Goal: Task Accomplishment & Management: Manage account settings

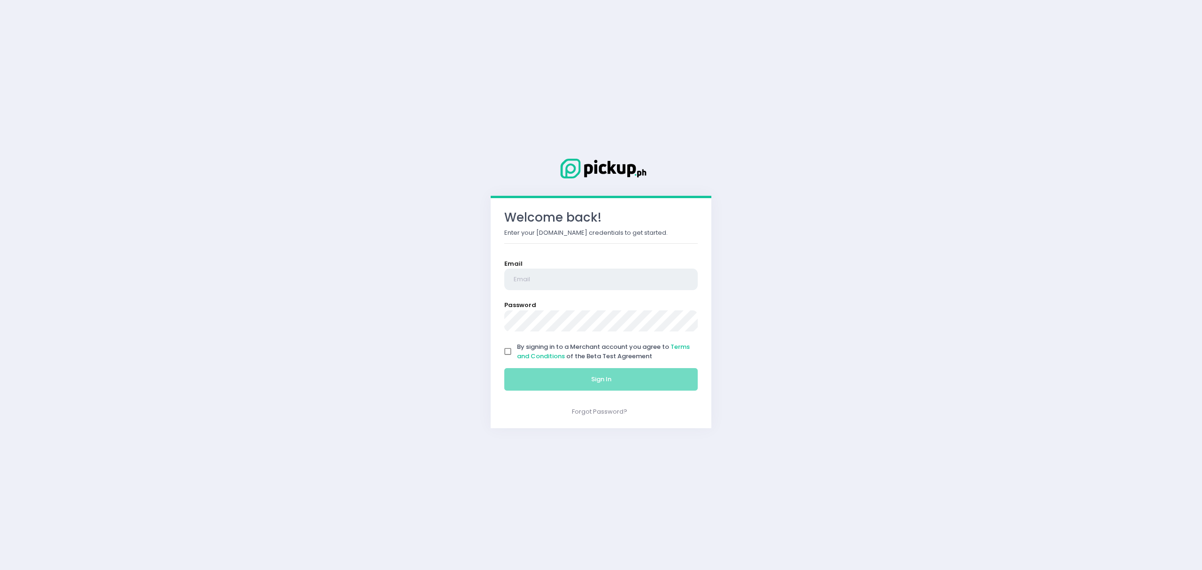
type input "[EMAIL_ADDRESS][DOMAIN_NAME]"
click at [508, 357] on input "By signing in to a Merchant account you agree to Terms and Conditions of the Be…" at bounding box center [508, 352] width 18 height 18
checkbox input "true"
click at [524, 378] on button "Sign In" at bounding box center [600, 379] width 193 height 23
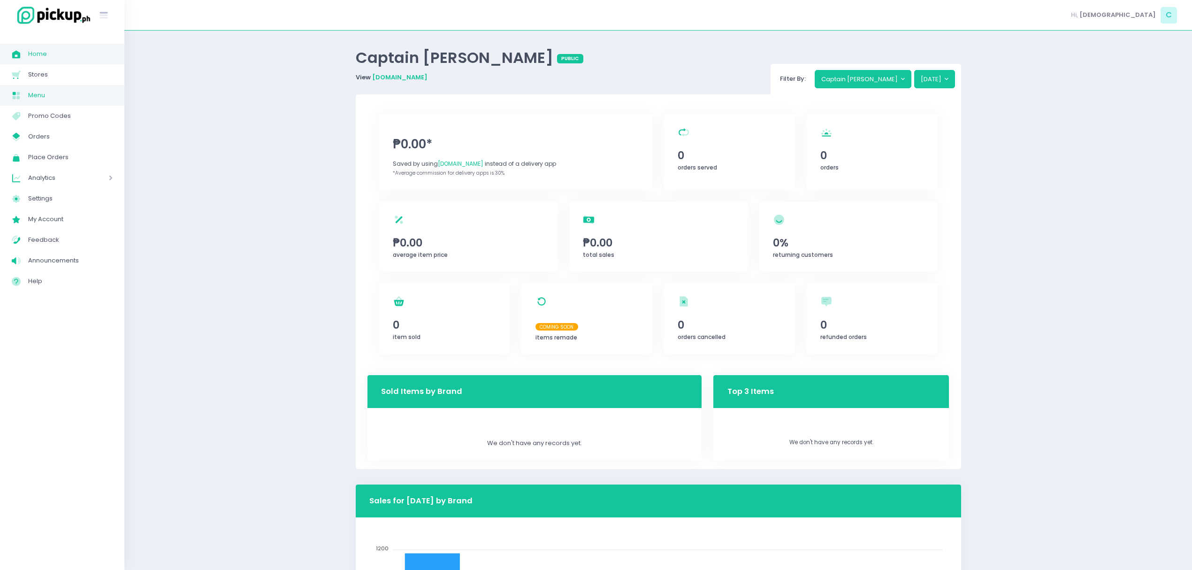
click at [76, 87] on link "Menu Created with Sketch. Menu" at bounding box center [62, 95] width 124 height 21
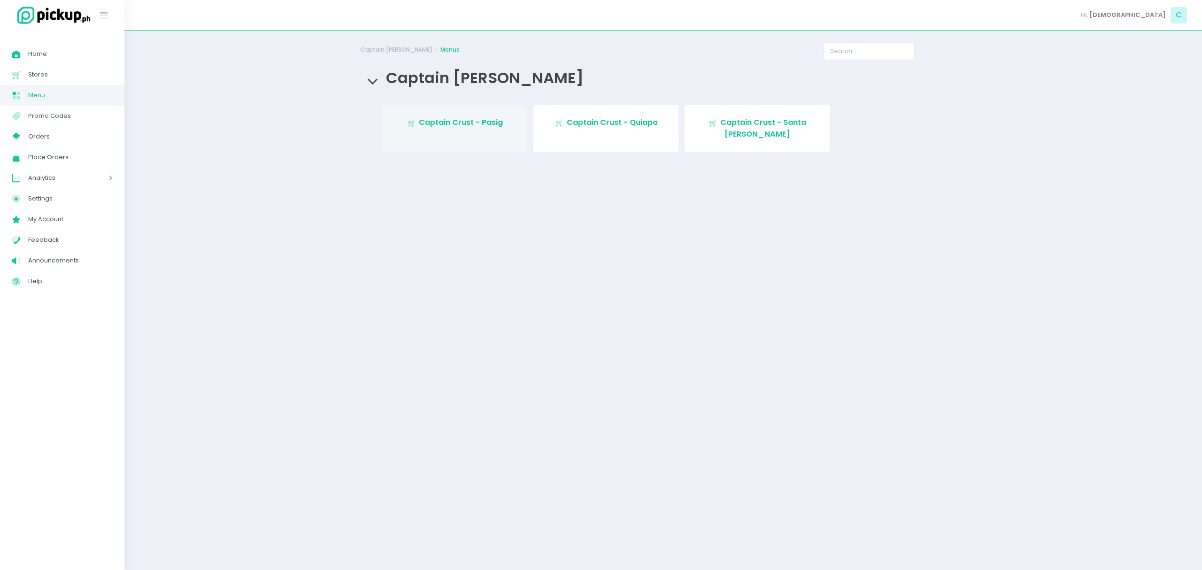
click at [485, 119] on span "Captain Crust - Pasig" at bounding box center [461, 122] width 84 height 11
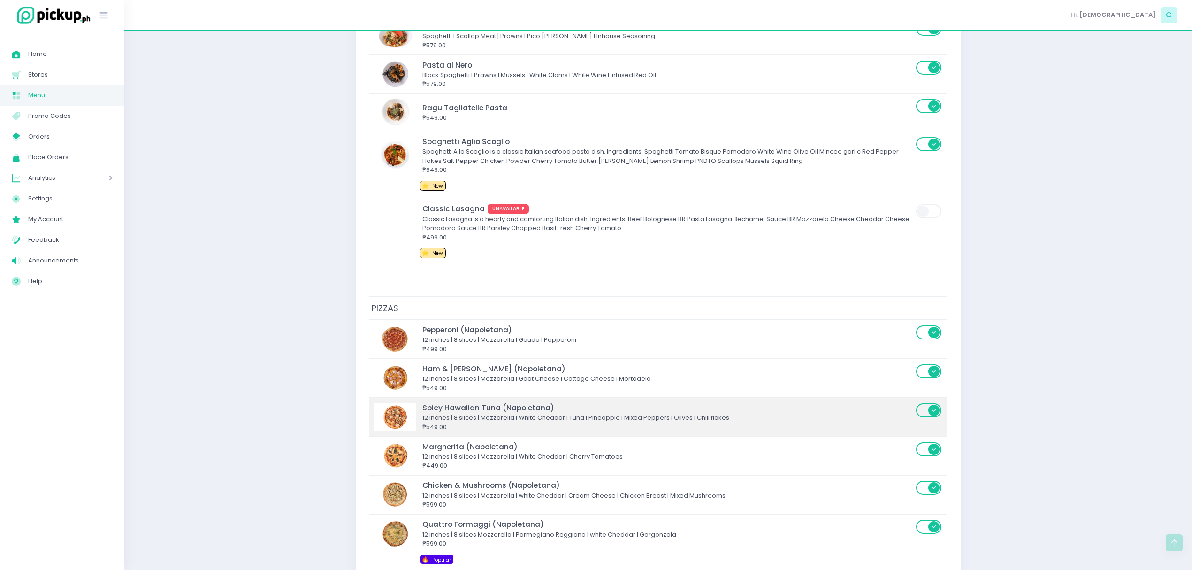
scroll to position [1940, 0]
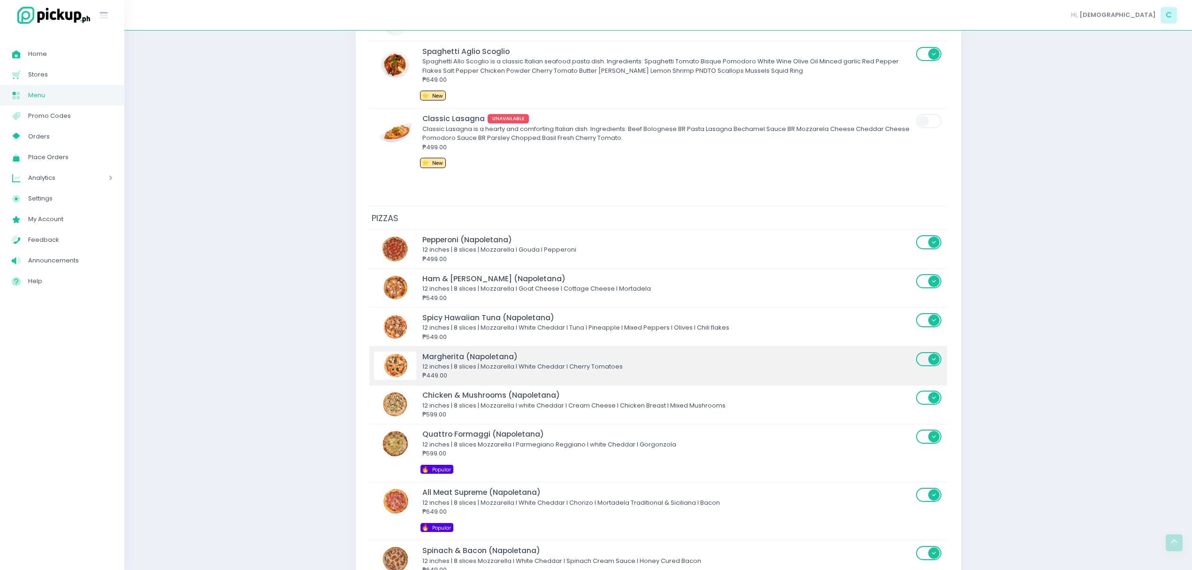
click at [481, 371] on div "12 inches | 8 slices | Mozzarella I White Cheddar I Cherry Tomatoes" at bounding box center [668, 366] width 491 height 9
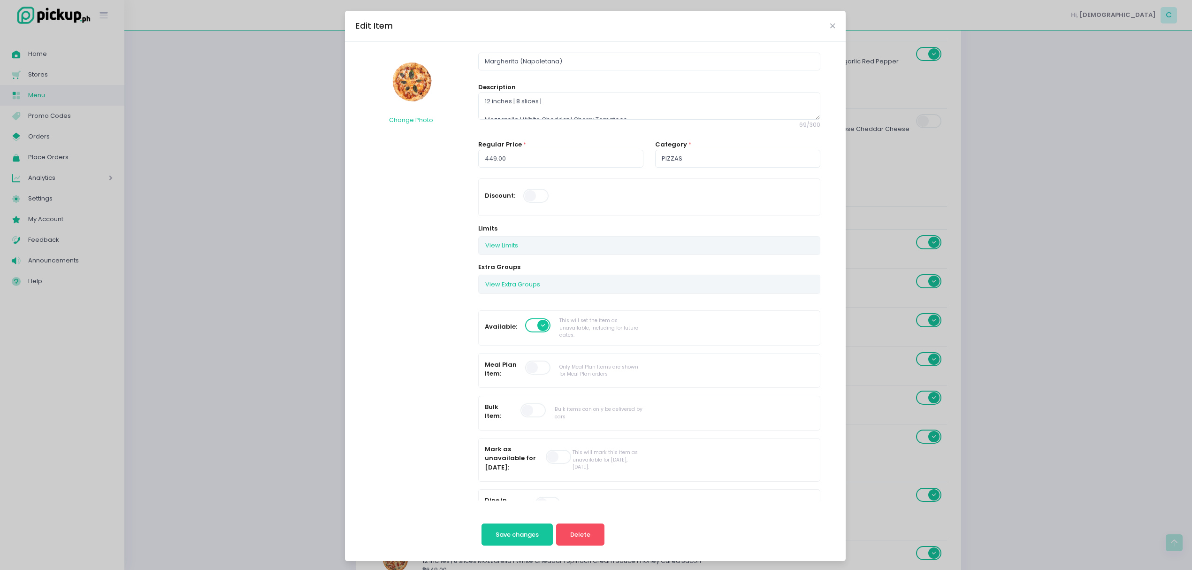
click at [531, 324] on span at bounding box center [538, 325] width 27 height 14
click at [56, 317] on input "checkbox" at bounding box center [56, 317] width 0 height 0
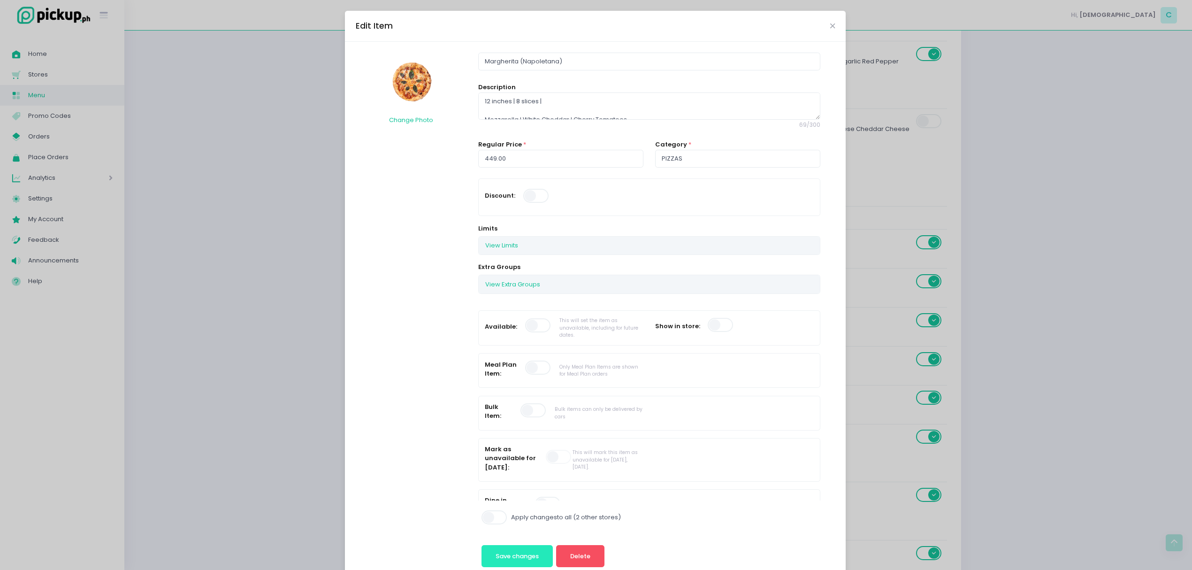
click at [541, 558] on button "Save changes" at bounding box center [518, 556] width 72 height 23
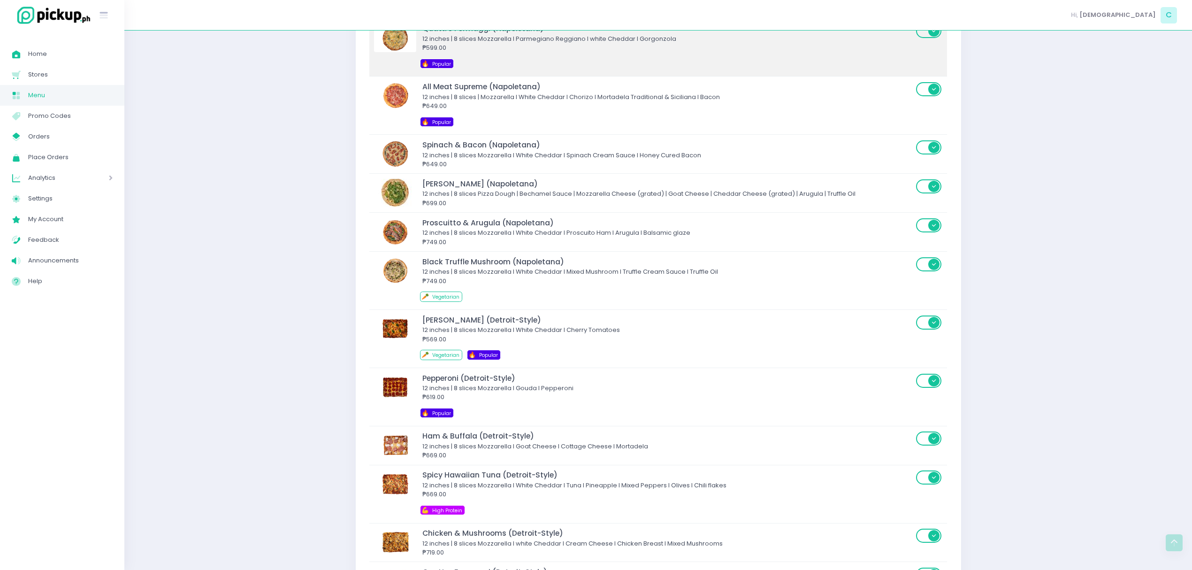
scroll to position [2378, 0]
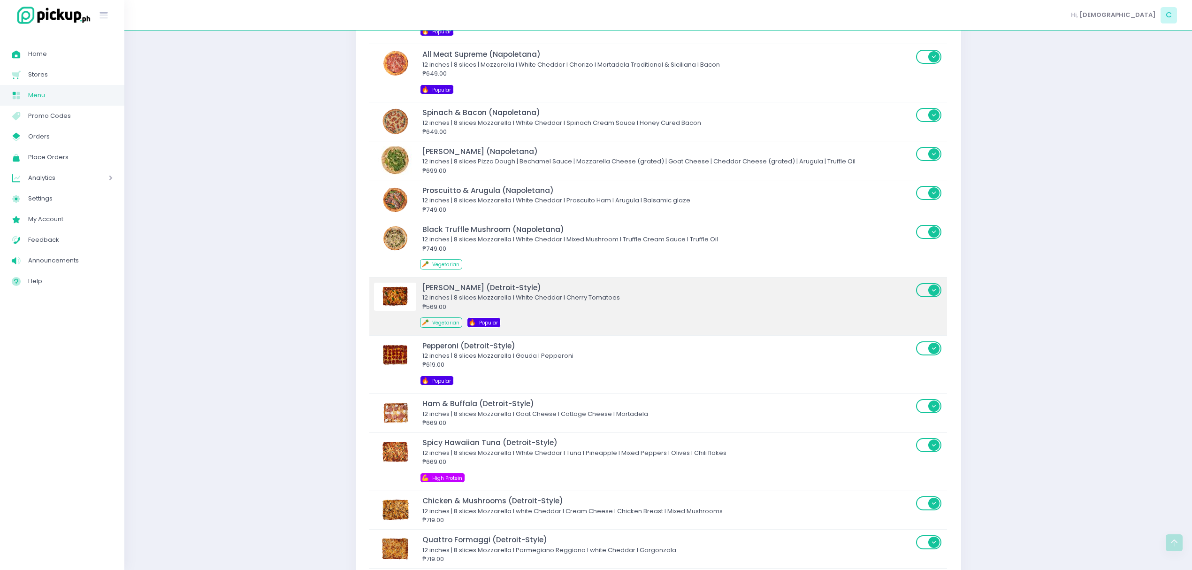
click at [434, 311] on div "₱569.00" at bounding box center [668, 306] width 491 height 9
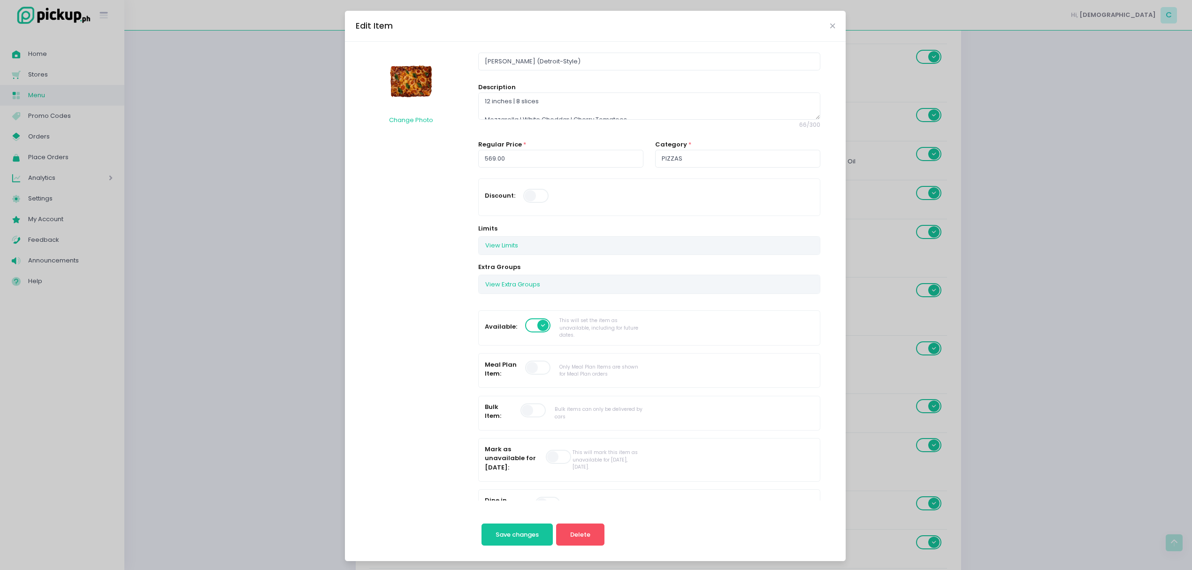
click at [525, 329] on span at bounding box center [538, 325] width 27 height 14
click at [56, 317] on input "checkbox" at bounding box center [56, 317] width 0 height 0
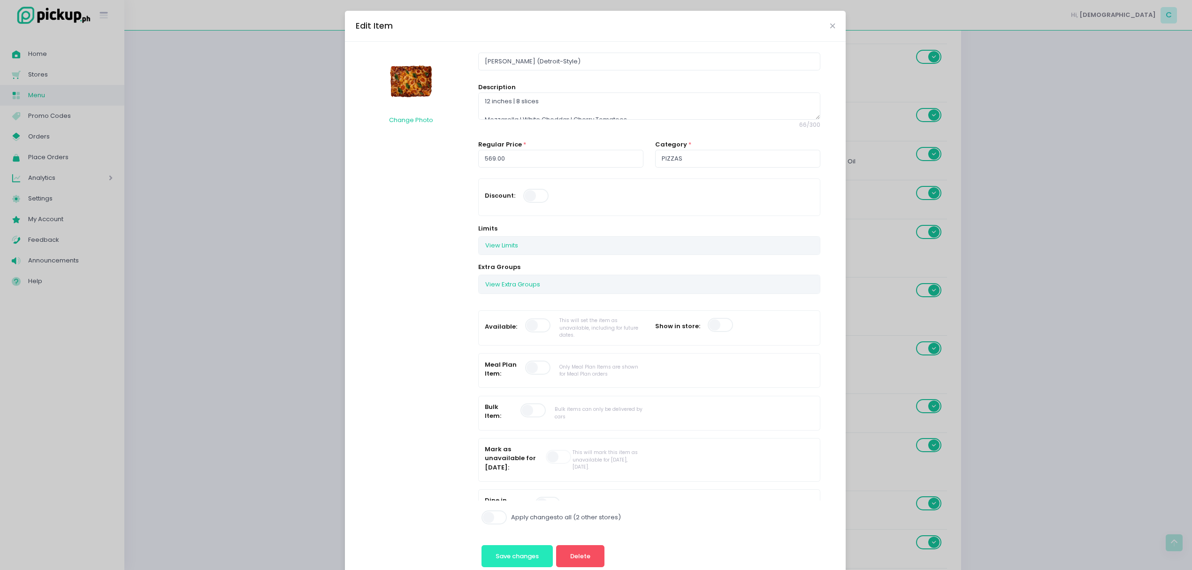
click at [516, 552] on span "Save changes" at bounding box center [517, 556] width 43 height 9
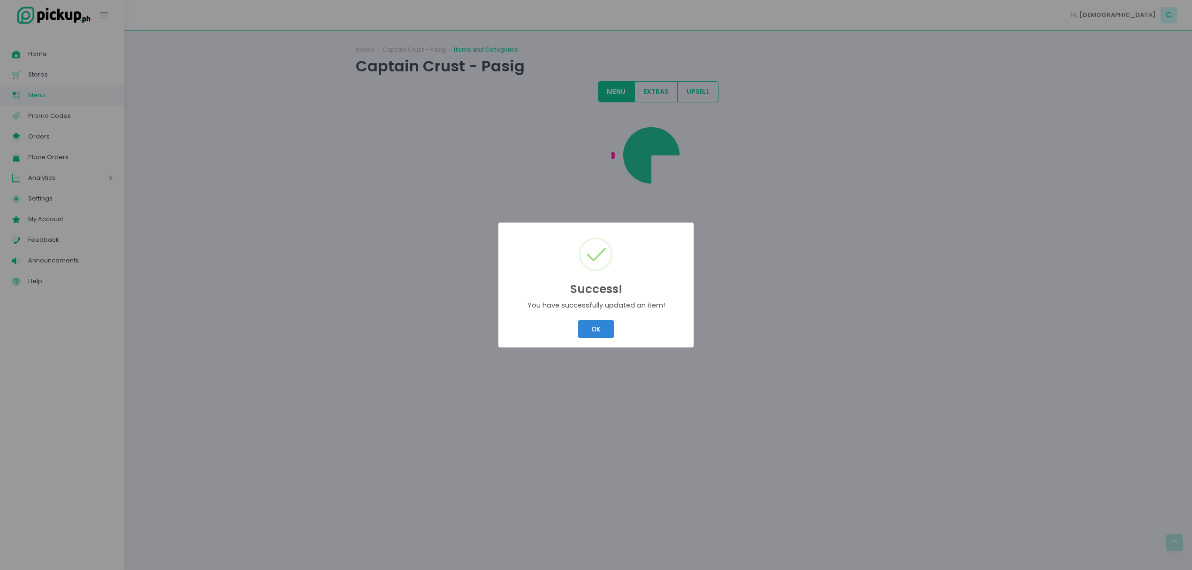
scroll to position [0, 0]
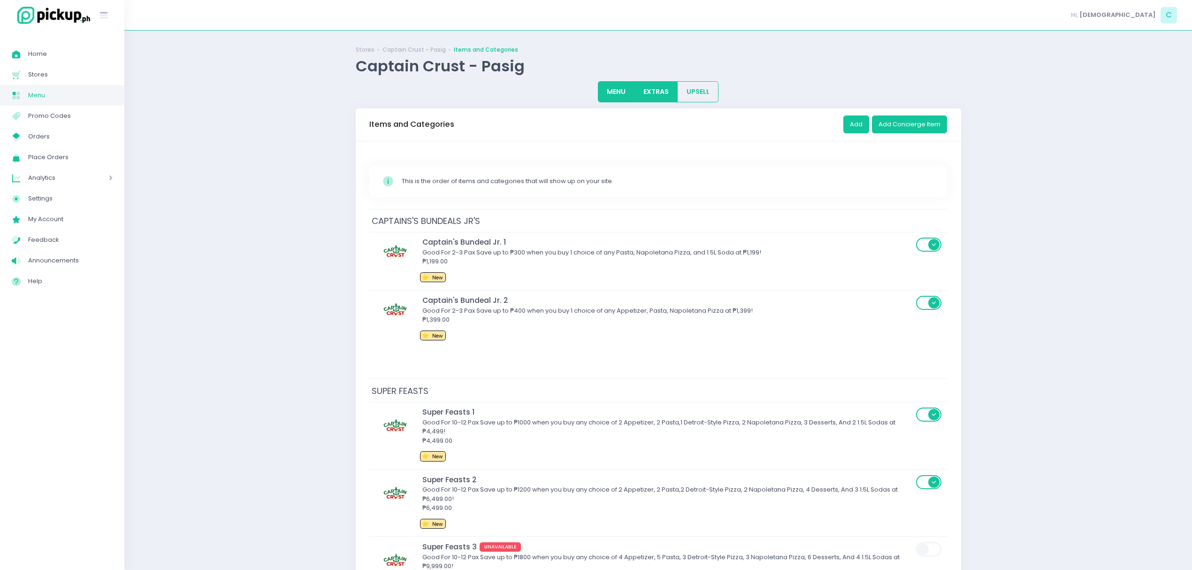
click at [661, 92] on button "EXTRAS" at bounding box center [657, 91] width 44 height 21
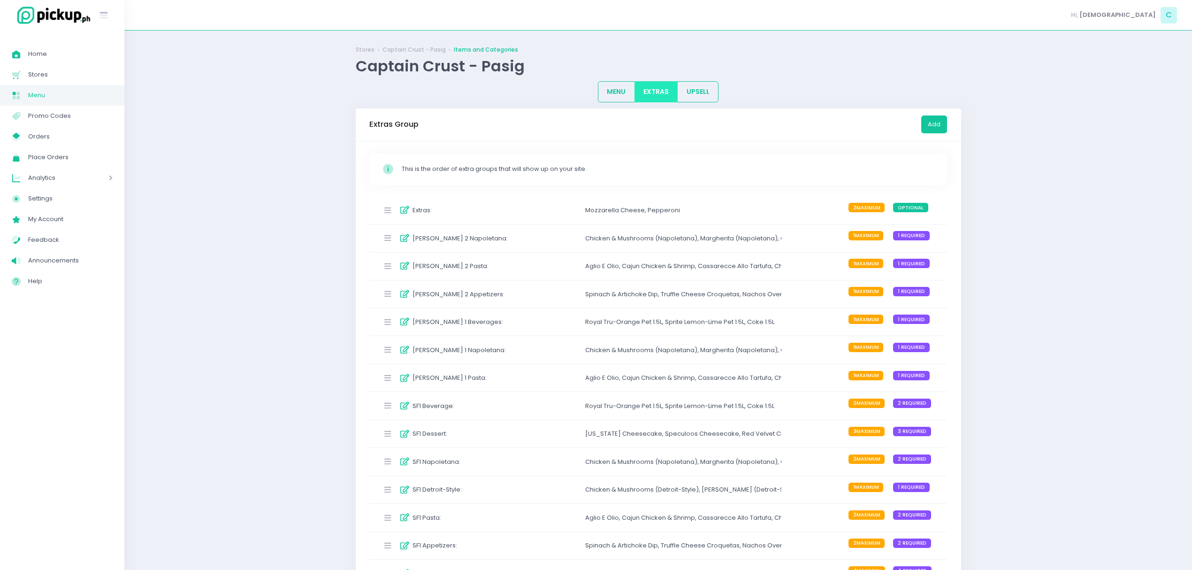
click at [568, 254] on div "[PERSON_NAME] 2 Pasta : Aglio E Olio , Cajun Chicken & Shrimp , Cassarecce Allo…" at bounding box center [658, 267] width 578 height 28
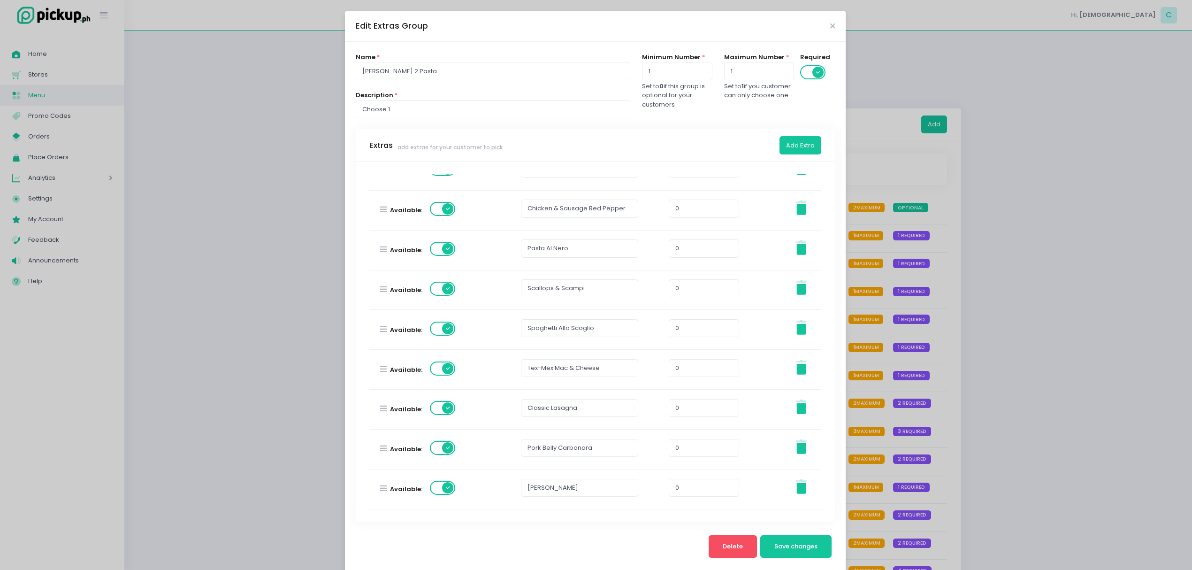
click at [1034, 175] on div "Edit Extras Group Name * [PERSON_NAME] 2 Pasta Description * Choose 1 Minimum N…" at bounding box center [596, 285] width 1192 height 570
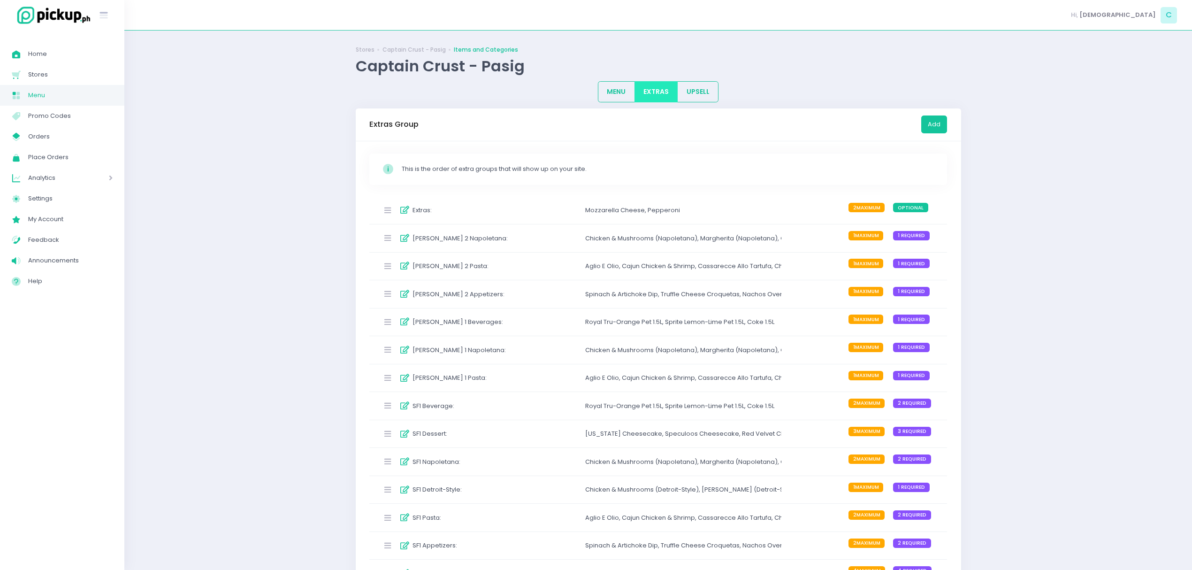
click at [472, 243] on div "[PERSON_NAME] 2 Napoletana :" at bounding box center [448, 238] width 140 height 15
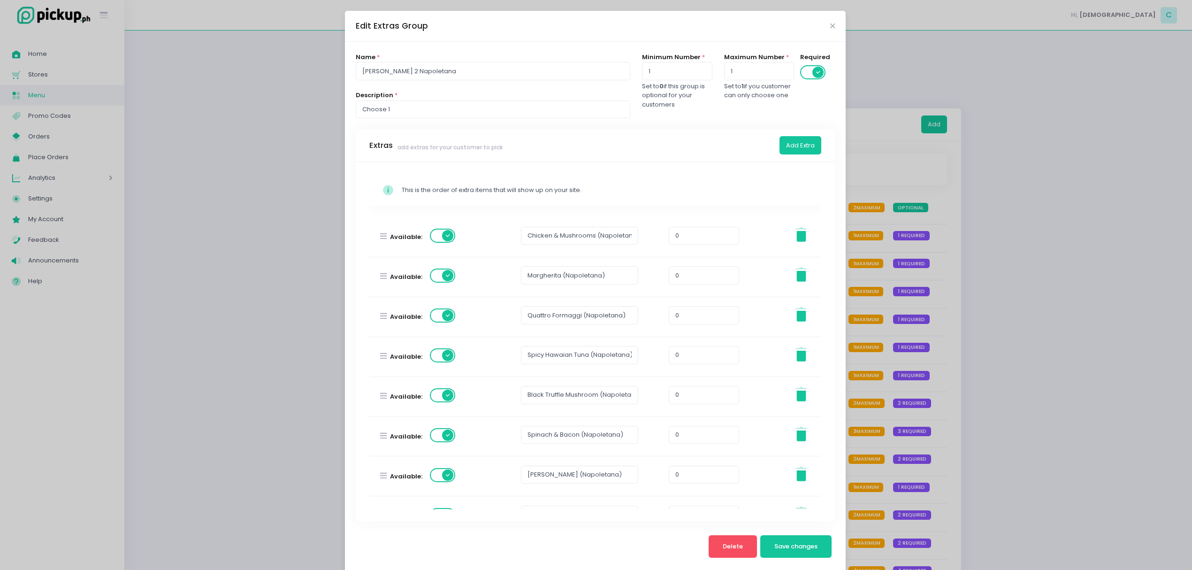
click at [438, 288] on div "Available: Chicken & Mushrooms (Napoletana) 0 Stockholm-icons / General / Trash…" at bounding box center [595, 436] width 452 height 438
click at [438, 280] on div "Available: Chicken & Mushrooms (Napoletana) 0 Stockholm-icons / General / Trash…" at bounding box center [595, 436] width 452 height 438
click at [440, 280] on span at bounding box center [443, 276] width 27 height 14
click at [810, 547] on span "Save changes" at bounding box center [796, 546] width 43 height 9
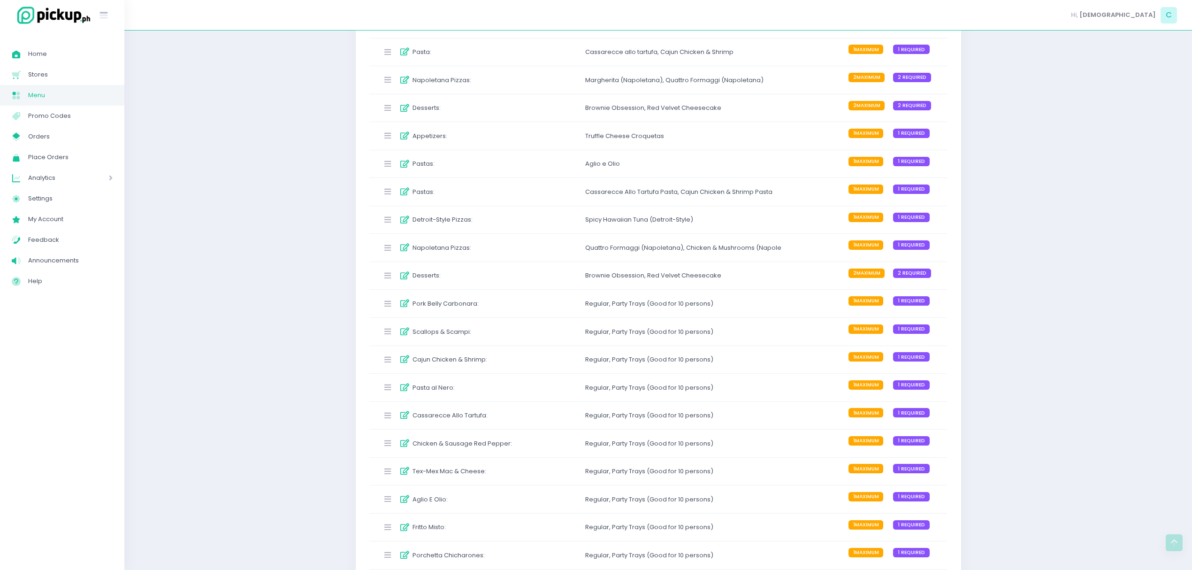
scroll to position [1758, 0]
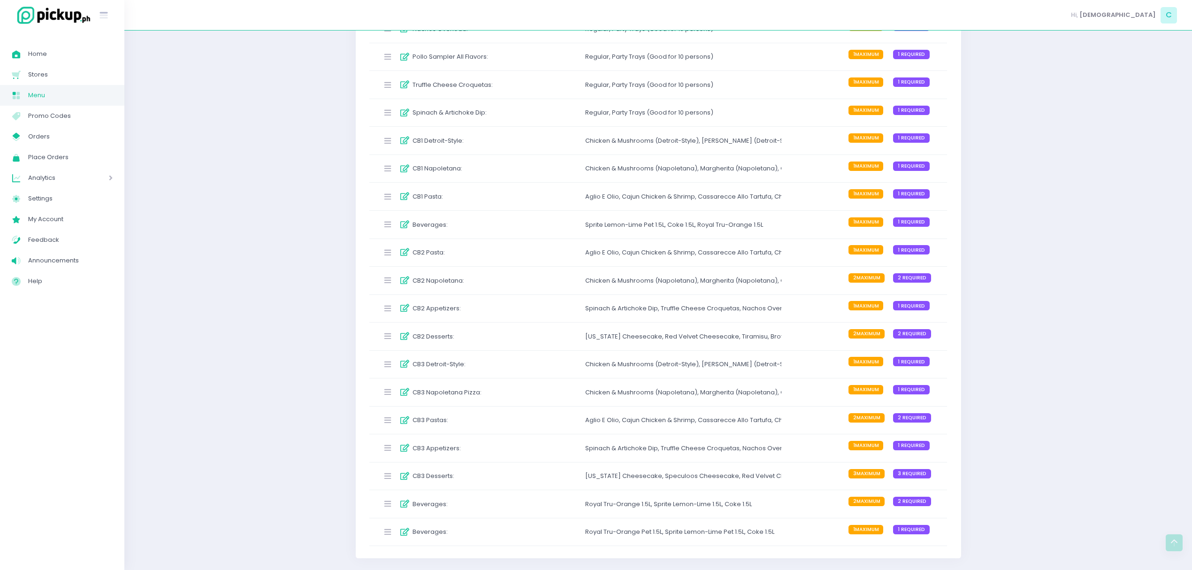
click at [591, 395] on div "Chicken & Mushrooms (Napoletana) ," at bounding box center [642, 392] width 115 height 9
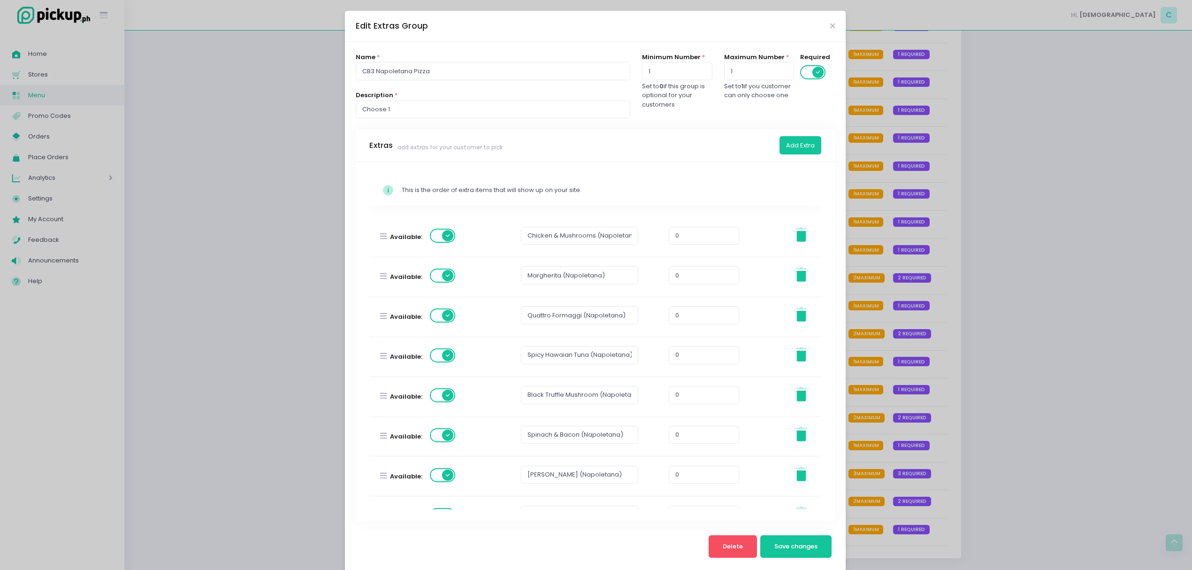
click at [438, 276] on span at bounding box center [443, 276] width 27 height 14
click at [782, 555] on button "Save changes" at bounding box center [797, 546] width 72 height 23
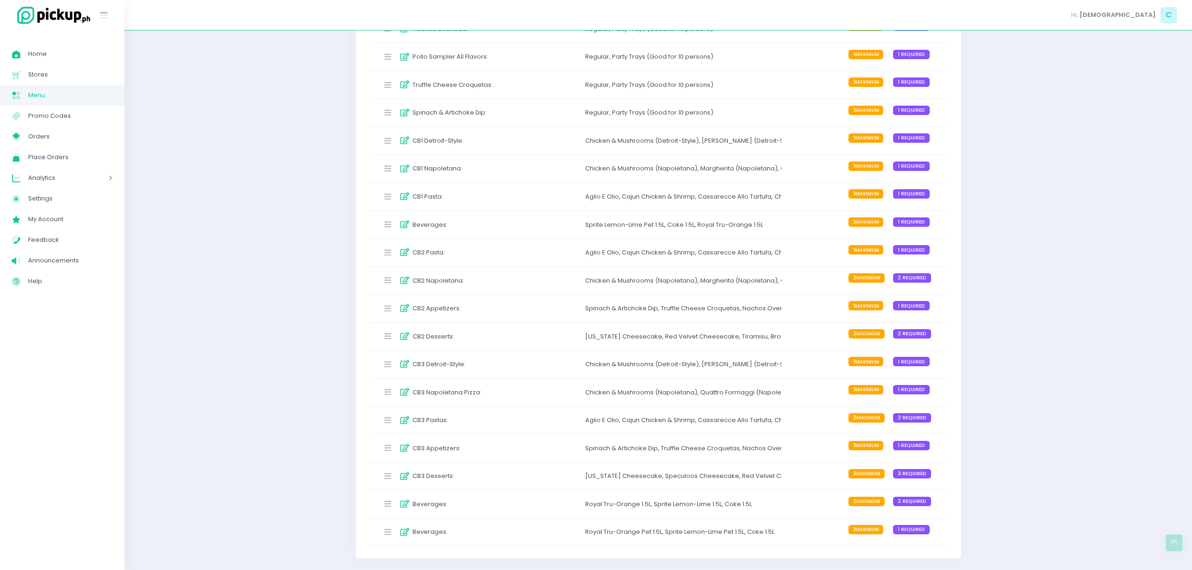
click at [522, 359] on div "CB3 Detroit-Style : Chicken & Mushrooms (Detroit-Style) , Margherita (Detroit-S…" at bounding box center [658, 365] width 578 height 28
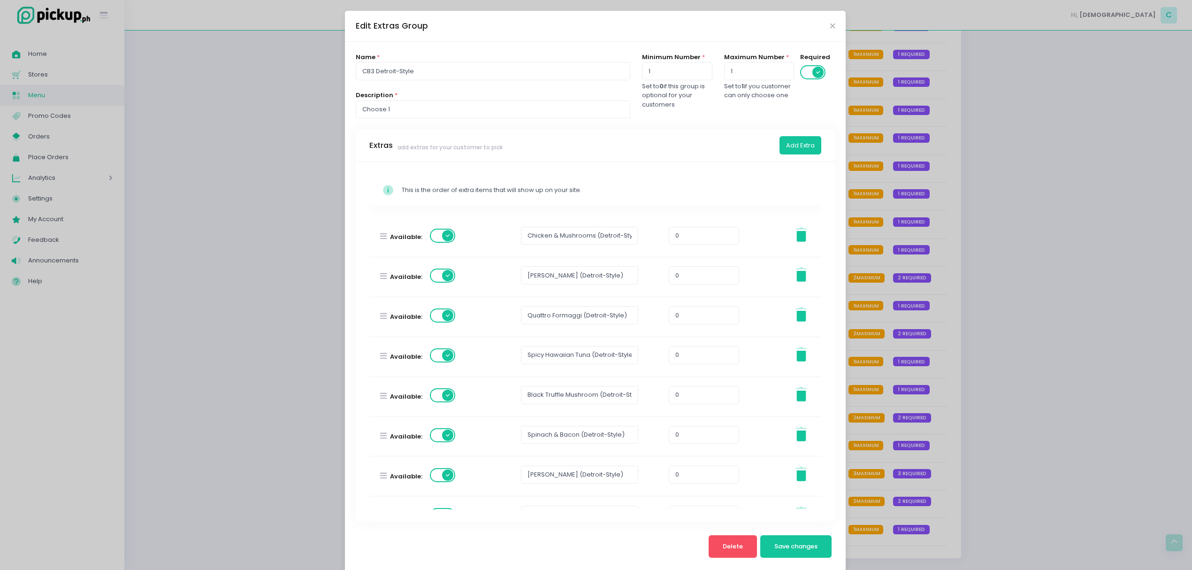
click at [435, 283] on span at bounding box center [443, 276] width 27 height 14
click at [795, 559] on div "Delete Save changes" at bounding box center [770, 546] width 123 height 31
click at [789, 550] on span "Save changes" at bounding box center [796, 546] width 43 height 9
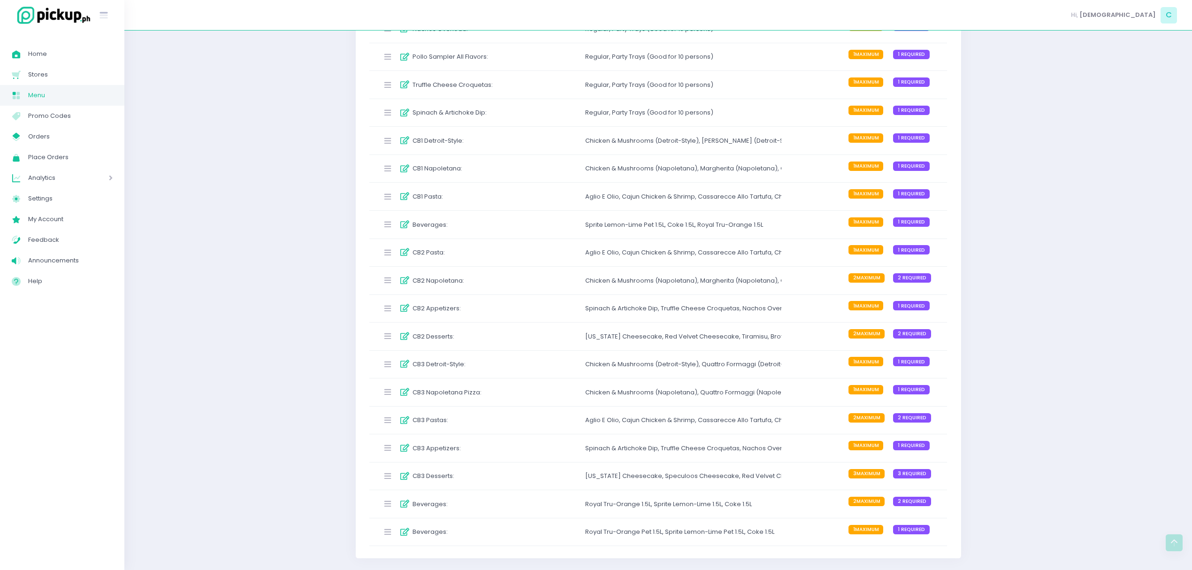
click at [439, 362] on label "CB3 Detroit-Style :" at bounding box center [439, 364] width 53 height 9
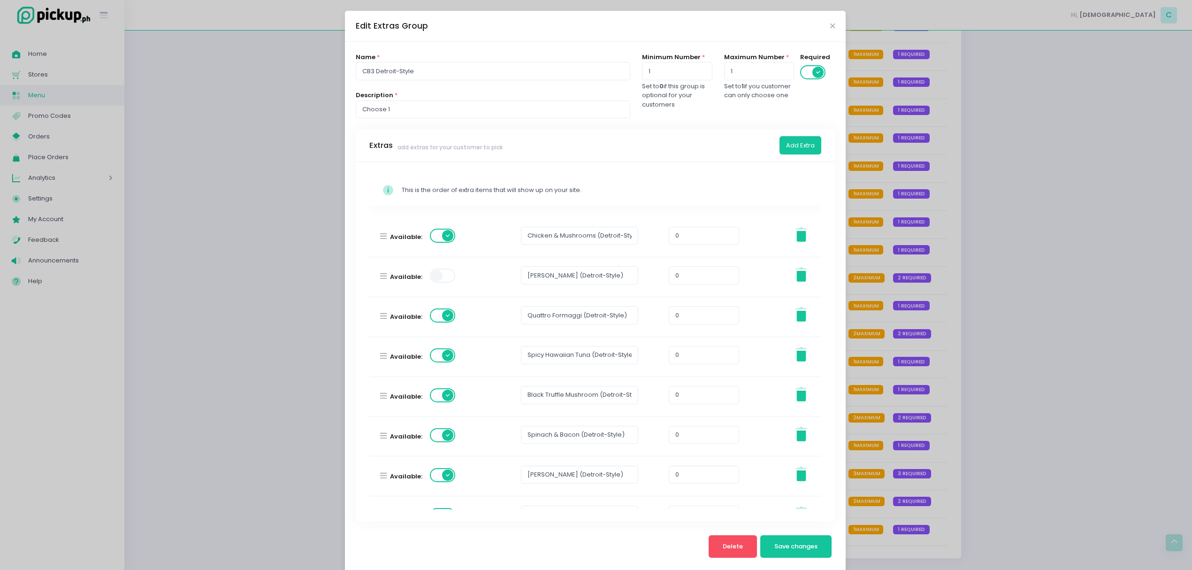
click at [954, 277] on div "Edit Extras Group Name * CB3 Detroit-Style Description * Choose 1 Minimum Numbe…" at bounding box center [596, 285] width 1192 height 570
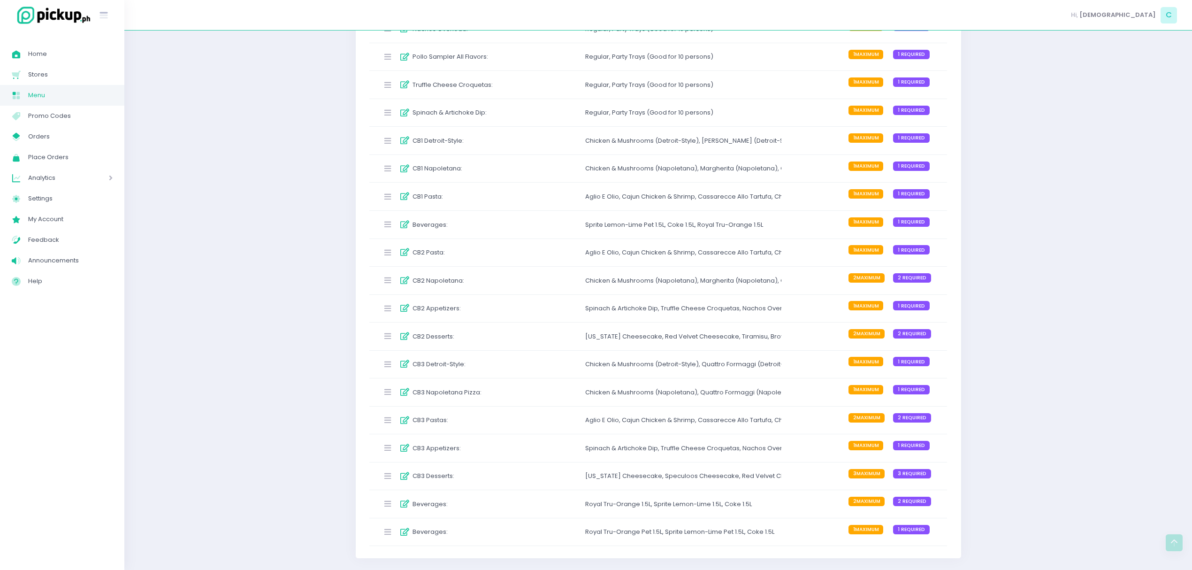
click at [480, 277] on div "CB2 Napoletana :" at bounding box center [448, 280] width 140 height 15
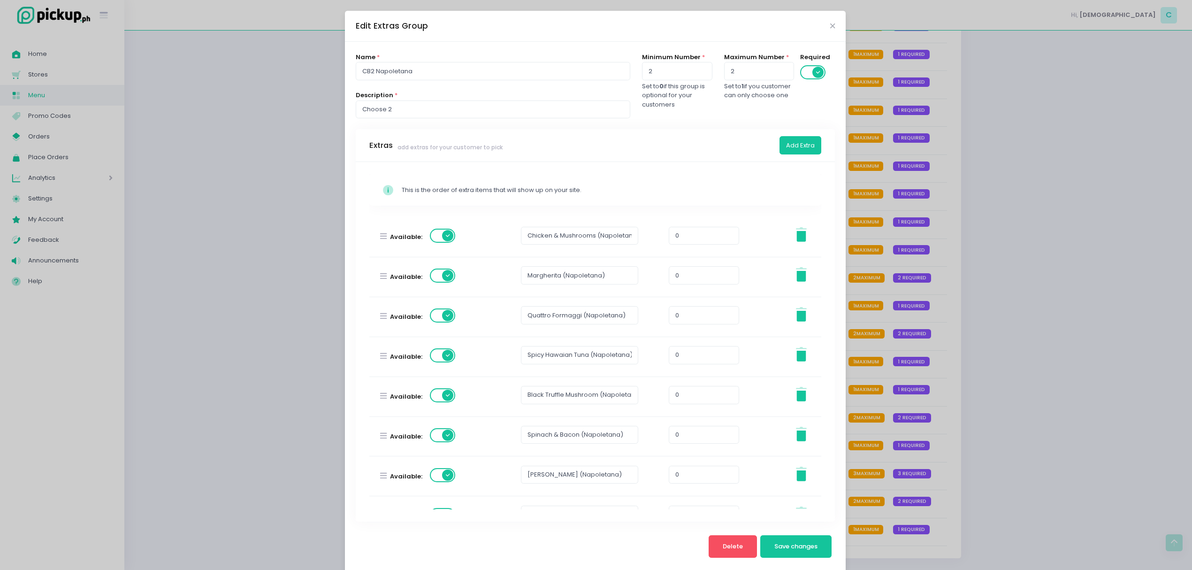
click at [444, 278] on span at bounding box center [443, 276] width 27 height 14
click at [795, 555] on button "Save changes" at bounding box center [797, 546] width 72 height 23
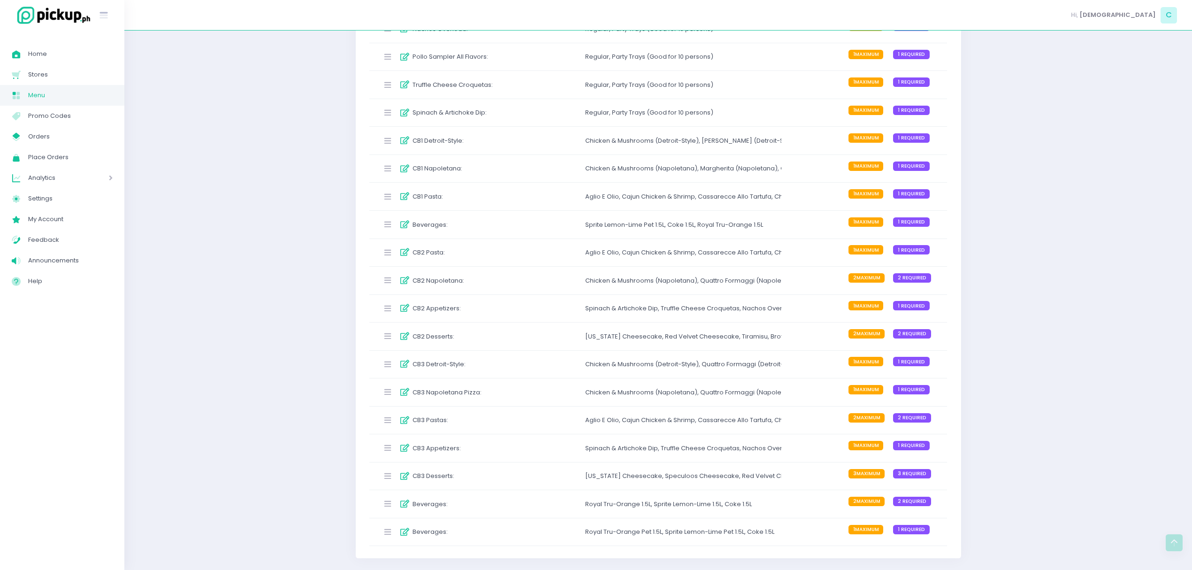
click at [487, 277] on div "CB2 Napoletana :" at bounding box center [448, 280] width 140 height 15
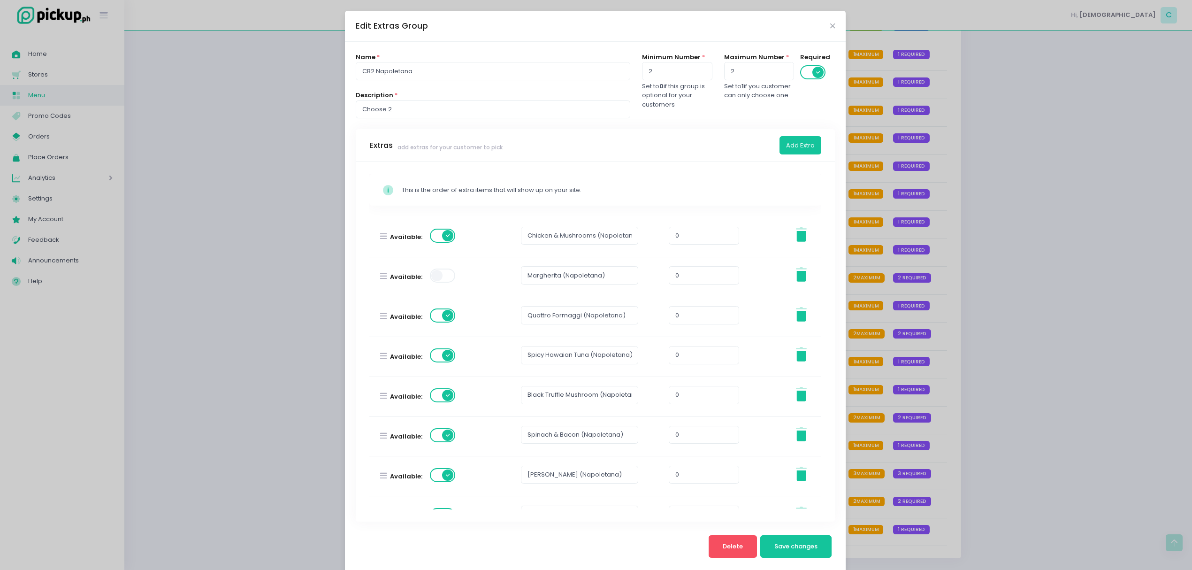
click at [992, 301] on div "Edit Extras Group Name * CB2 Napoletana Description * Choose 2 Minimum Number *…" at bounding box center [596, 285] width 1192 height 570
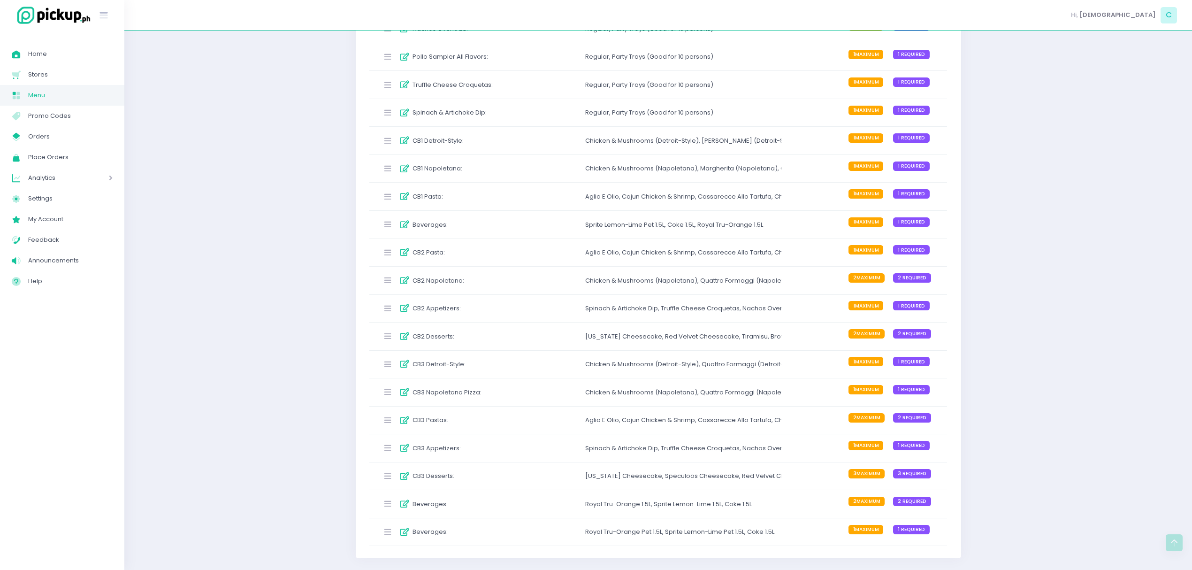
click at [477, 165] on div "CB1 Napoletana :" at bounding box center [448, 168] width 140 height 15
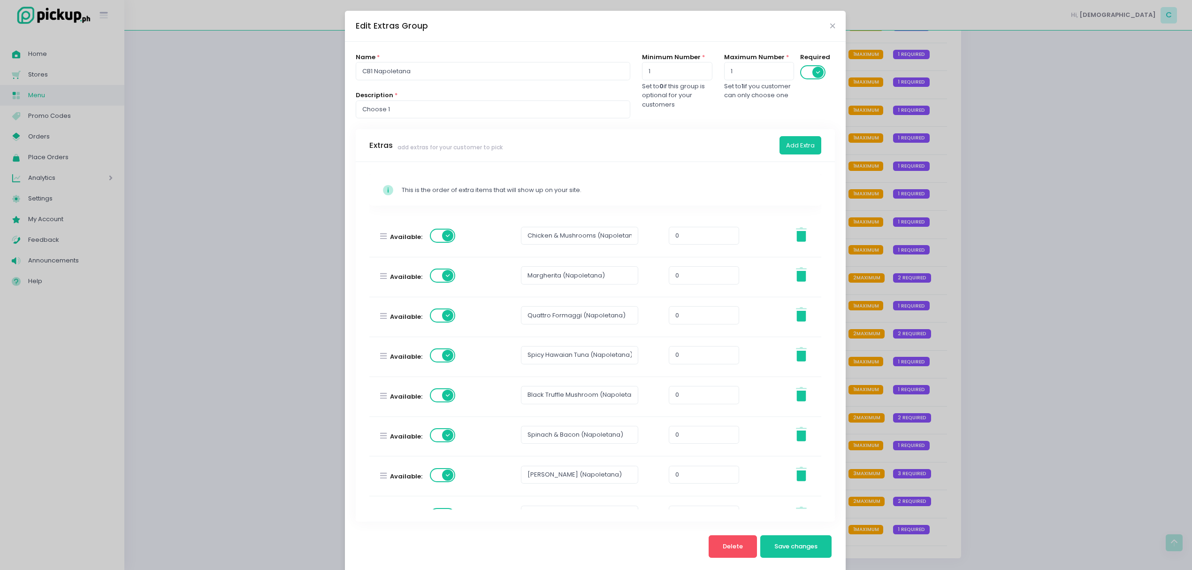
click at [440, 262] on div "Available:" at bounding box center [418, 276] width 83 height 39
click at [440, 273] on span at bounding box center [443, 276] width 27 height 14
click at [803, 556] on button "Save changes" at bounding box center [797, 546] width 72 height 23
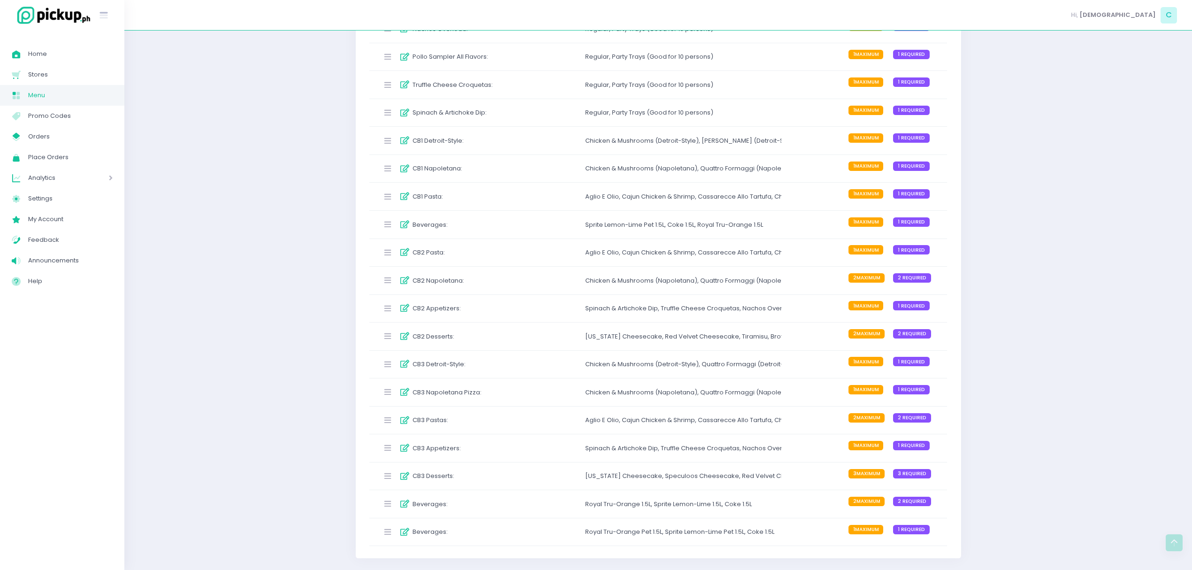
click at [485, 143] on div "CB1 Detroit-Style :" at bounding box center [448, 140] width 140 height 15
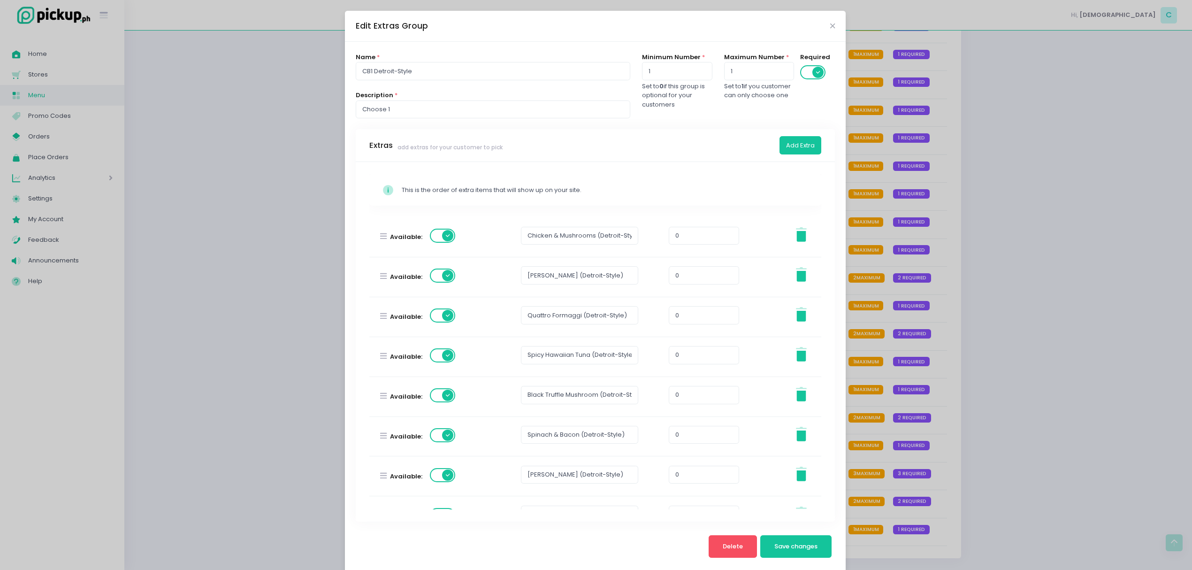
click at [440, 281] on span at bounding box center [443, 276] width 27 height 14
click at [778, 544] on span "Save changes" at bounding box center [796, 546] width 43 height 9
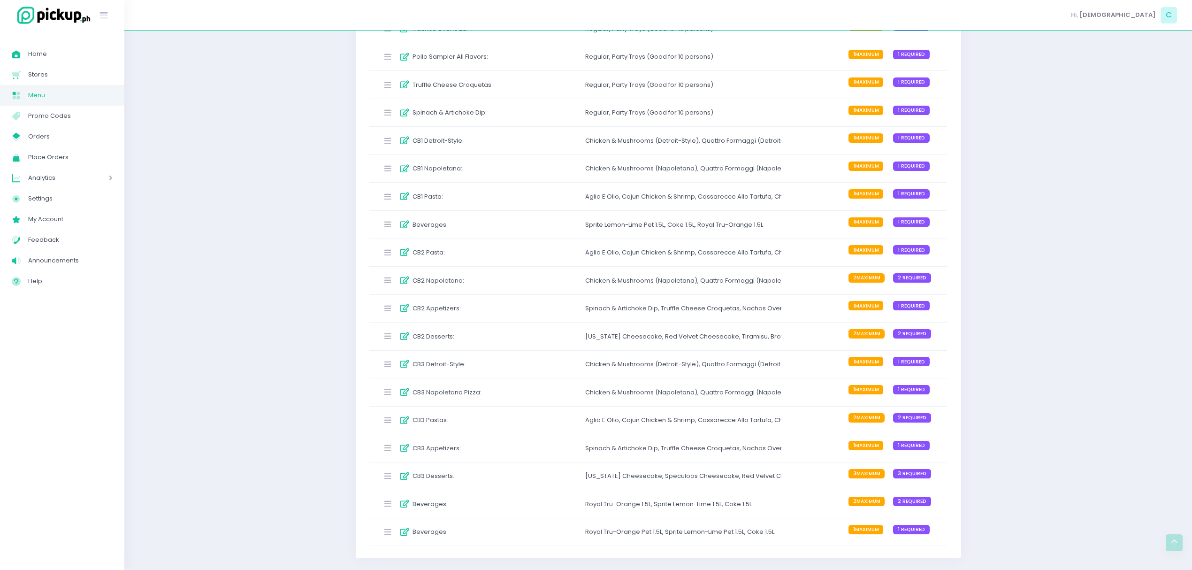
click at [476, 176] on div "CB1 Napoletana : Chicken & Mushrooms (Napoletana) , Quattro Formaggi (Napoletan…" at bounding box center [658, 169] width 578 height 28
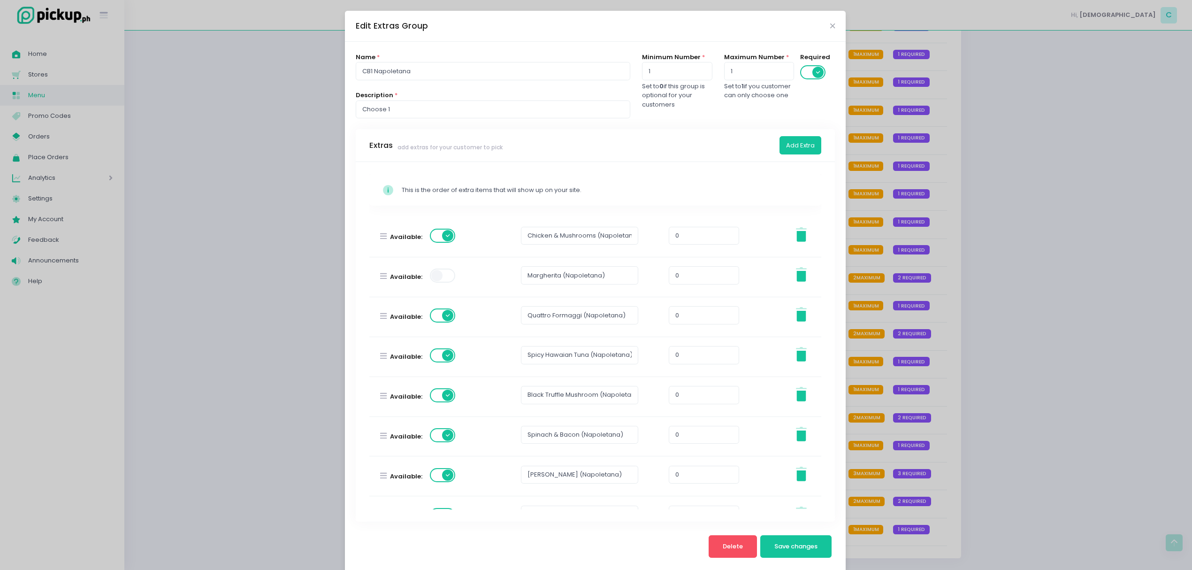
click at [1012, 256] on div "Edit Extras Group Name * CB1 Napoletana Description * Choose 1 Minimum Number *…" at bounding box center [596, 285] width 1192 height 570
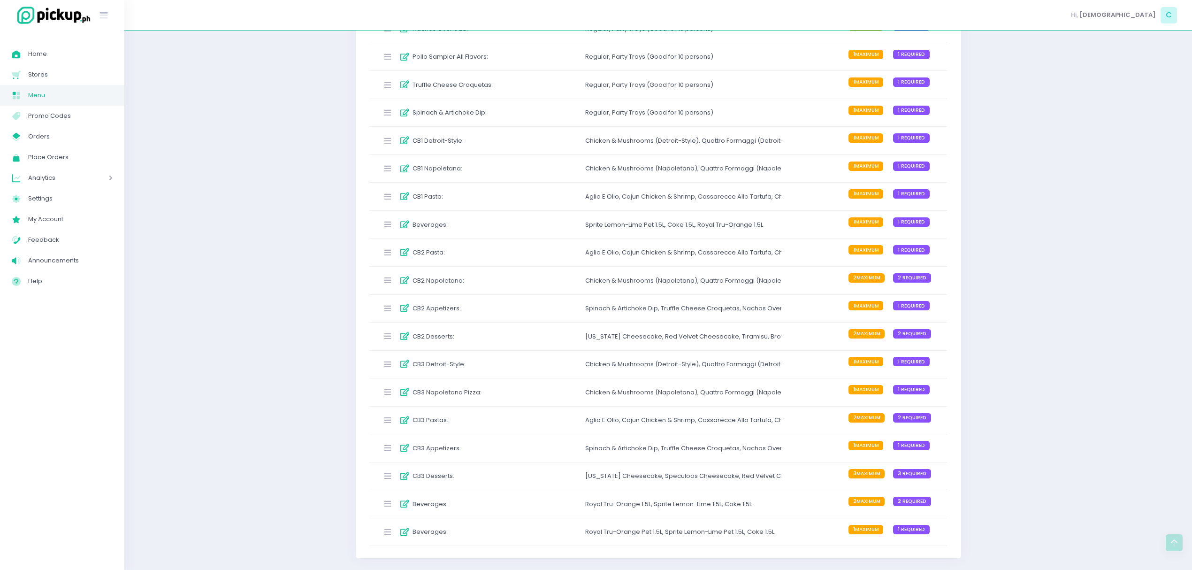
click at [549, 149] on div "CB1 Detroit-Style : Chicken & Mushrooms (Detroit-Style) , Quattro Formaggi (Det…" at bounding box center [658, 141] width 578 height 28
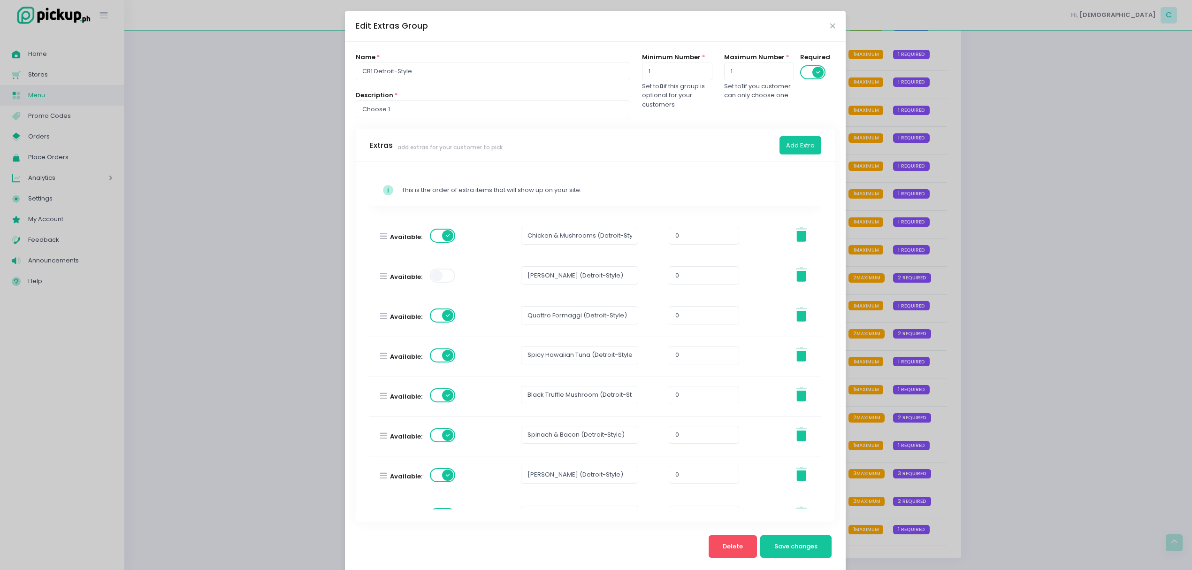
click at [969, 231] on div "Edit Extras Group Name * CB1 Detroit-Style Description * Choose 1 Minimum Numbe…" at bounding box center [596, 285] width 1192 height 570
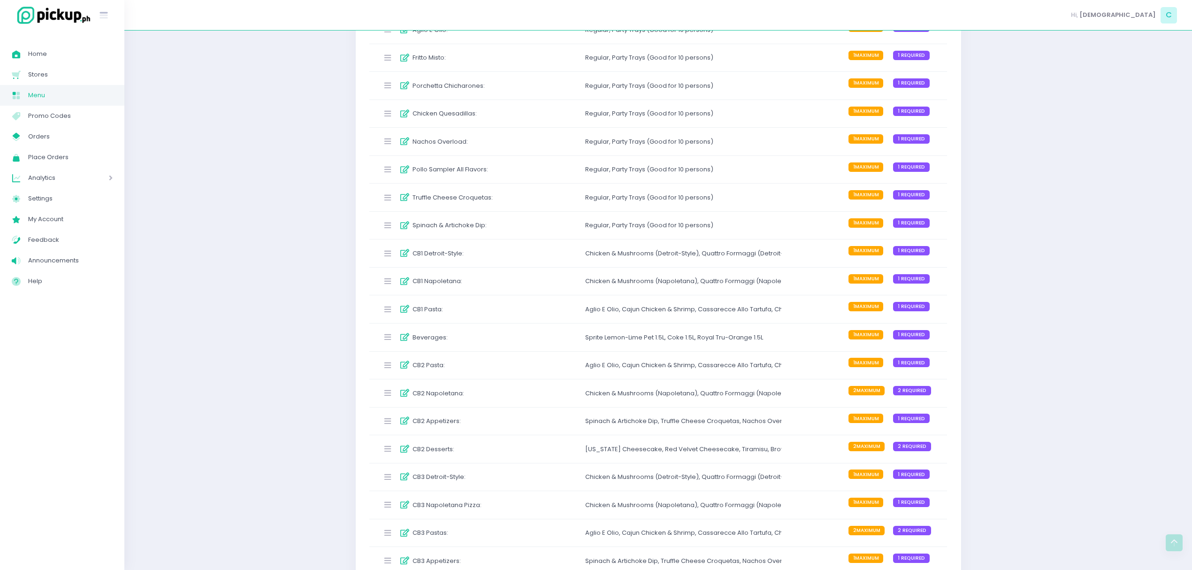
scroll to position [1633, 0]
click at [519, 267] on div "CB1 Detroit-Style : Chicken & Mushrooms (Detroit-Style) , Quattro Formaggi (Det…" at bounding box center [658, 254] width 578 height 28
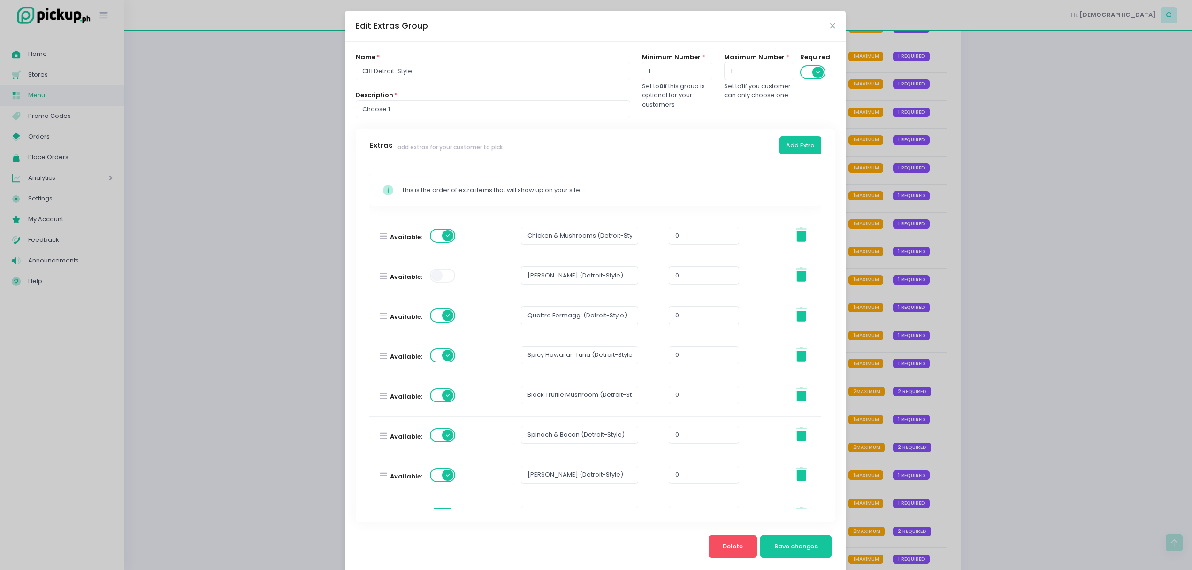
click at [912, 284] on div "Edit Extras Group Name * CB1 Detroit-Style Description * Choose 1 Minimum Numbe…" at bounding box center [596, 285] width 1192 height 570
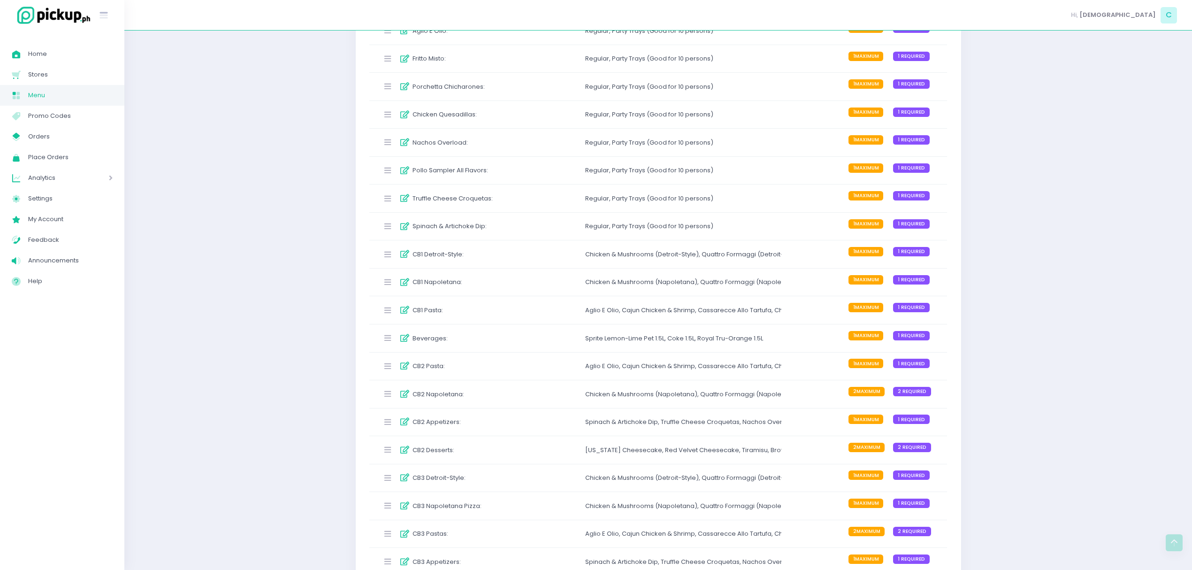
click at [532, 317] on div "CB1 Pasta : Aglio E Olio , Cajun Chicken & Shrimp , Cassarecce Allo Tartufa , C…" at bounding box center [658, 310] width 578 height 28
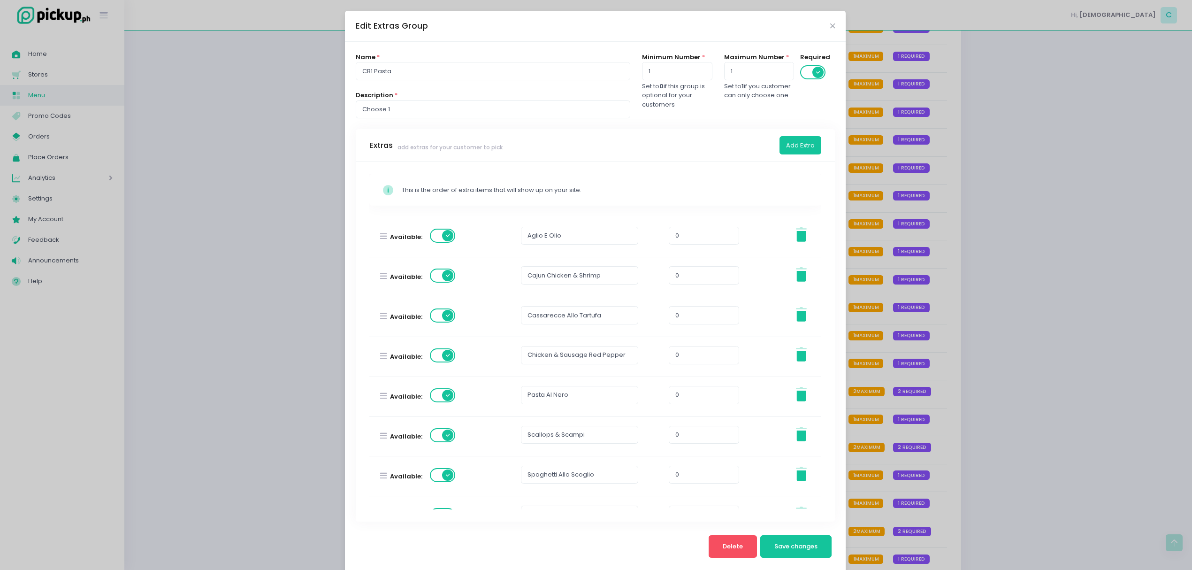
click at [1008, 342] on div "Edit Extras Group Name * CB1 Pasta Description * Choose 1 Minimum Number * 1 Se…" at bounding box center [596, 285] width 1192 height 570
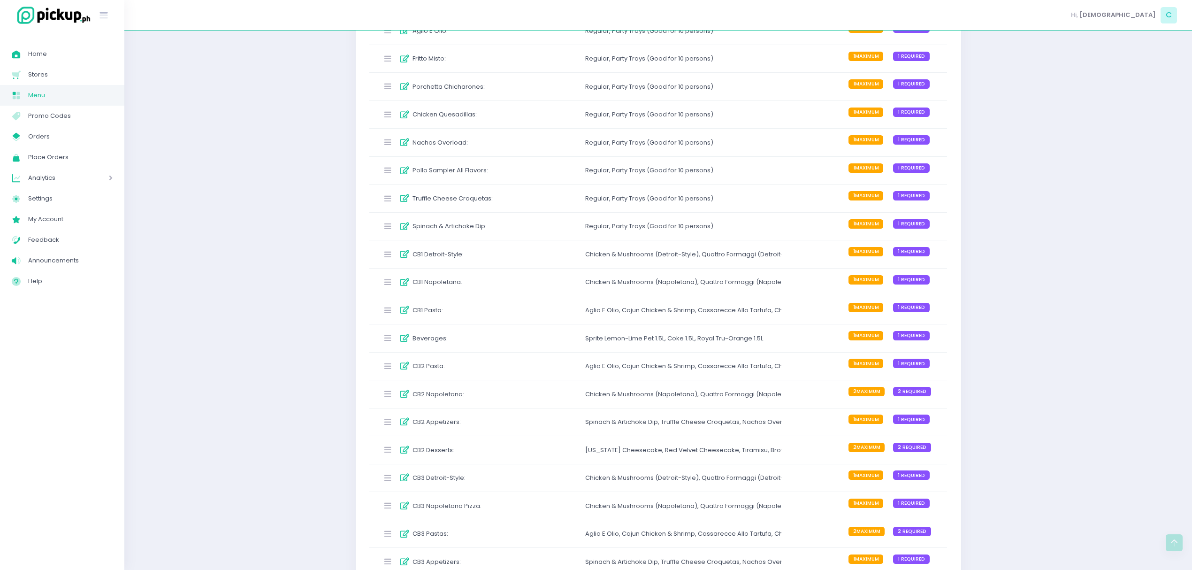
click at [564, 293] on div "CB1 Napoletana : Chicken & Mushrooms (Napoletana) , Quattro Formaggi (Napoletan…" at bounding box center [658, 283] width 578 height 28
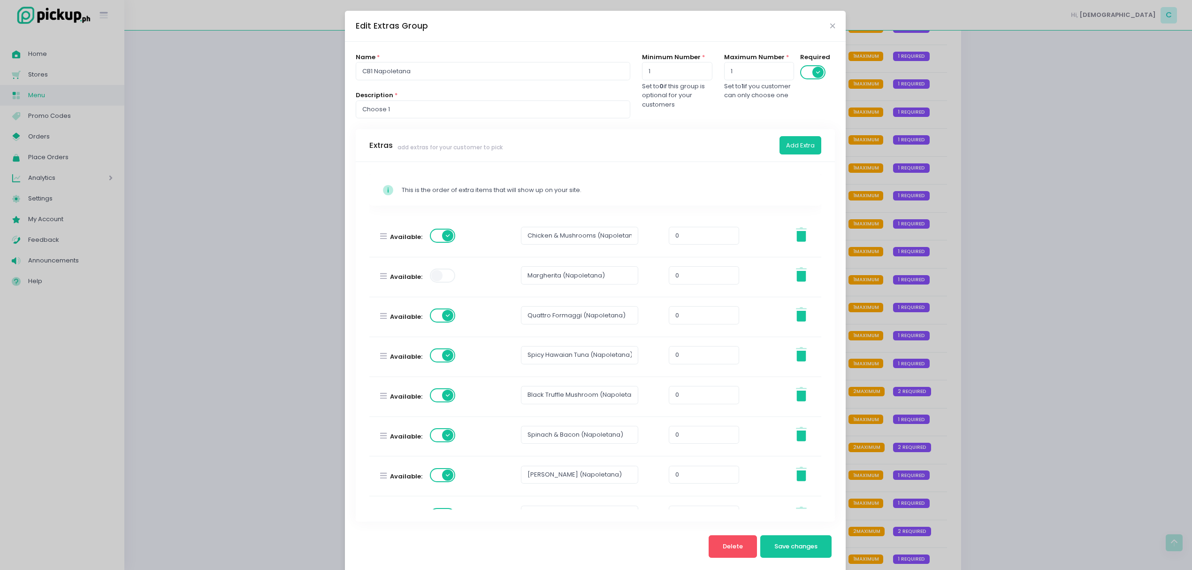
click at [1164, 248] on div "Edit Extras Group Name * CB1 Napoletana Description * Choose 1 Minimum Number *…" at bounding box center [596, 285] width 1192 height 570
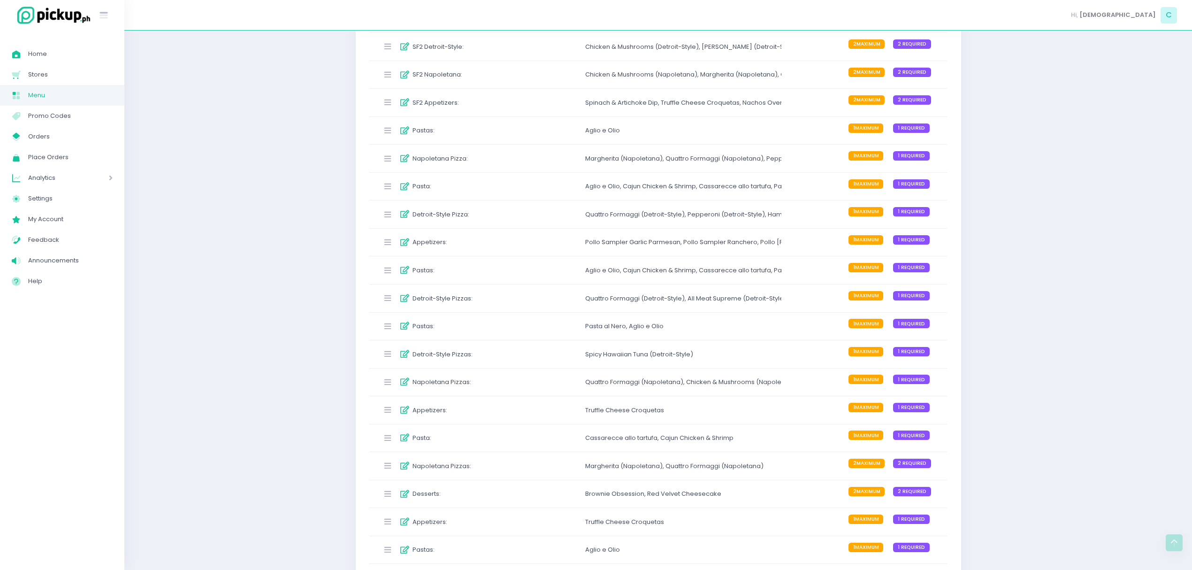
scroll to position [757, 0]
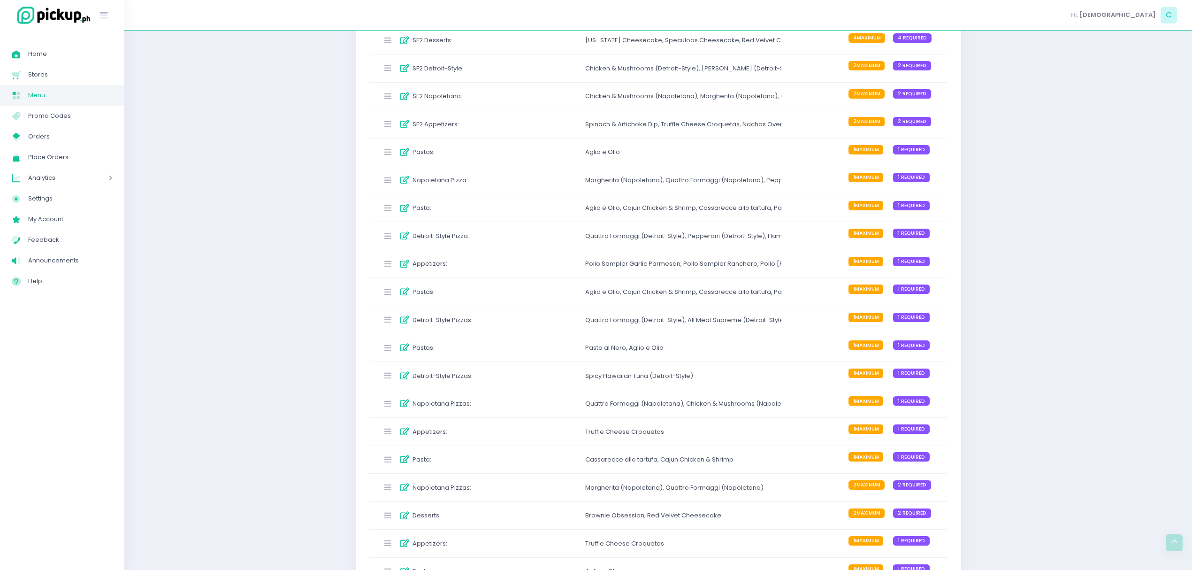
click at [573, 186] on div "Napoletana Pizza : Margherita (Napoletana) , [GEOGRAPHIC_DATA] (Napoletana) , […" at bounding box center [658, 180] width 578 height 28
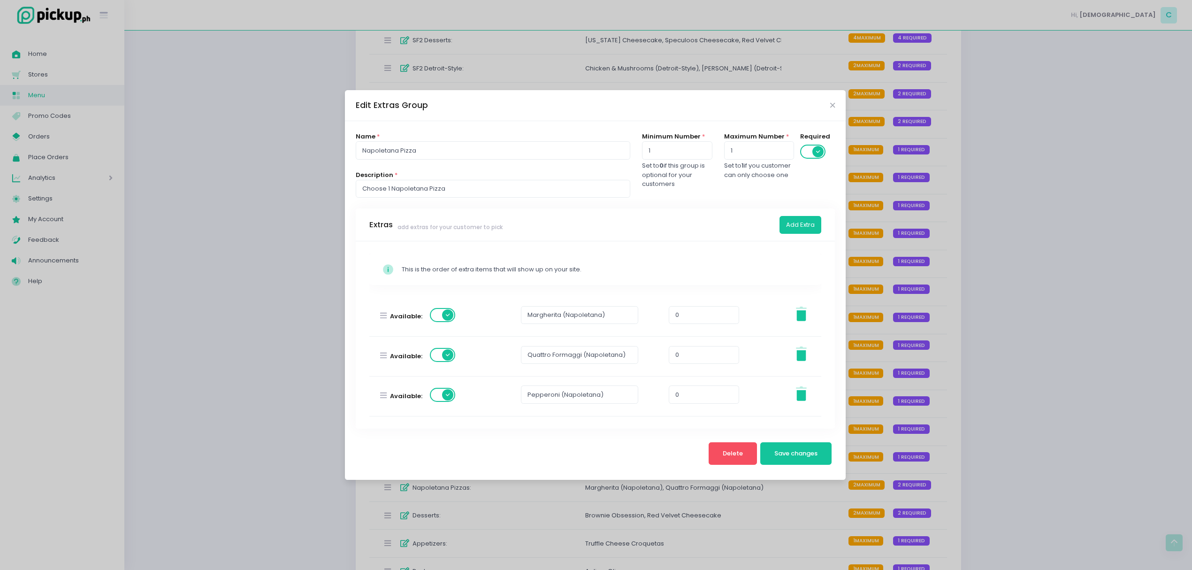
click at [446, 320] on span at bounding box center [443, 315] width 27 height 14
click at [777, 447] on button "Save changes" at bounding box center [797, 453] width 72 height 23
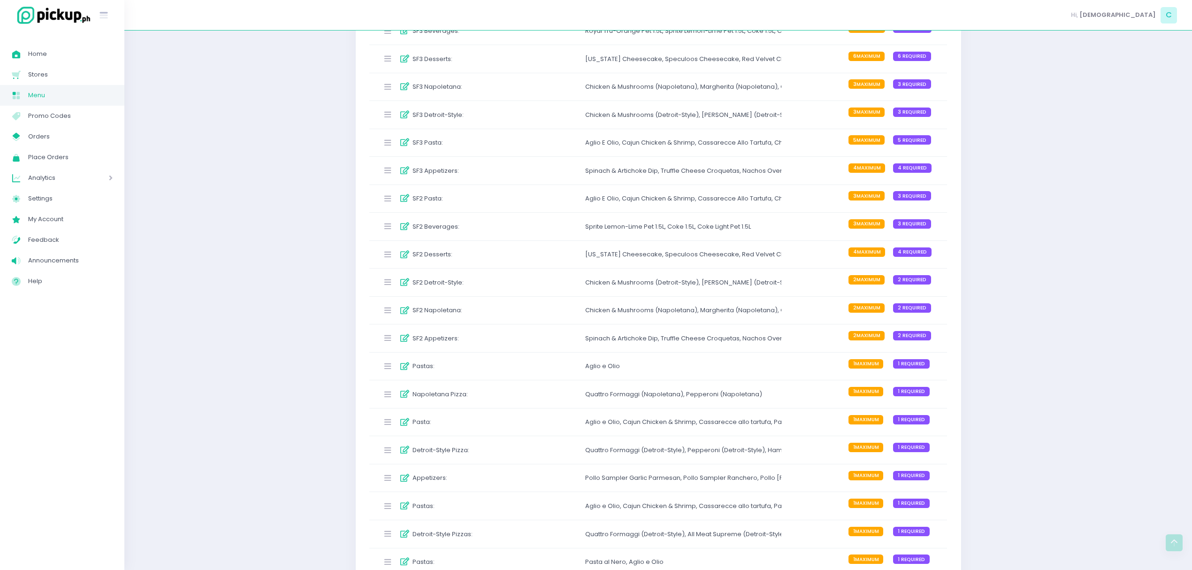
scroll to position [563, 0]
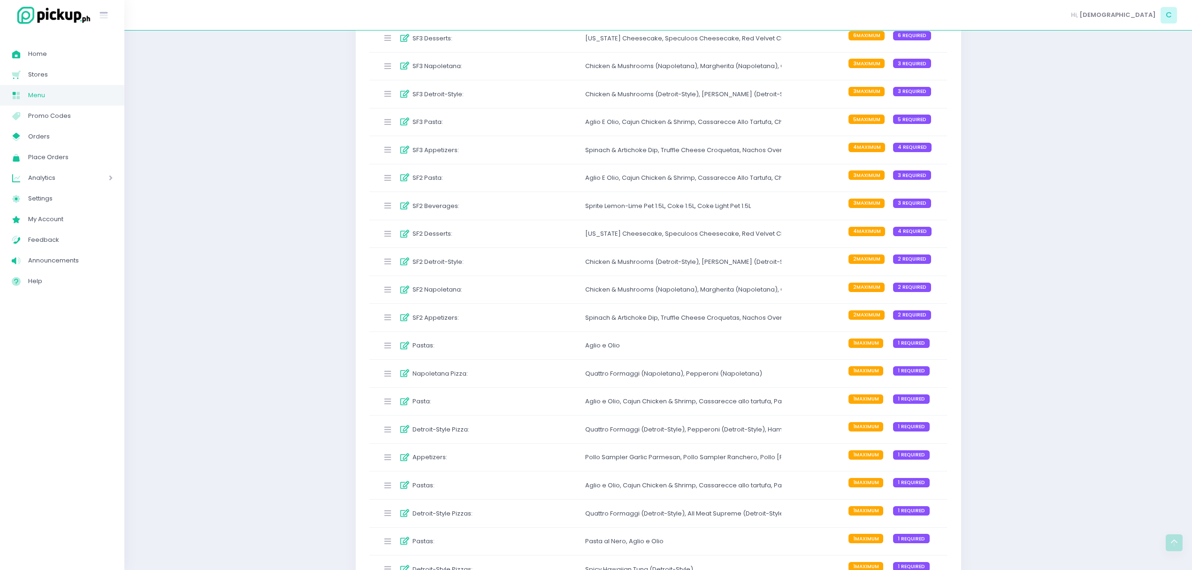
click at [509, 262] on div "SF2 Detroit-Style :" at bounding box center [448, 261] width 140 height 15
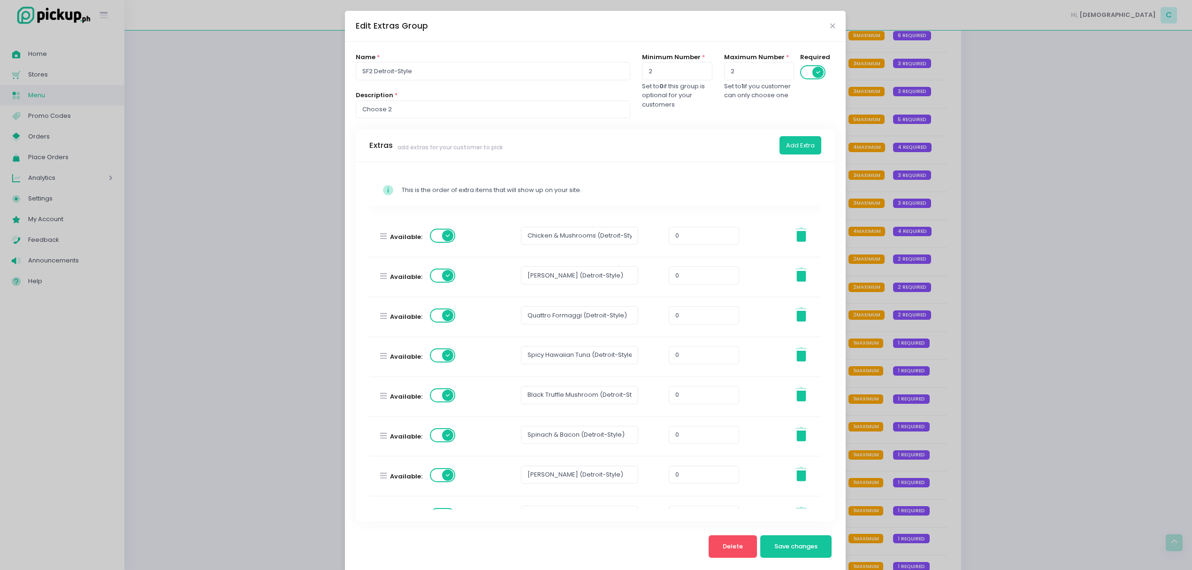
click at [1134, 288] on div "Edit Extras Group Name * SF2 Detroit-Style Description * Choose 2 Minimum Numbe…" at bounding box center [596, 285] width 1192 height 570
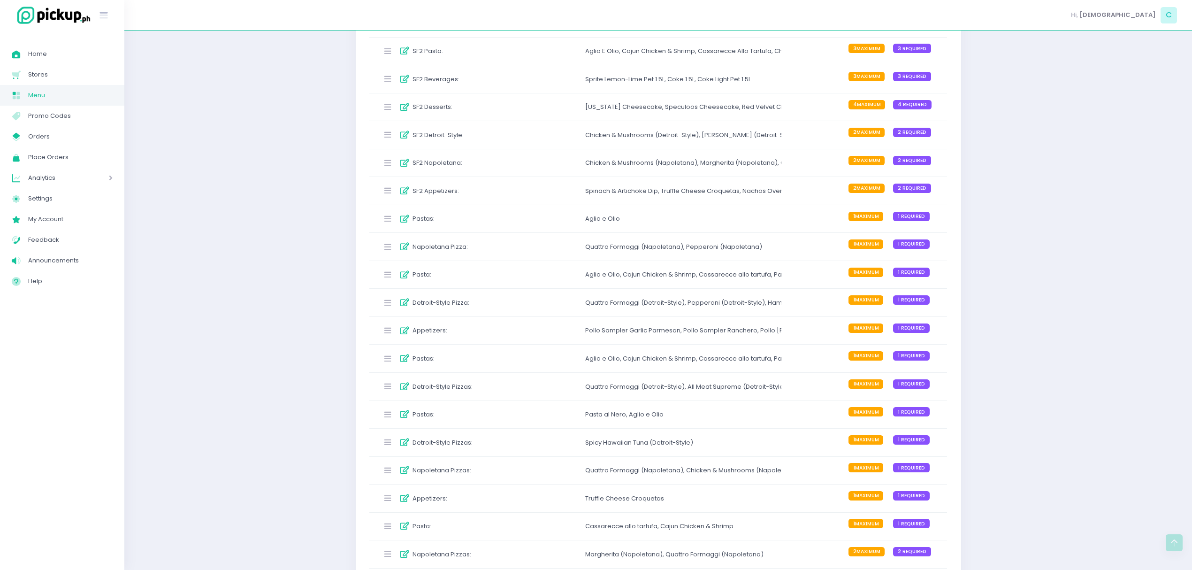
scroll to position [814, 0]
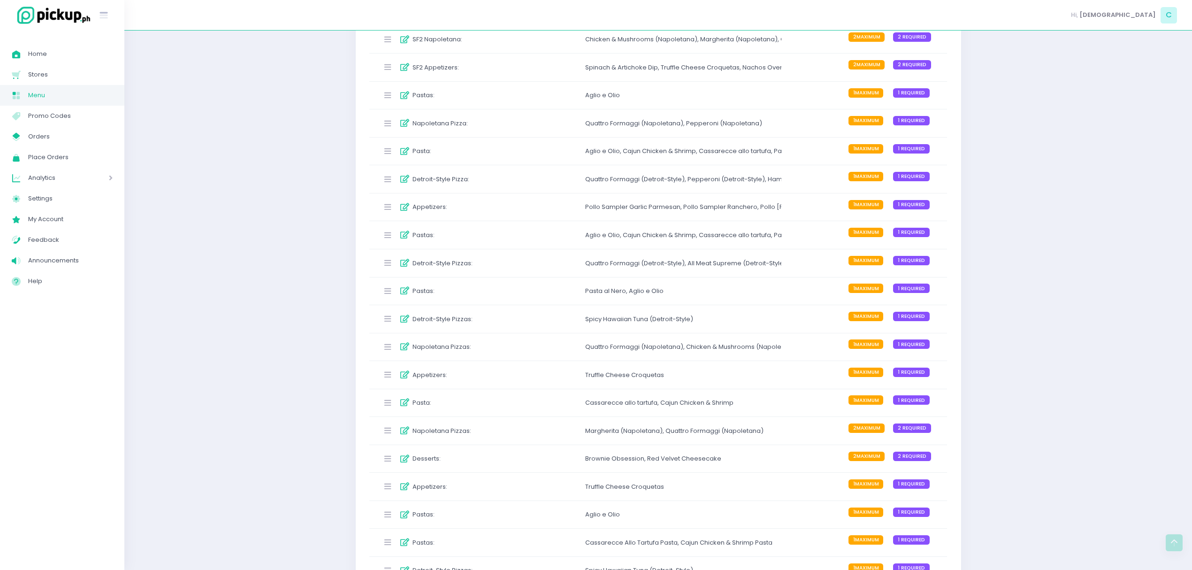
click at [534, 350] on div "Napoletana Pizzas : Quattro Formaggi (Napoletana) , Chicken & Mushrooms (Napole…" at bounding box center [658, 347] width 578 height 28
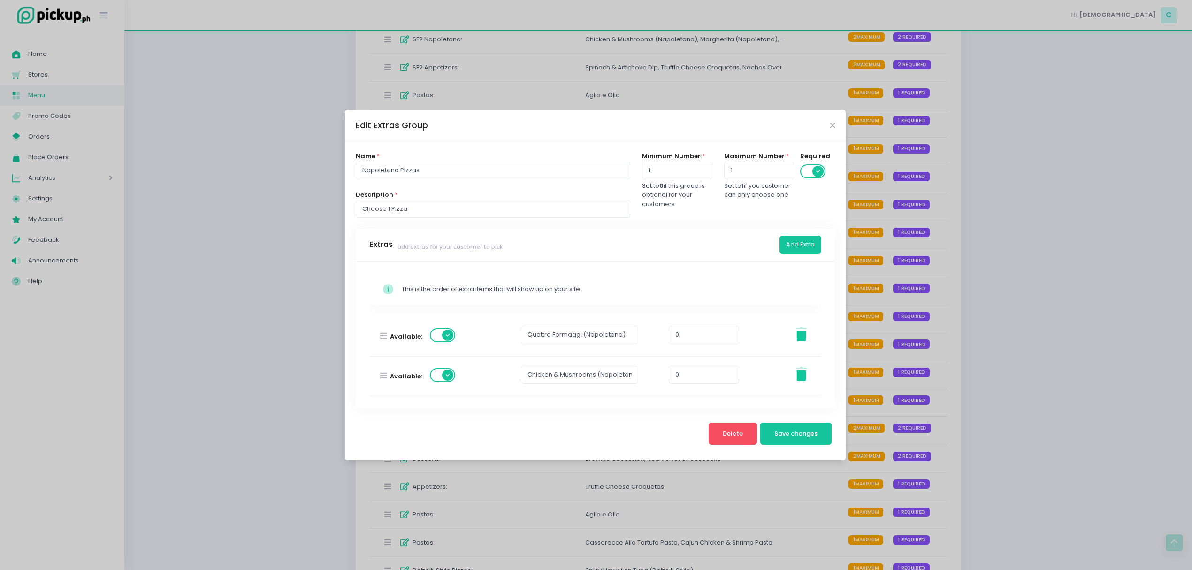
click at [934, 419] on div "Edit Extras Group Name * Napoletana Pizzas Description * Choose 1 Pizza Minimum…" at bounding box center [596, 285] width 1192 height 570
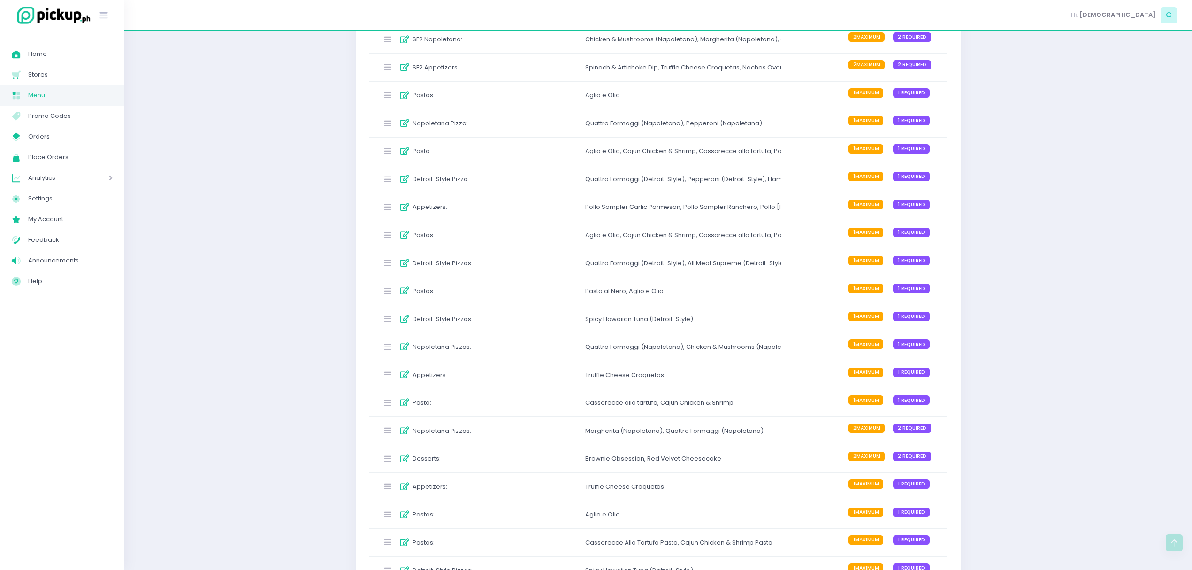
click at [555, 271] on div "Detroit-Style Pizzas : Quattro Formaggi (Detroit-Style) , All Meat Supreme (Det…" at bounding box center [658, 263] width 578 height 28
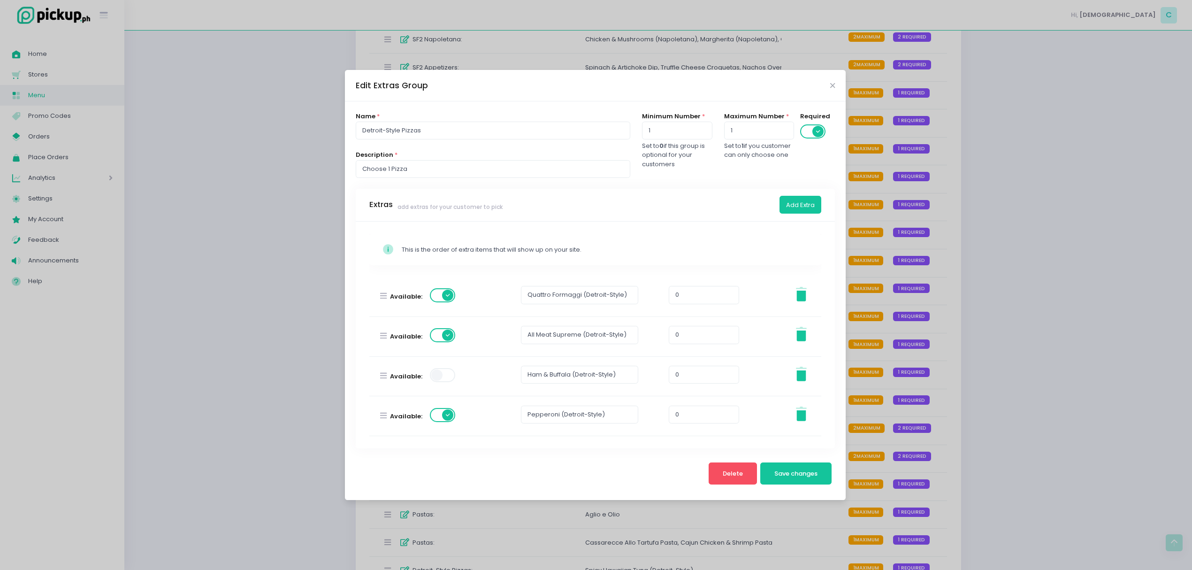
click at [1017, 296] on div "Edit Extras Group Name * Detroit-Style Pizzas Description * Choose 1 Pizza Mini…" at bounding box center [596, 285] width 1192 height 570
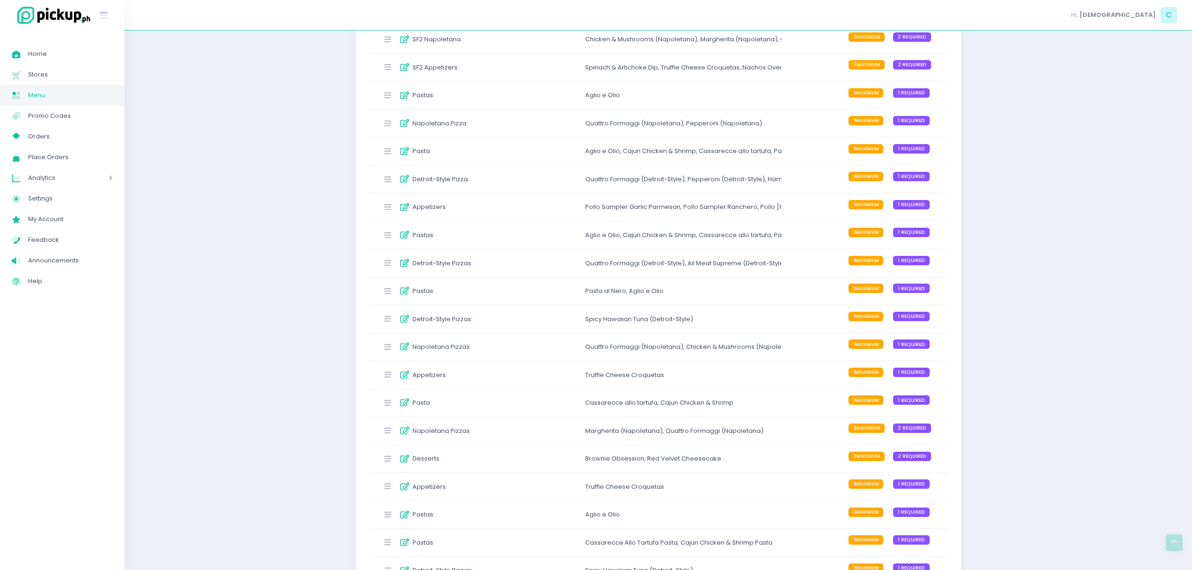
click at [537, 265] on div "Detroit-Style Pizzas : Quattro Formaggi (Detroit-Style) , All Meat Supreme (Det…" at bounding box center [658, 263] width 578 height 28
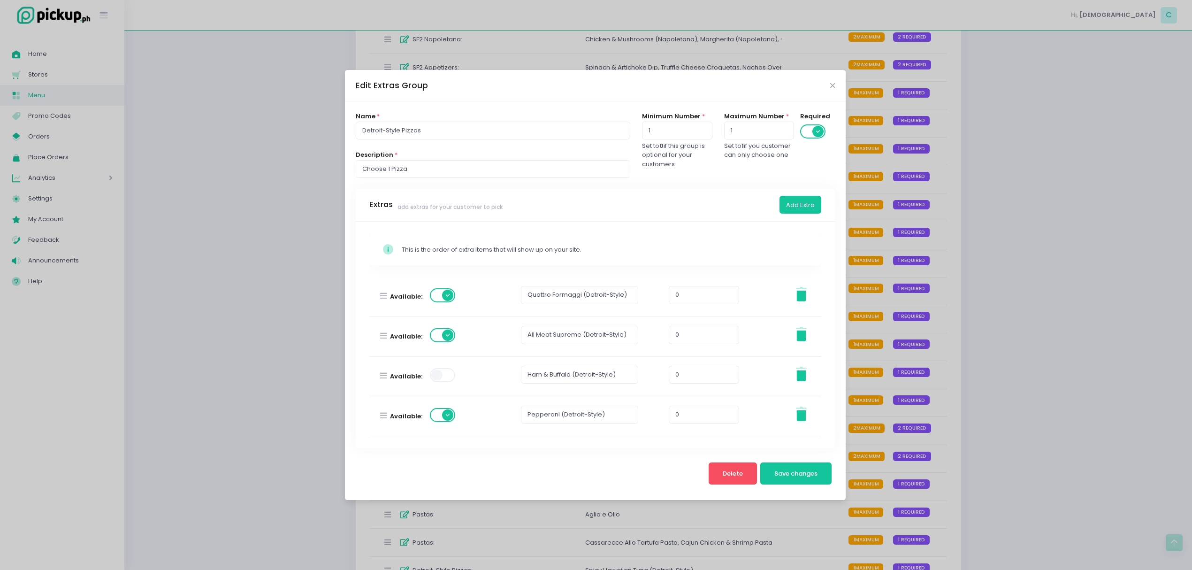
click at [456, 378] on div "Available:" at bounding box center [418, 376] width 83 height 39
click at [454, 378] on span at bounding box center [443, 375] width 27 height 14
click at [787, 468] on button "Save changes" at bounding box center [797, 473] width 72 height 23
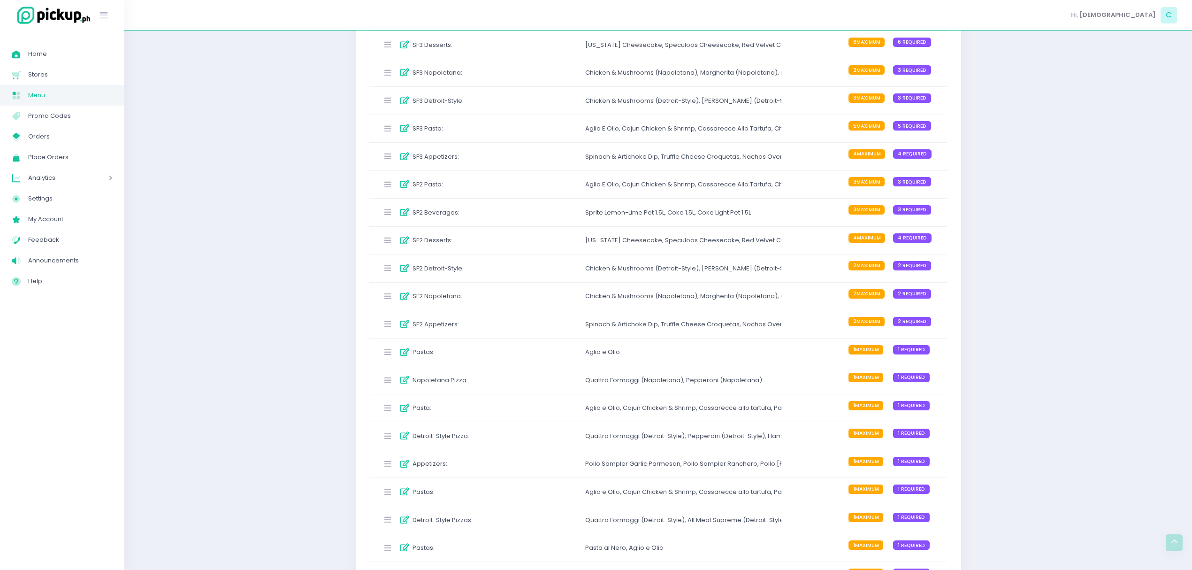
scroll to position [563, 0]
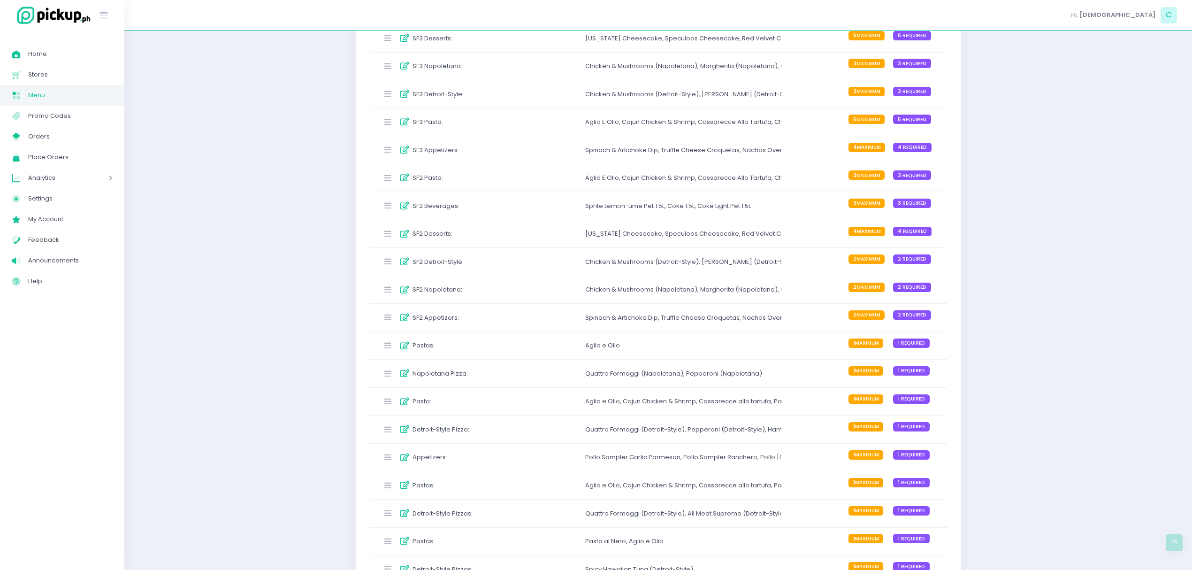
click at [612, 434] on div "Quattro Formaggi (Detroit-Style) ," at bounding box center [636, 429] width 102 height 9
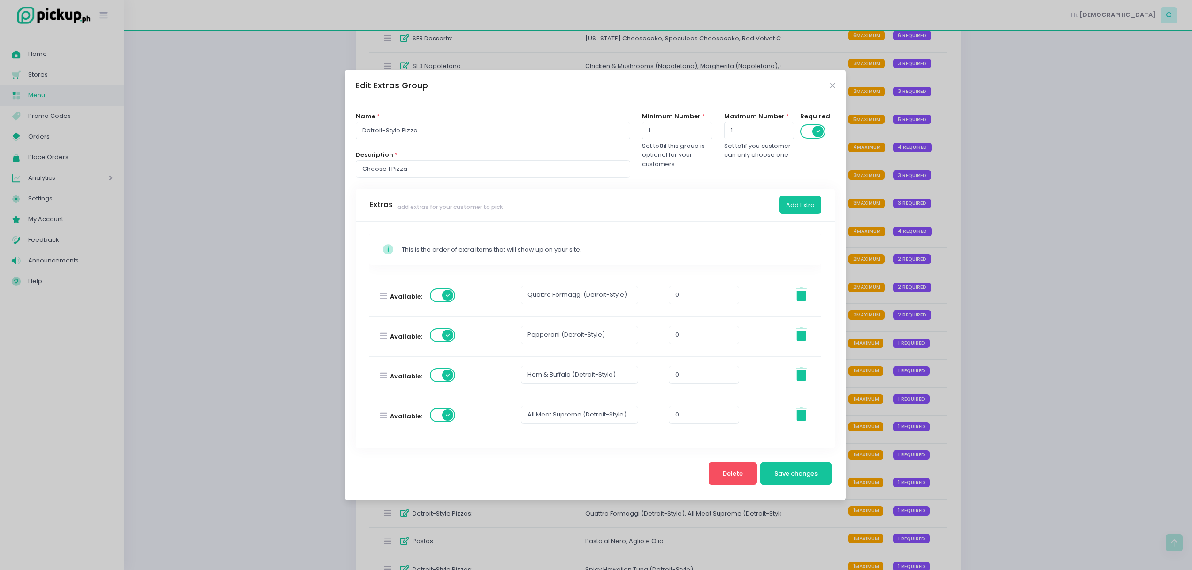
click at [966, 402] on div "Edit Extras Group Name * Detroit-Style Pizza Description * Choose 1 Pizza Minim…" at bounding box center [596, 285] width 1192 height 570
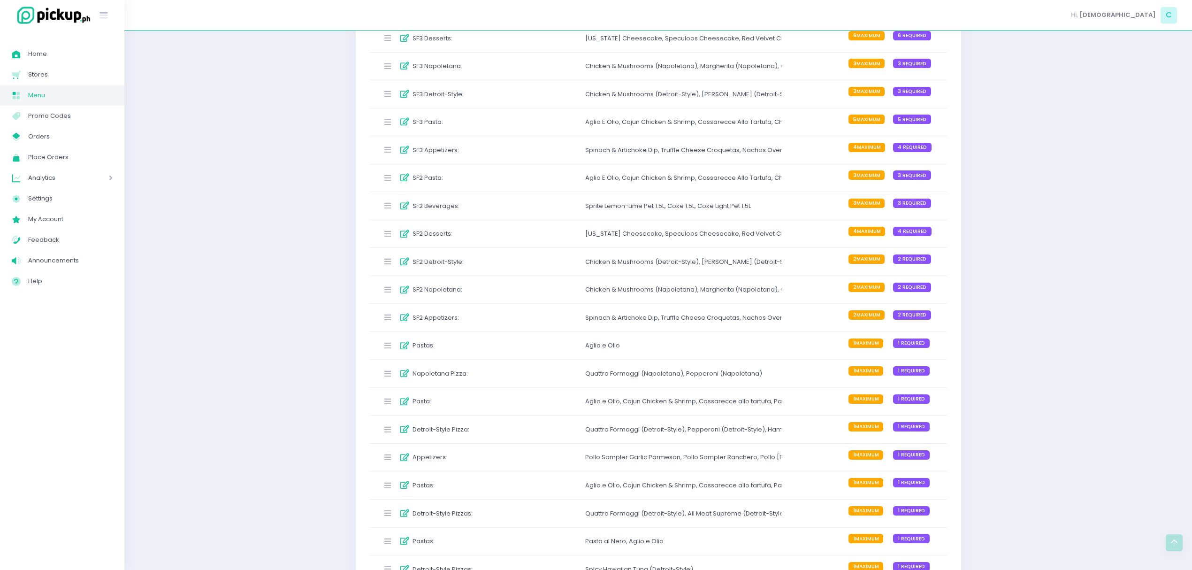
click at [586, 378] on div "Quattro Formaggi (Napoletana) ," at bounding box center [635, 373] width 101 height 9
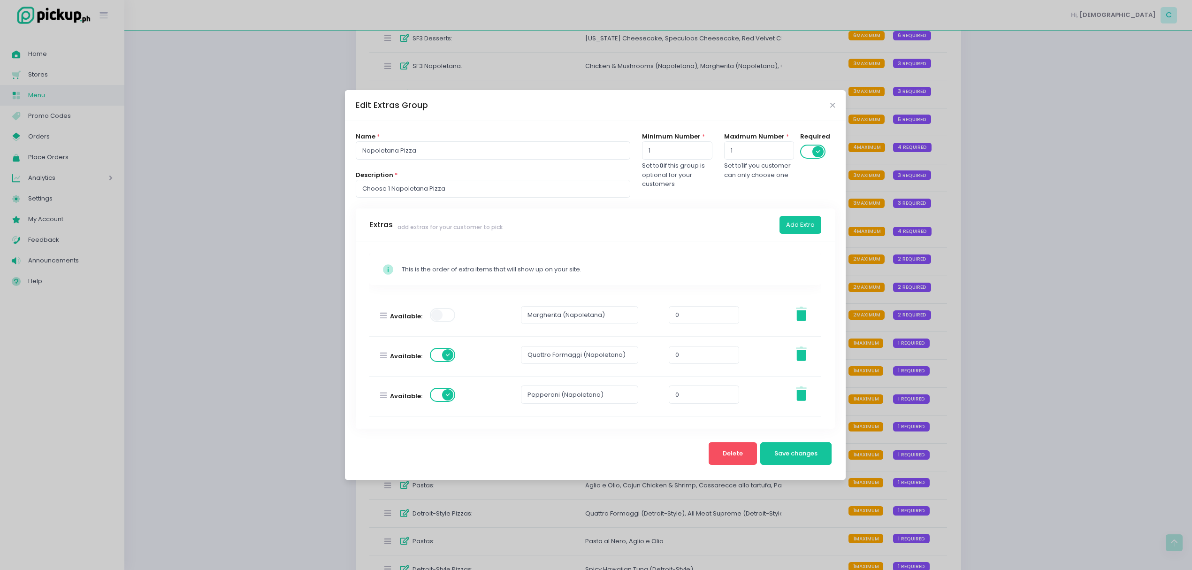
click at [950, 369] on div "Edit Extras Group Name * Napoletana Pizza Description * Choose 1 Napoletana Piz…" at bounding box center [596, 285] width 1192 height 570
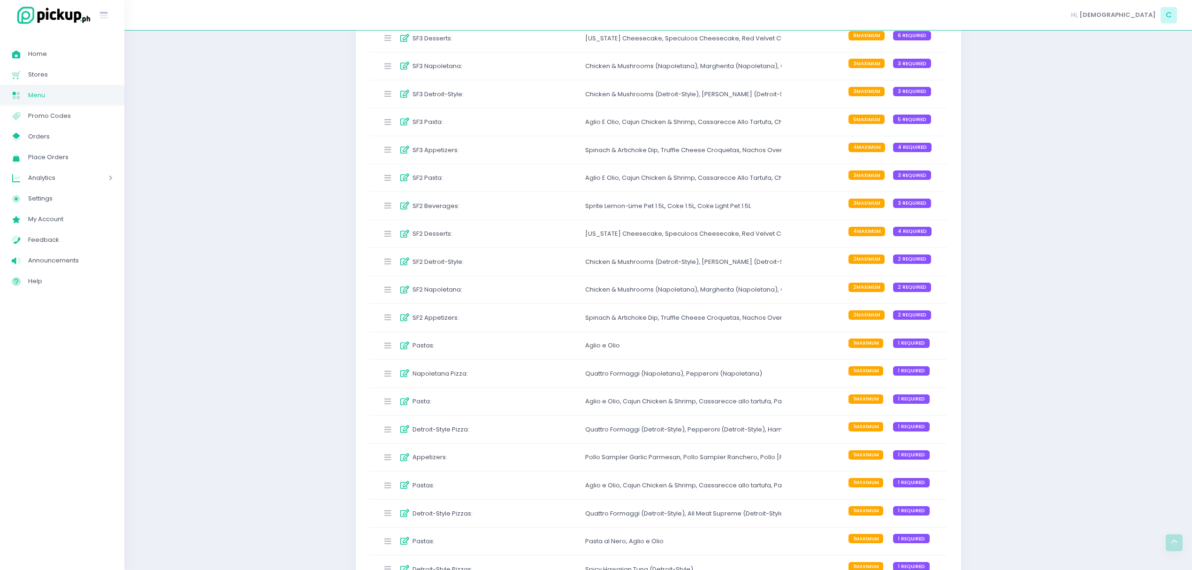
click at [629, 301] on div "SF2 Napoletana : Chicken & Mushrooms (Napoletana) , Margherita (Napoletana) , […" at bounding box center [658, 290] width 578 height 28
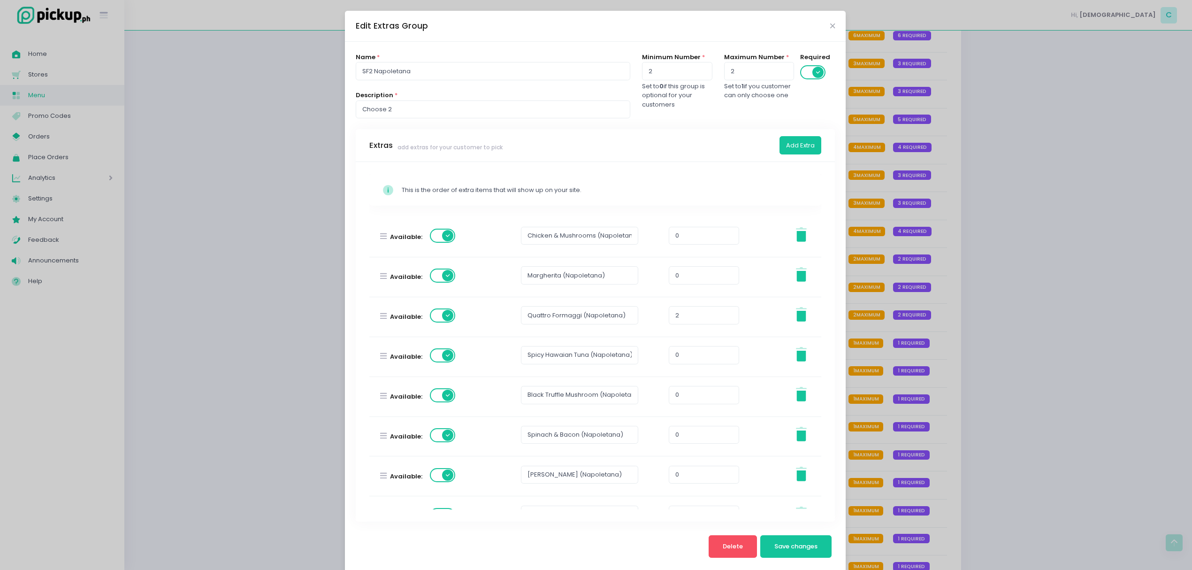
click at [441, 277] on span at bounding box center [443, 276] width 27 height 14
click at [775, 545] on span "Save changes" at bounding box center [796, 546] width 43 height 9
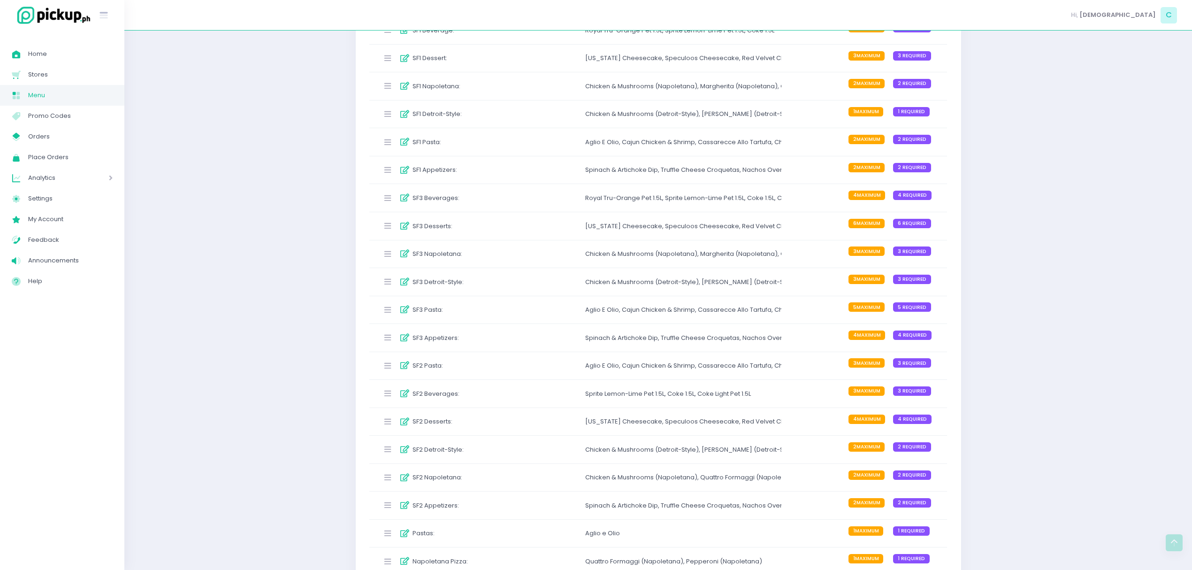
scroll to position [500, 0]
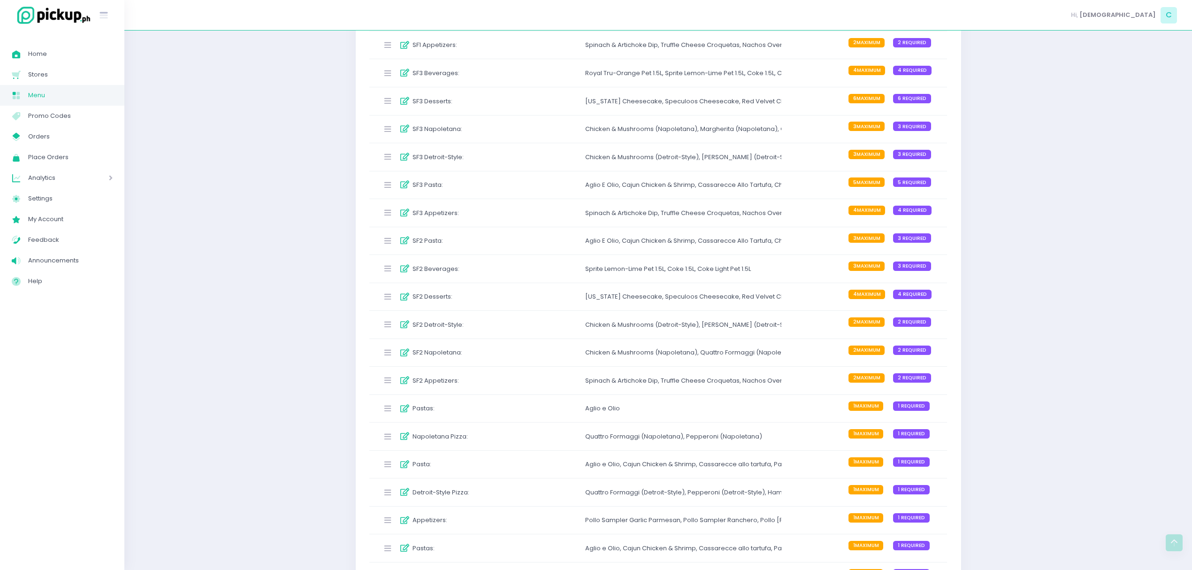
click at [543, 352] on div "SF2 Napoletana : Chicken & Mushrooms (Napoletana) , Quattro Formaggi (Napoletan…" at bounding box center [658, 353] width 578 height 28
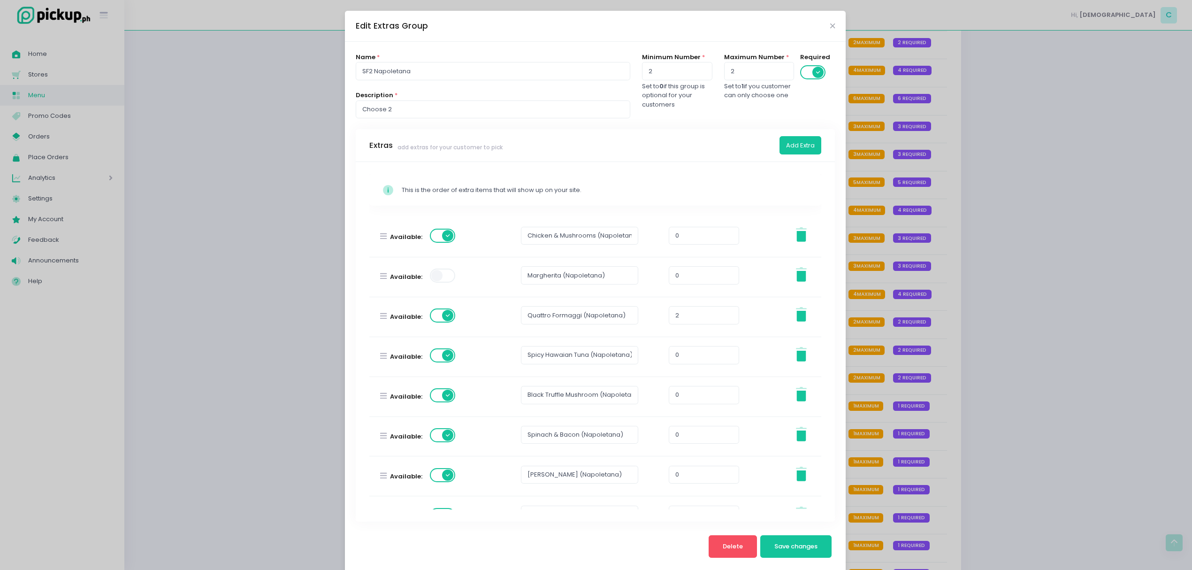
click at [971, 290] on div "Edit Extras Group Name * SF2 Napoletana Description * Choose 2 Minimum Number *…" at bounding box center [596, 285] width 1192 height 570
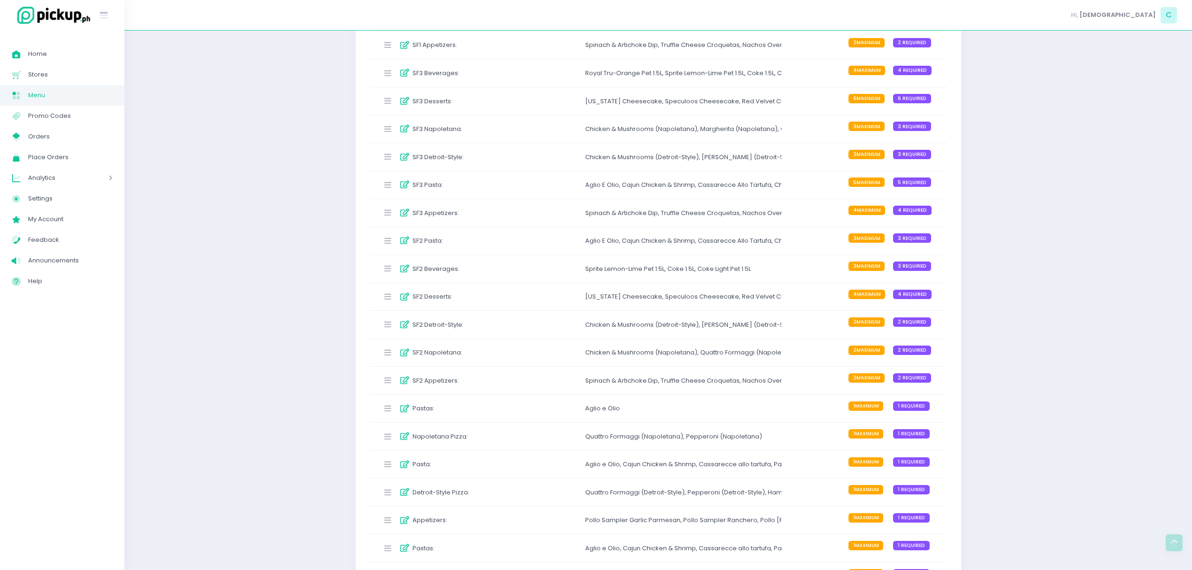
click at [459, 336] on div "SF2 Detroit-Style : Chicken & Mushrooms (Detroit-Style) , Margherita (Detroit-S…" at bounding box center [658, 325] width 578 height 28
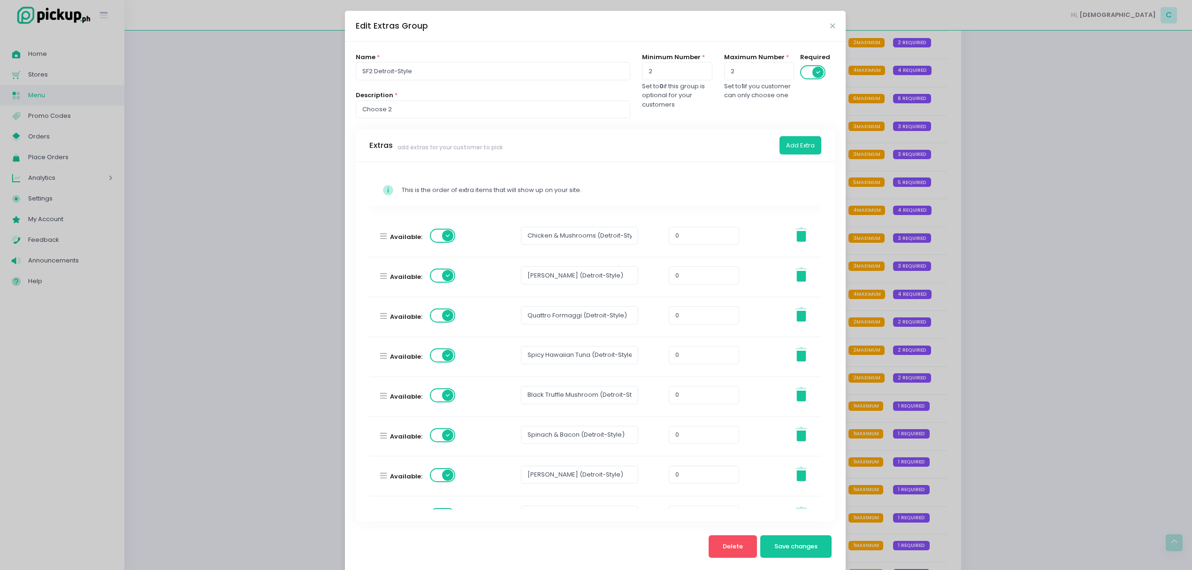
click at [445, 280] on span at bounding box center [443, 276] width 27 height 14
click at [817, 558] on button "Save changes" at bounding box center [797, 546] width 72 height 23
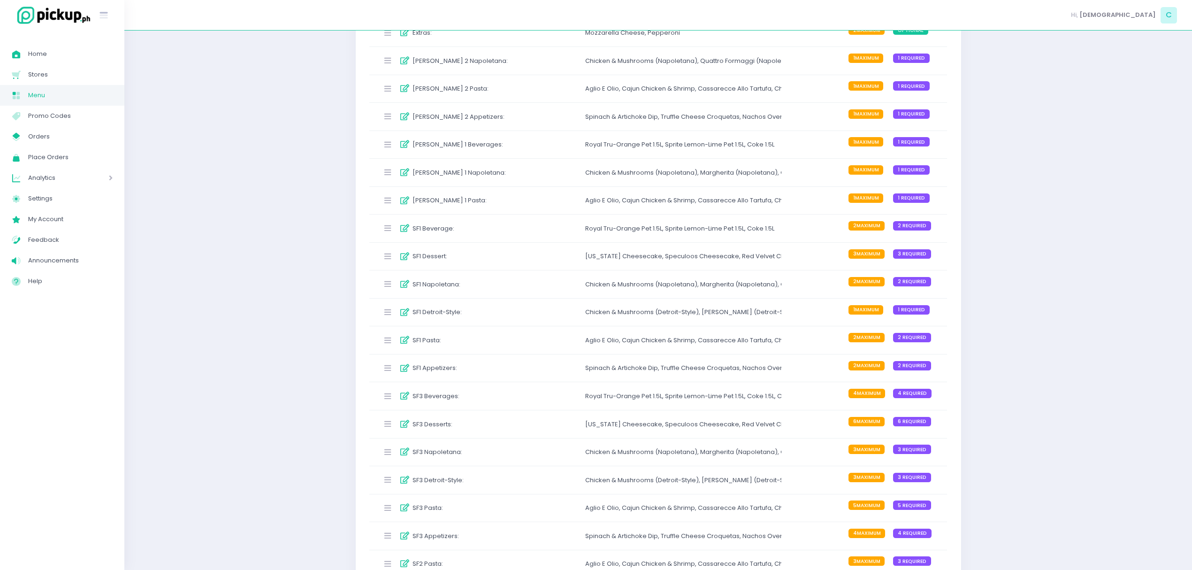
scroll to position [250, 0]
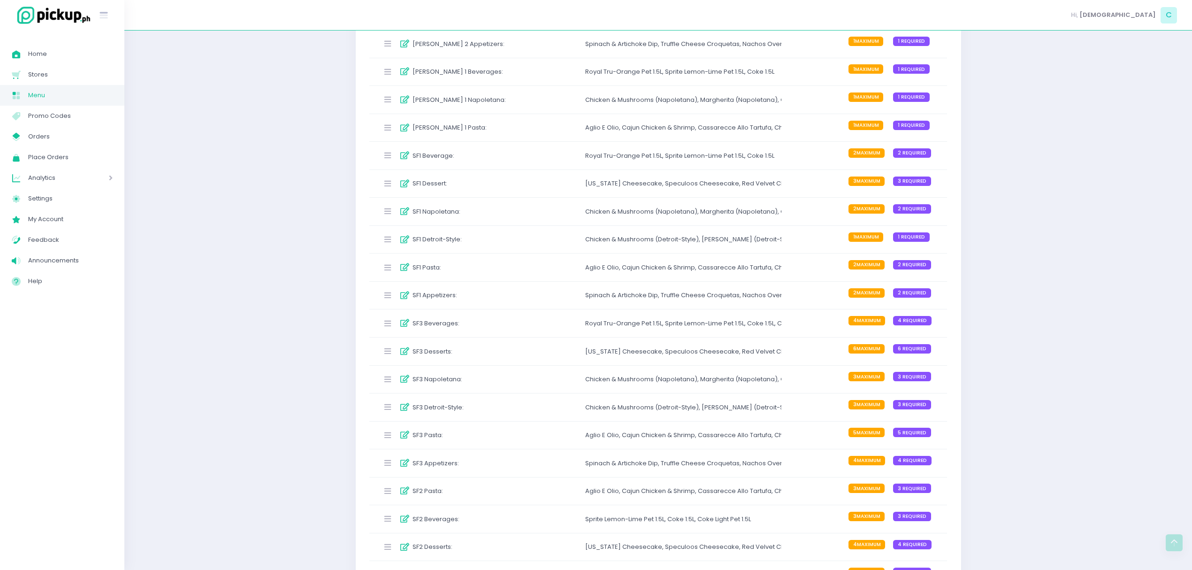
click at [542, 250] on div "SF1 Detroit-Style : Chicken & Mushrooms (Detroit-Style) , Margherita (Detroit-S…" at bounding box center [658, 240] width 578 height 28
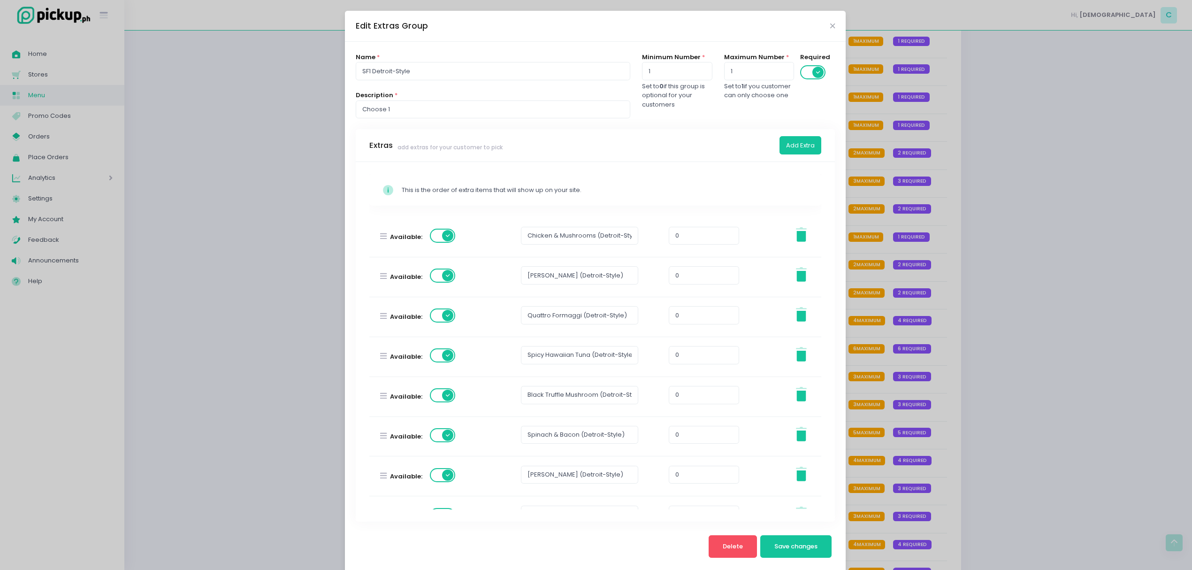
click at [444, 287] on div "Available:" at bounding box center [418, 276] width 83 height 39
click at [441, 284] on label at bounding box center [443, 276] width 27 height 16
click at [808, 549] on span "Save changes" at bounding box center [796, 546] width 43 height 9
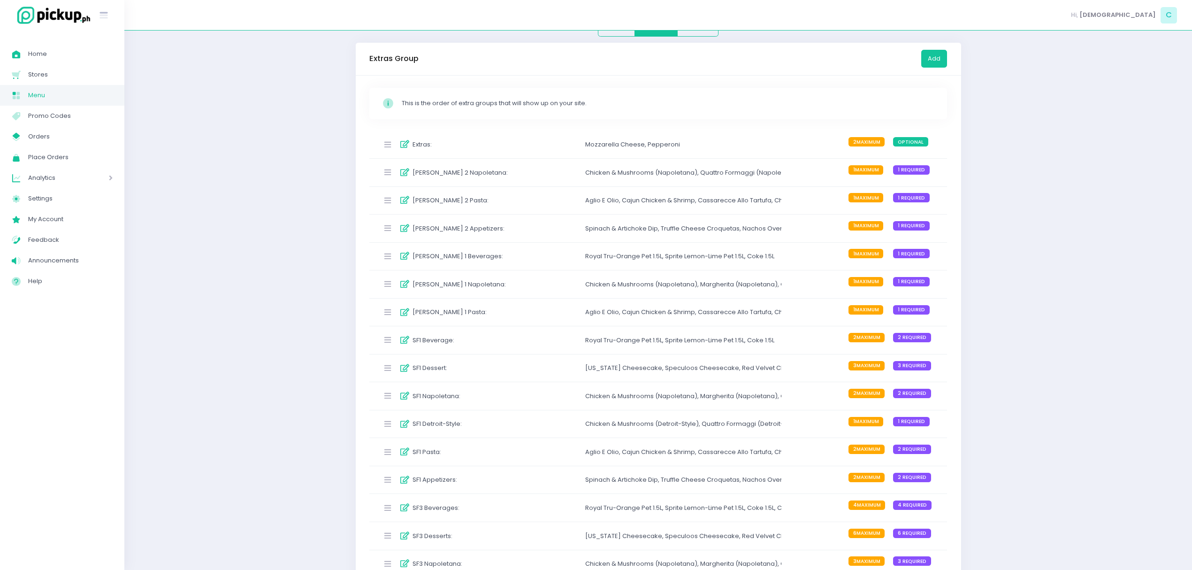
scroll to position [188, 0]
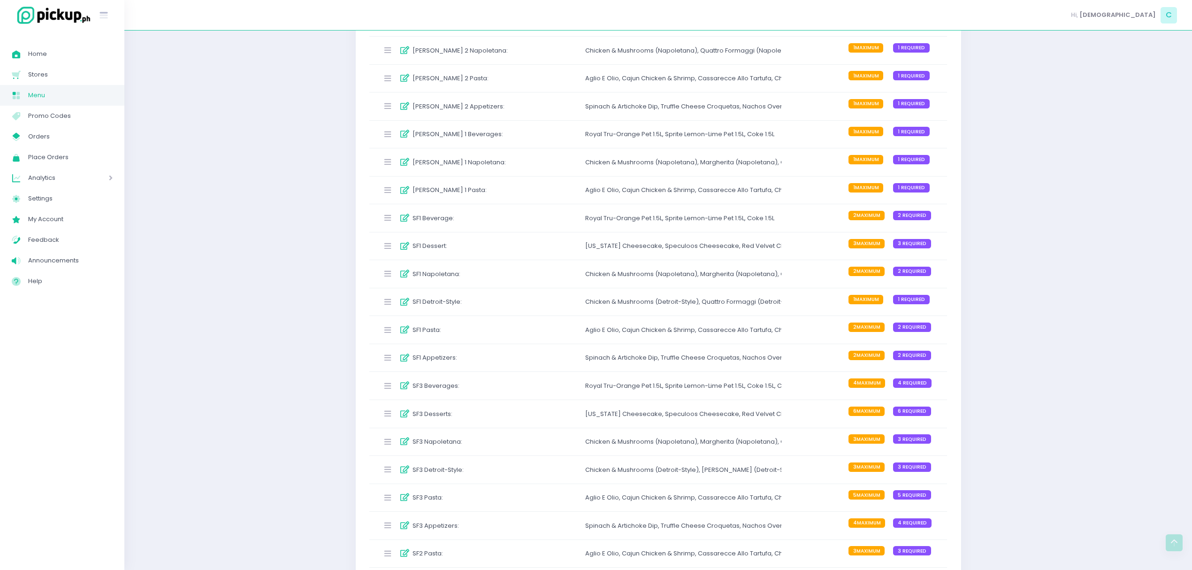
click at [524, 314] on div "SF1 Detroit-Style : Chicken & Mushrooms (Detroit-Style) , Quattro Formaggi (Det…" at bounding box center [658, 302] width 578 height 28
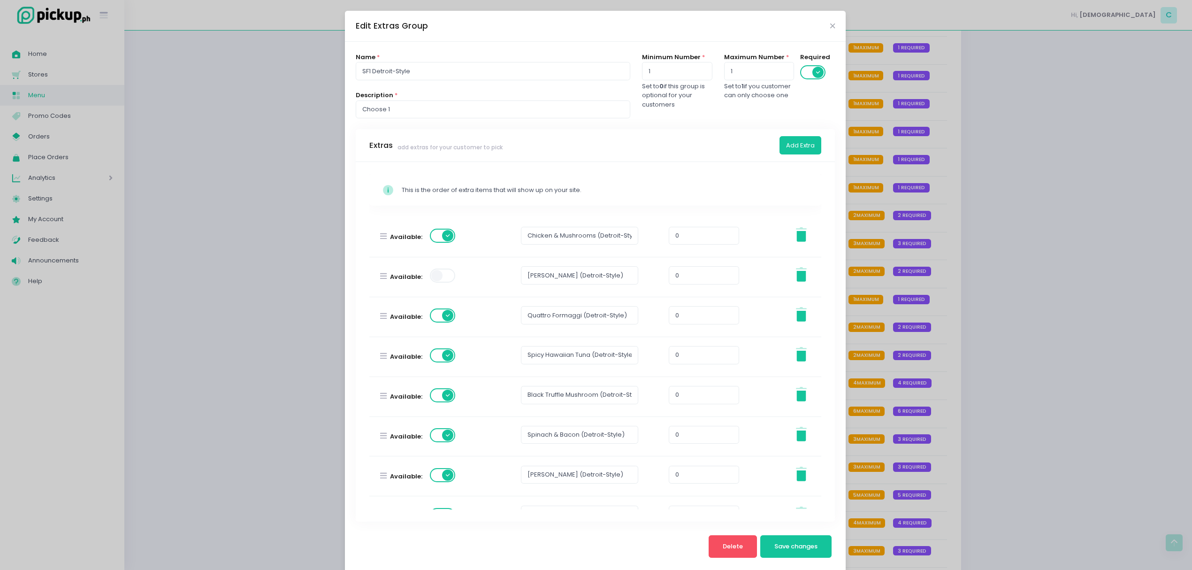
click at [945, 294] on div "Edit Extras Group Name * SF1 Detroit-Style Description * Choose 1 Minimum Numbe…" at bounding box center [596, 285] width 1192 height 570
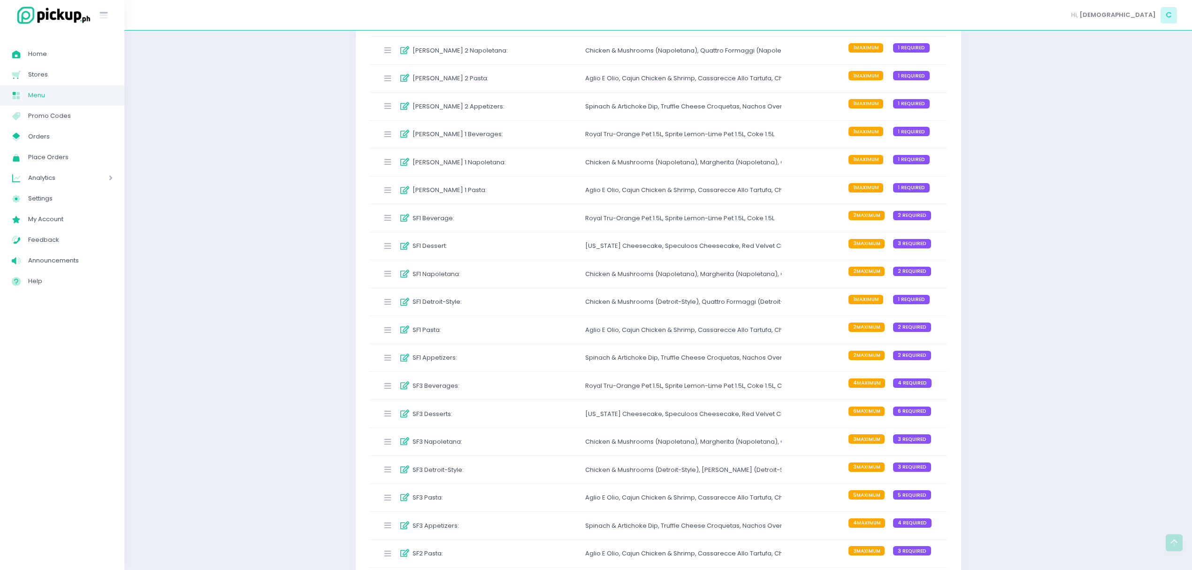
click at [492, 310] on div "SF1 Detroit-Style :" at bounding box center [448, 301] width 140 height 15
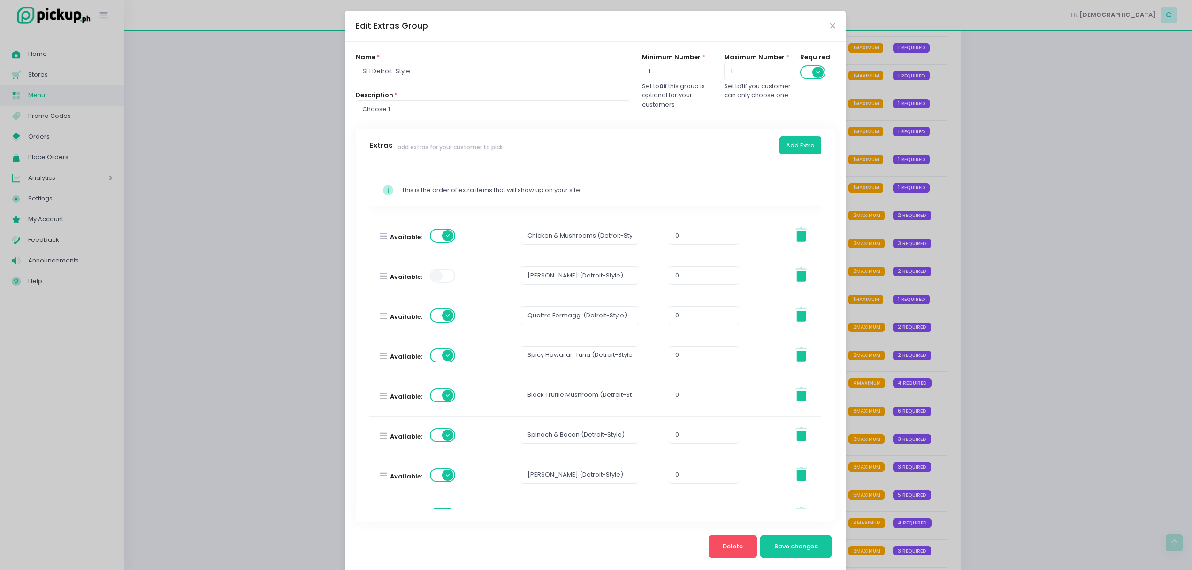
click at [985, 354] on div "Edit Extras Group Name * SF1 Detroit-Style Description * Choose 1 Minimum Numbe…" at bounding box center [596, 285] width 1192 height 570
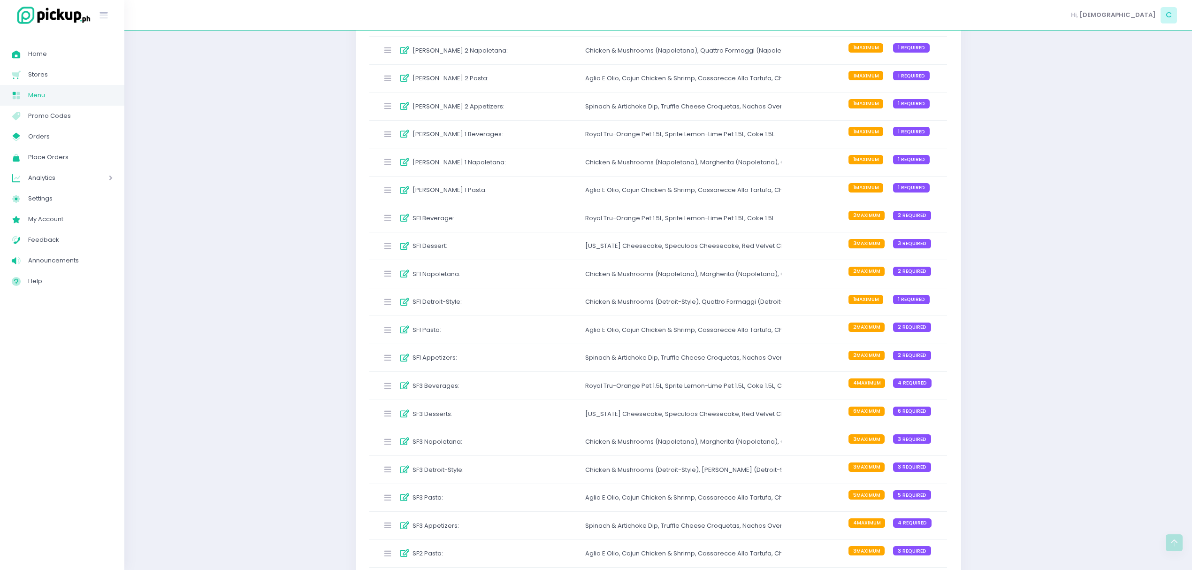
click at [492, 282] on div "SF1 Napoletana :" at bounding box center [448, 273] width 140 height 15
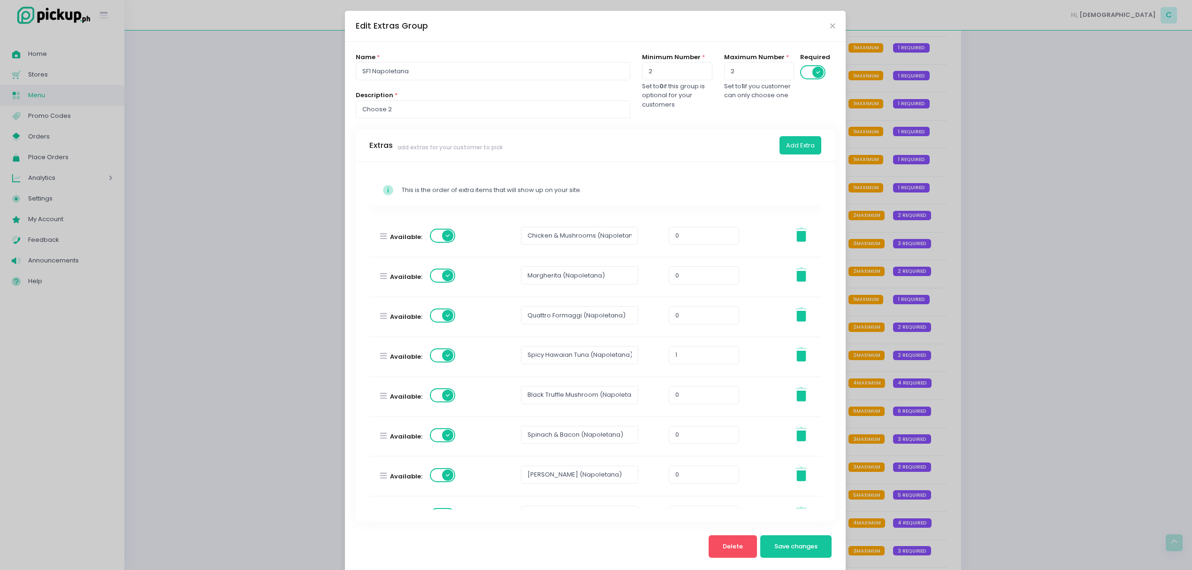
click at [442, 280] on span at bounding box center [443, 276] width 27 height 14
click at [777, 541] on button "Save changes" at bounding box center [797, 546] width 72 height 23
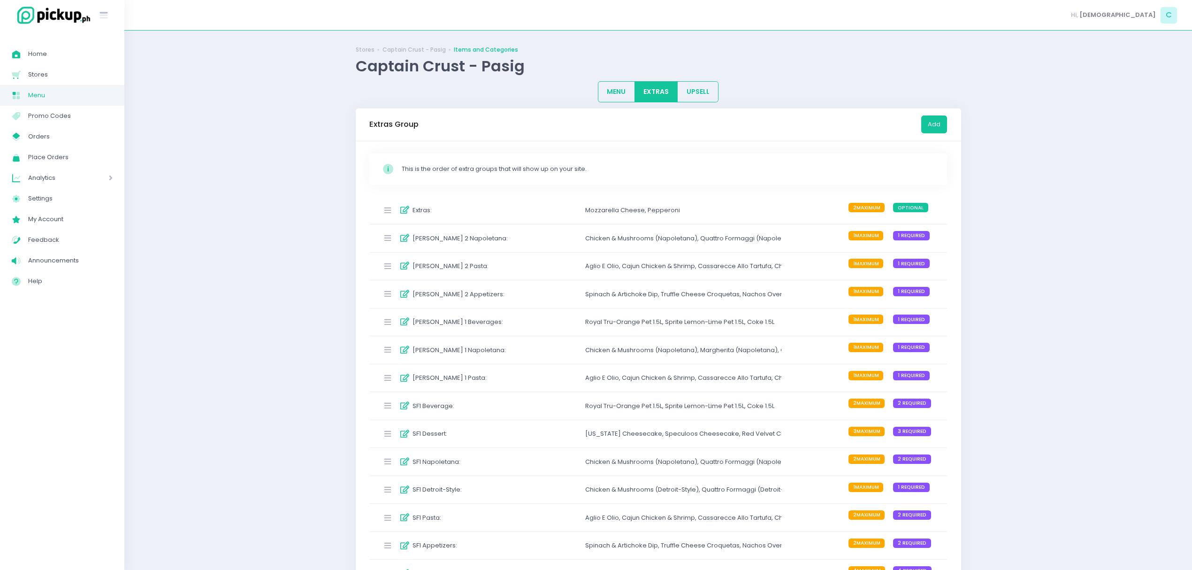
click at [488, 469] on div "SF1 Napoletana :" at bounding box center [448, 461] width 140 height 15
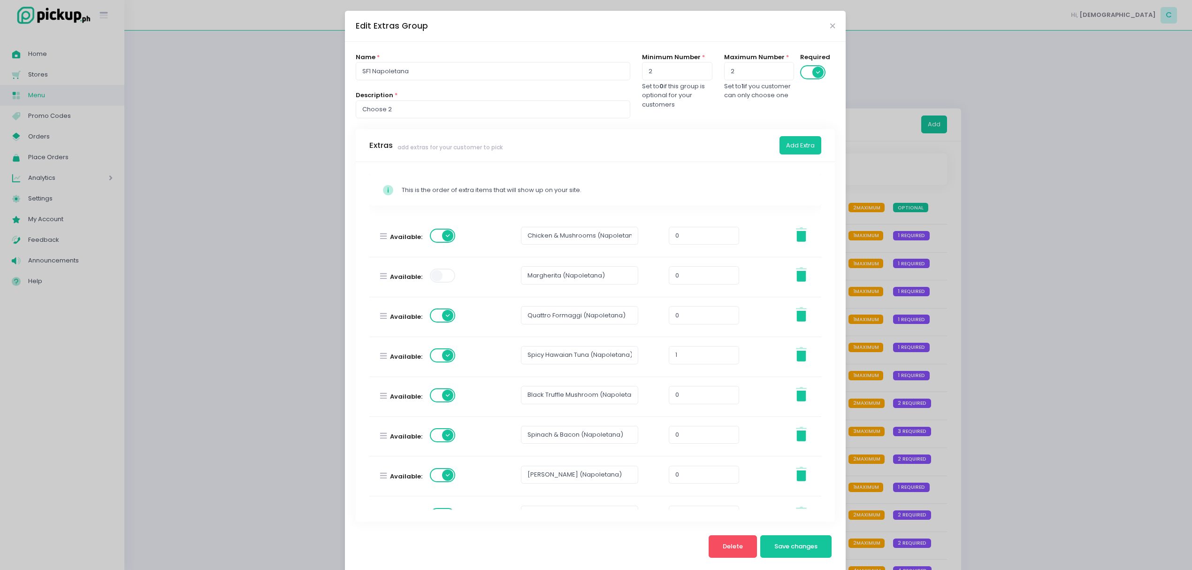
click at [1001, 359] on div "Edit Extras Group Name * SF1 Napoletana Description * Choose 2 Minimum Number *…" at bounding box center [596, 285] width 1192 height 570
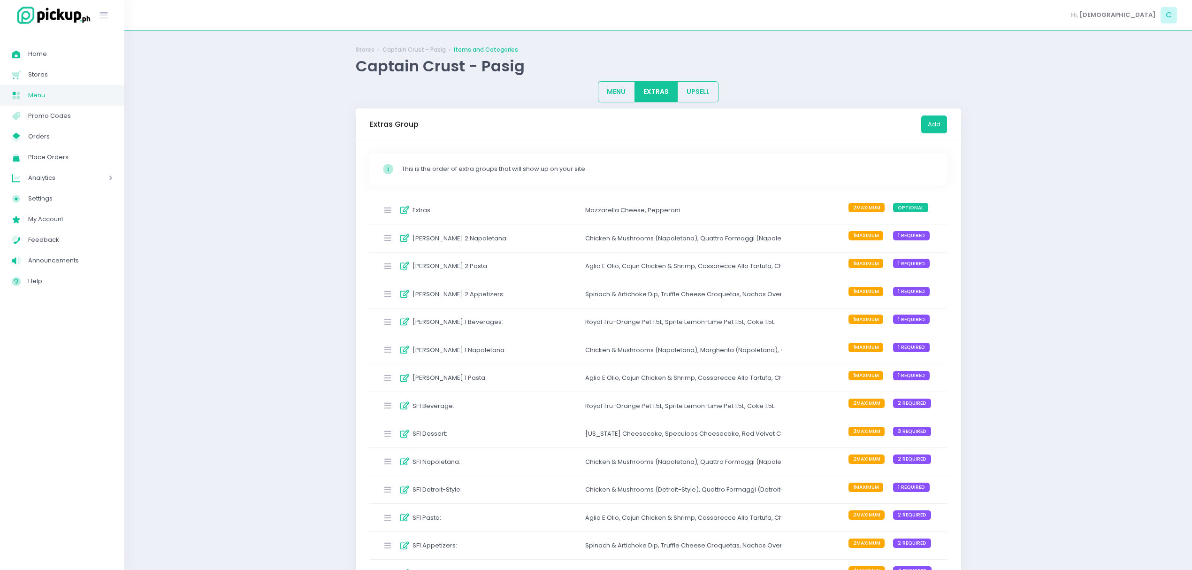
click at [461, 489] on label "SF1 Detroit-Style :" at bounding box center [437, 489] width 49 height 9
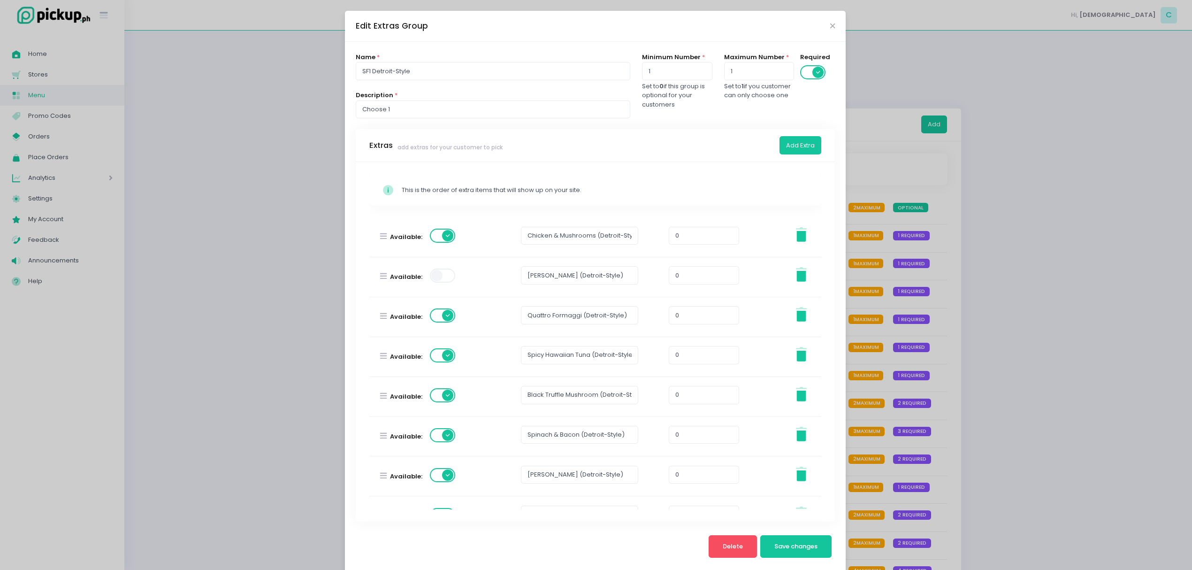
click at [1138, 331] on div "Edit Extras Group Name * SF1 Detroit-Style Description * Choose 1 Minimum Numbe…" at bounding box center [596, 285] width 1192 height 570
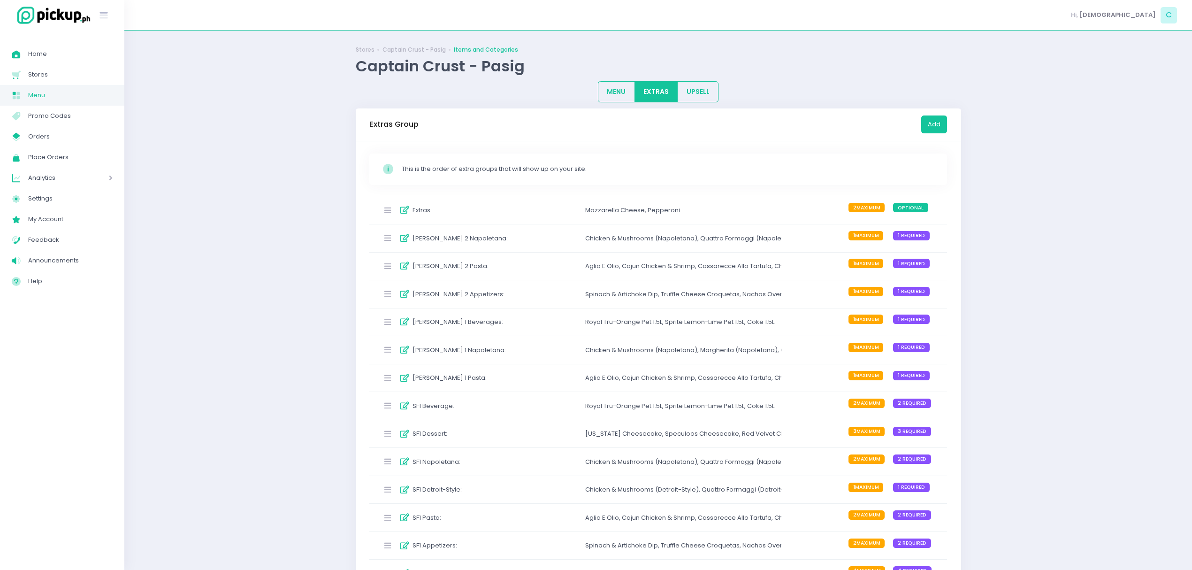
click at [463, 455] on div "SF1 Napoletana : Chicken & Mushrooms (Napoletana) , Quattro Formaggi (Napoletan…" at bounding box center [658, 462] width 578 height 28
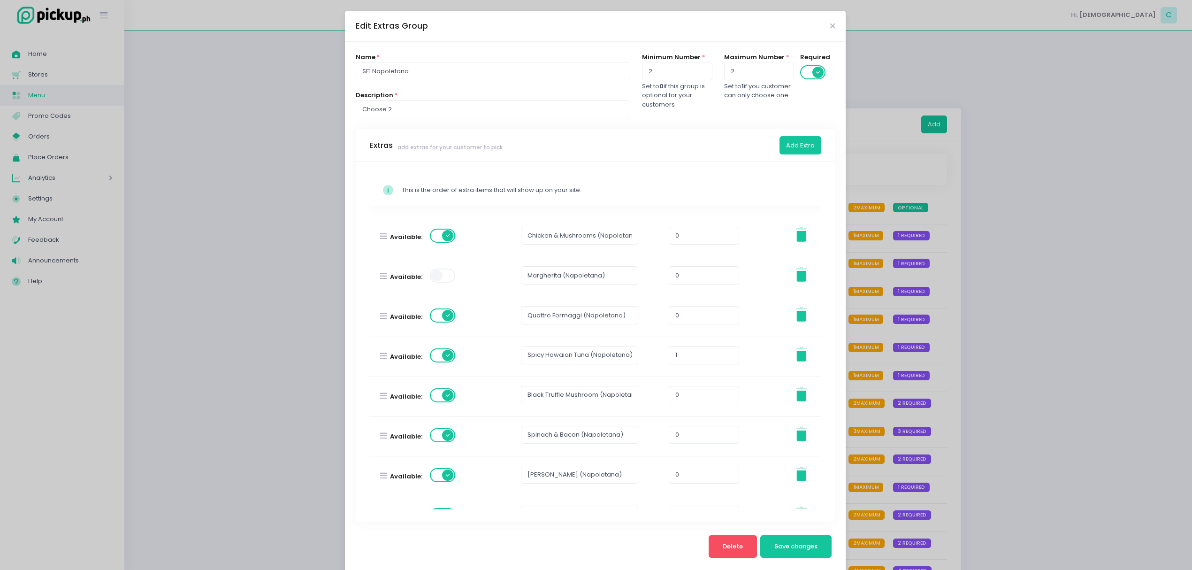
click at [997, 325] on div "Edit Extras Group Name * SF1 Napoletana Description * Choose 2 Minimum Number *…" at bounding box center [596, 285] width 1192 height 570
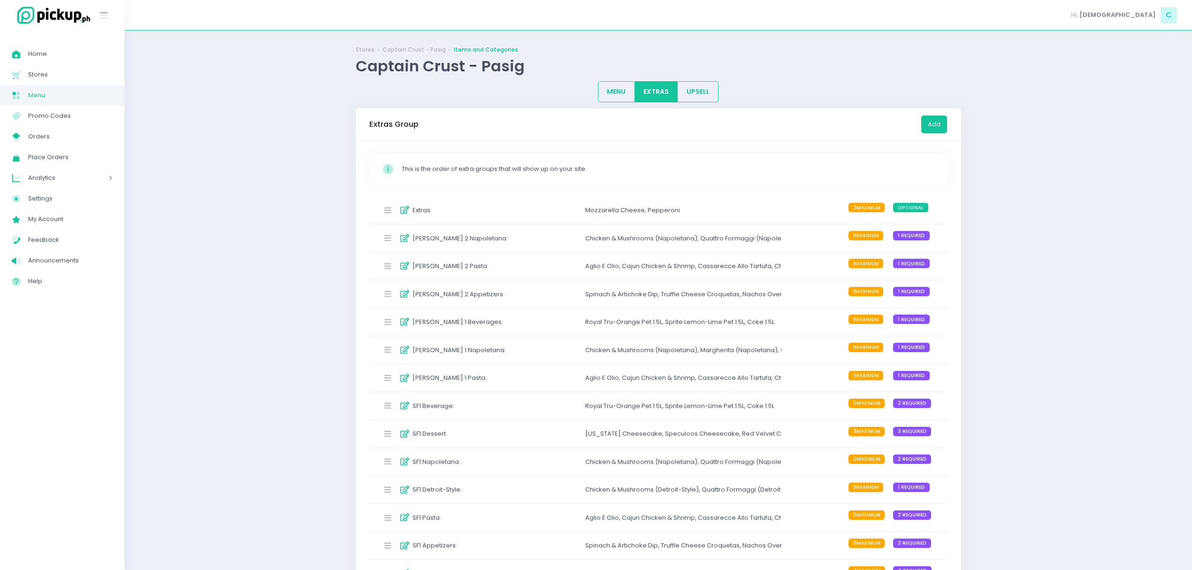
click at [485, 358] on div "[PERSON_NAME] 1 Napoletana :" at bounding box center [448, 349] width 140 height 15
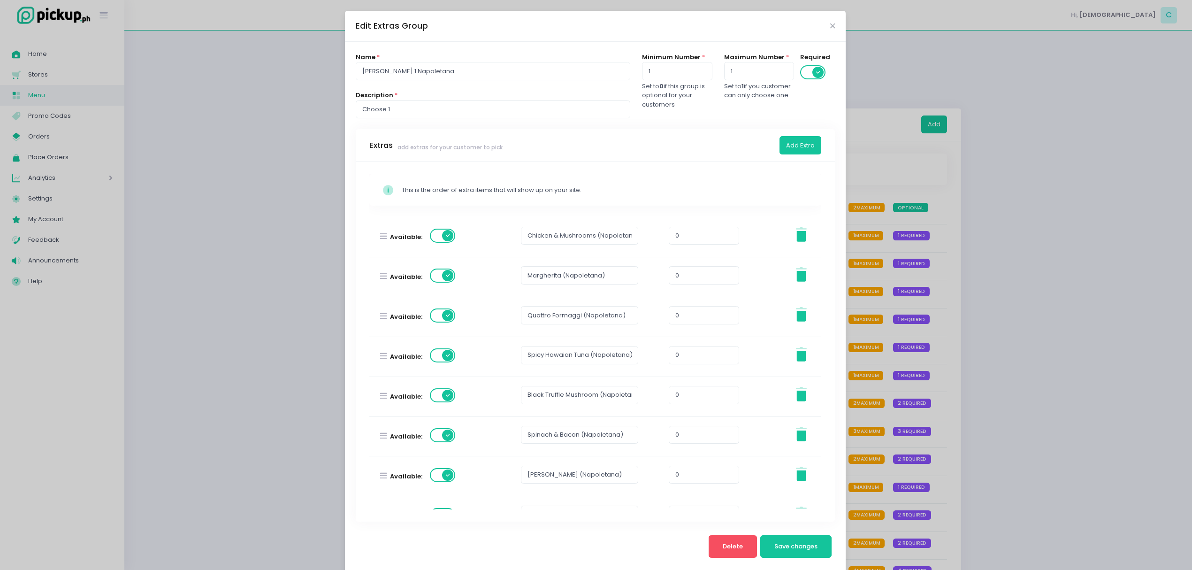
click at [446, 279] on span at bounding box center [443, 276] width 27 height 14
click at [792, 553] on button "Save changes" at bounding box center [797, 546] width 72 height 23
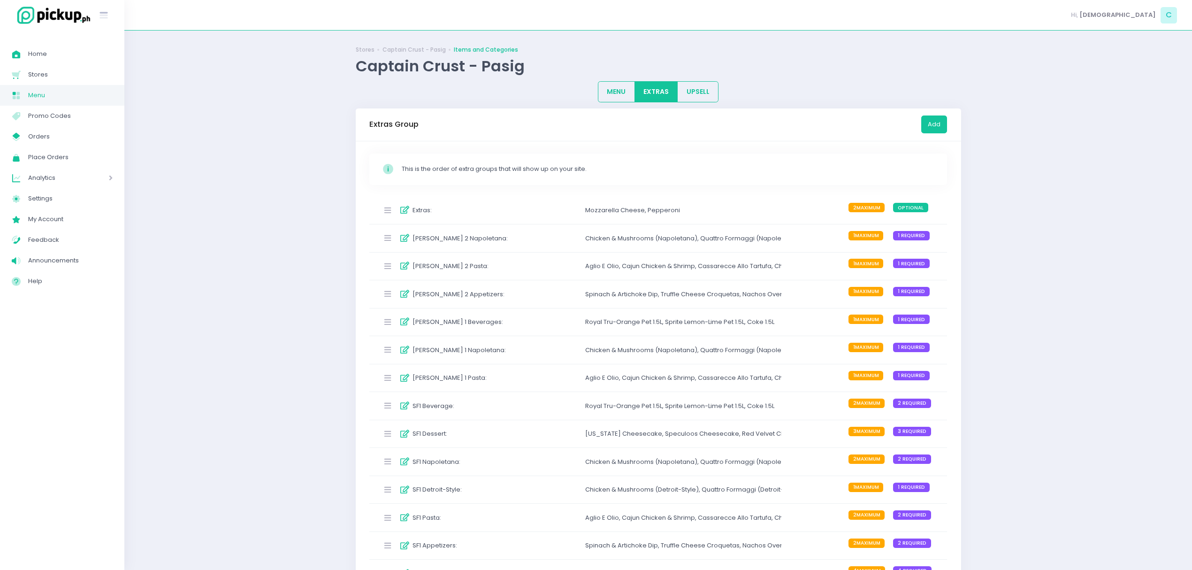
click at [530, 357] on div "[PERSON_NAME] 1 Napoletana : Chicken & Mushrooms (Napoletana) , Quattro Formagg…" at bounding box center [658, 350] width 578 height 28
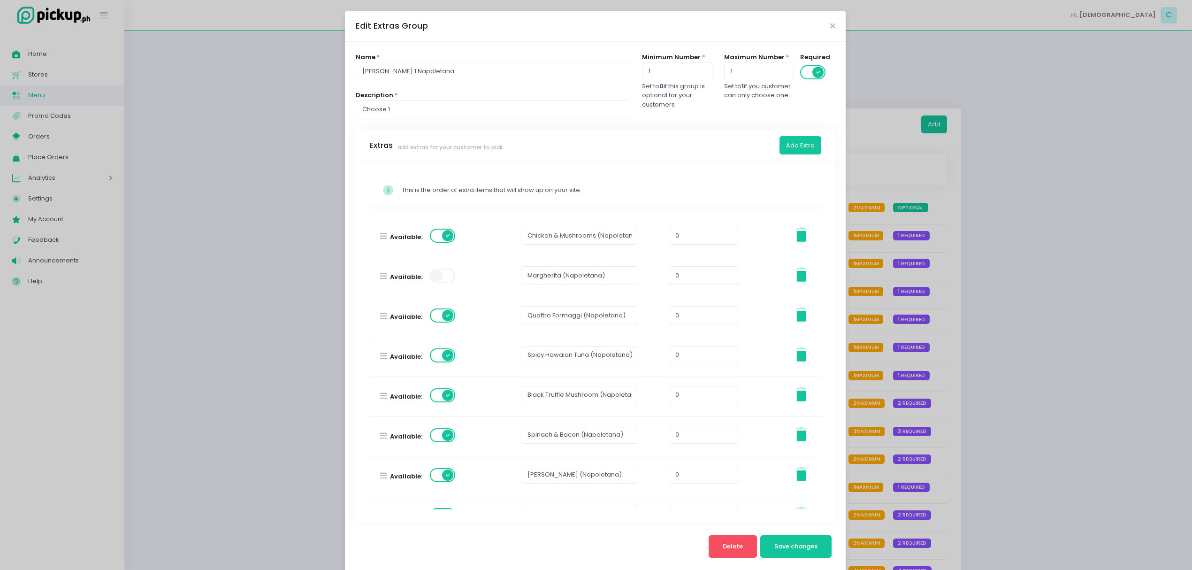
click at [968, 355] on div "Edit Extras Group Name * [PERSON_NAME] 1 Napoletana Description * Choose 1 Mini…" at bounding box center [596, 285] width 1192 height 570
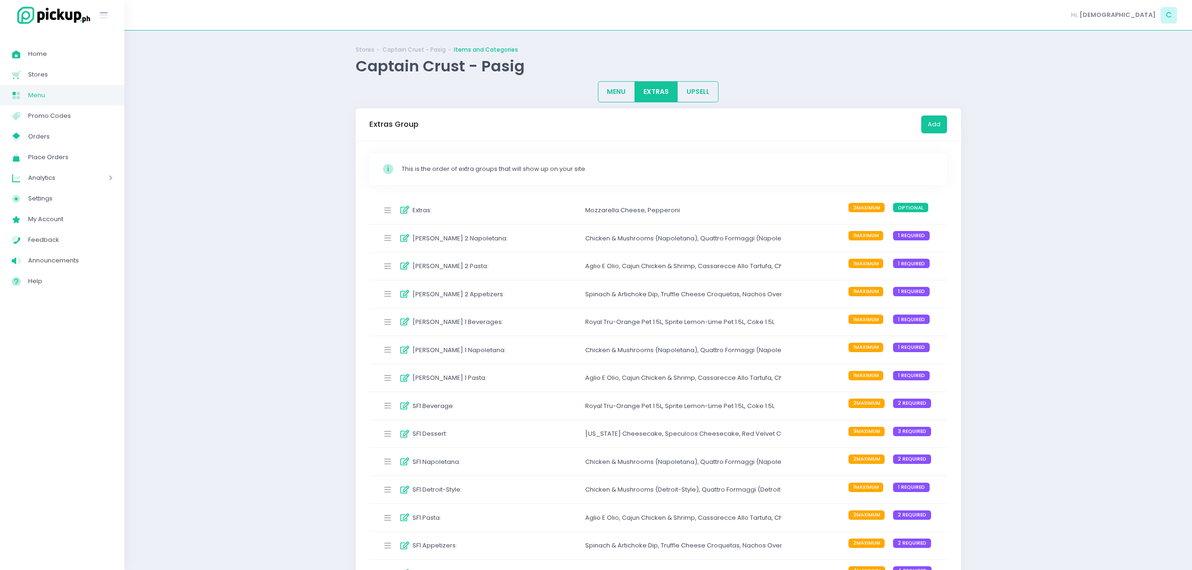
click at [498, 245] on div "[PERSON_NAME] 2 Napoletana :" at bounding box center [448, 238] width 140 height 15
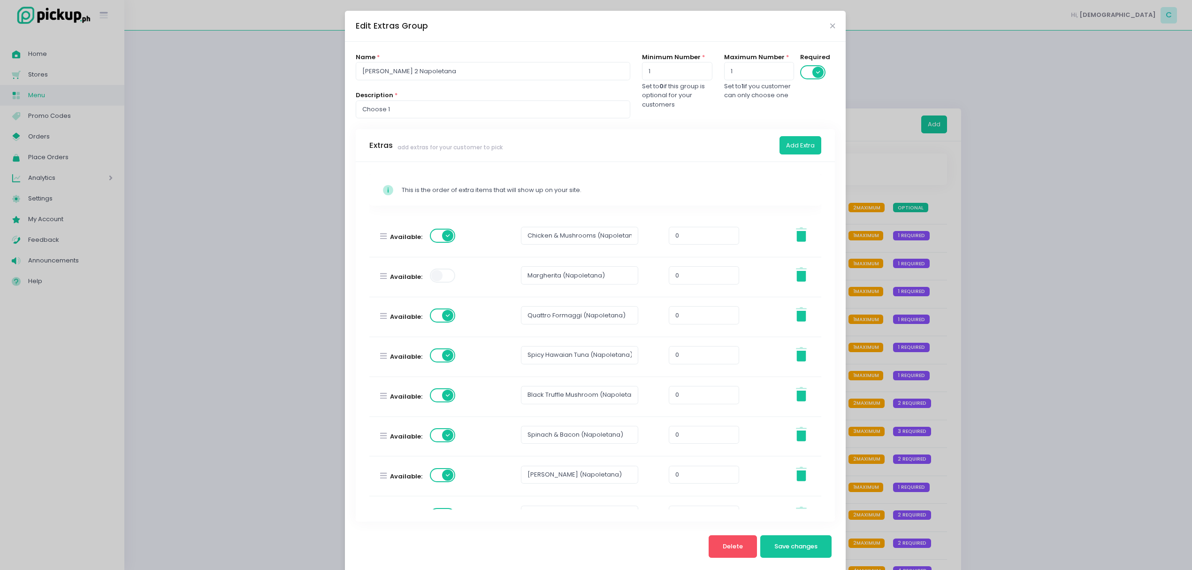
click at [1012, 340] on div "Edit Extras Group Name * [PERSON_NAME] 2 Napoletana Description * Choose 1 Mini…" at bounding box center [596, 285] width 1192 height 570
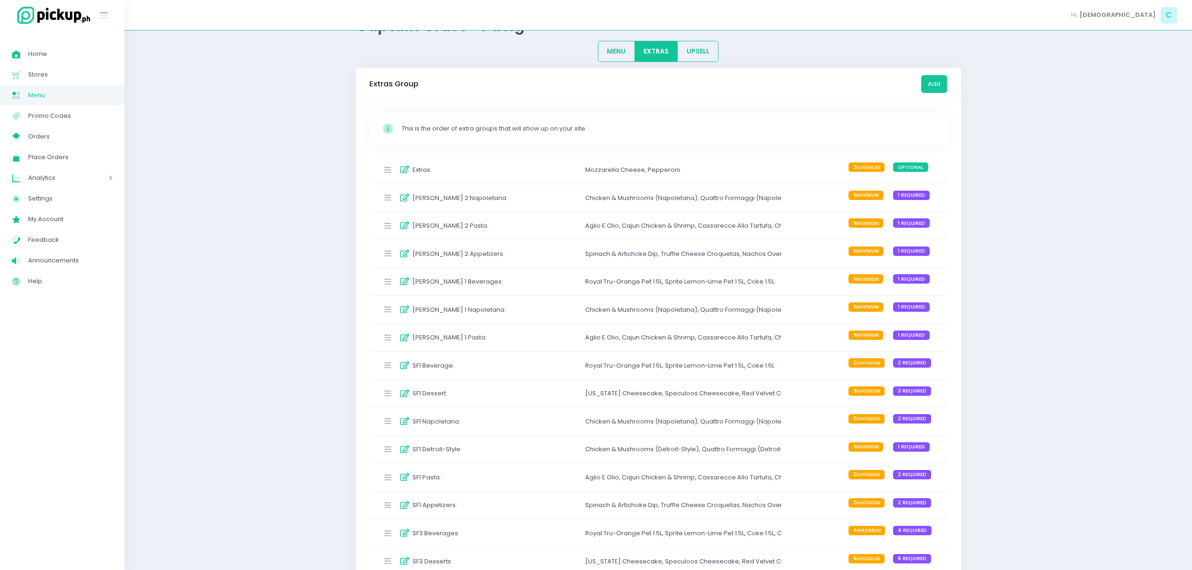
scroll to position [62, 0]
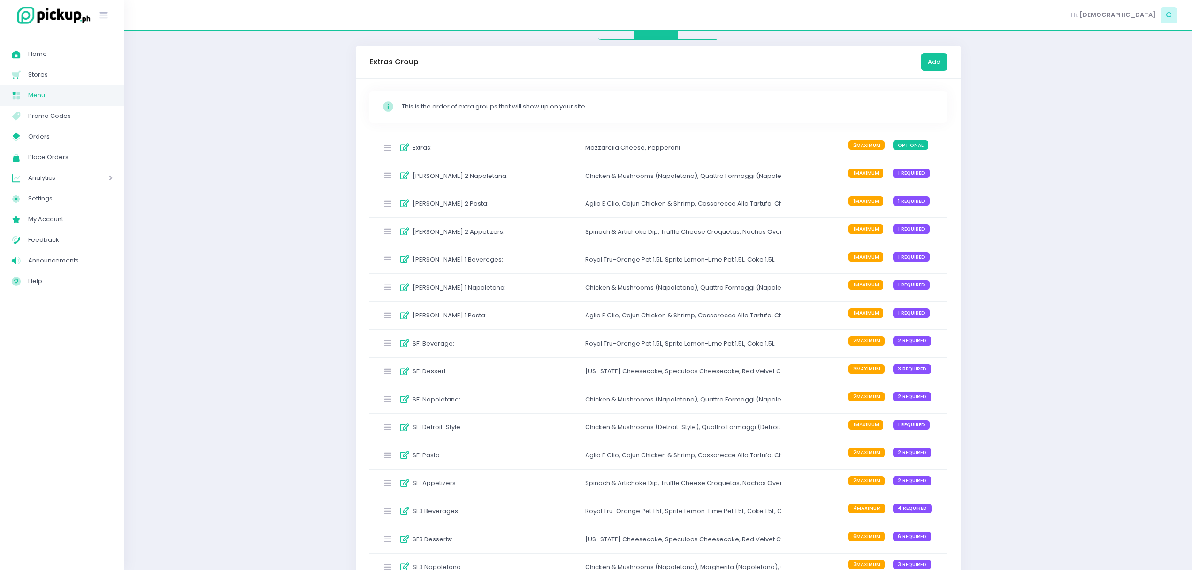
click at [504, 432] on div "SF1 Detroit-Style :" at bounding box center [448, 427] width 140 height 15
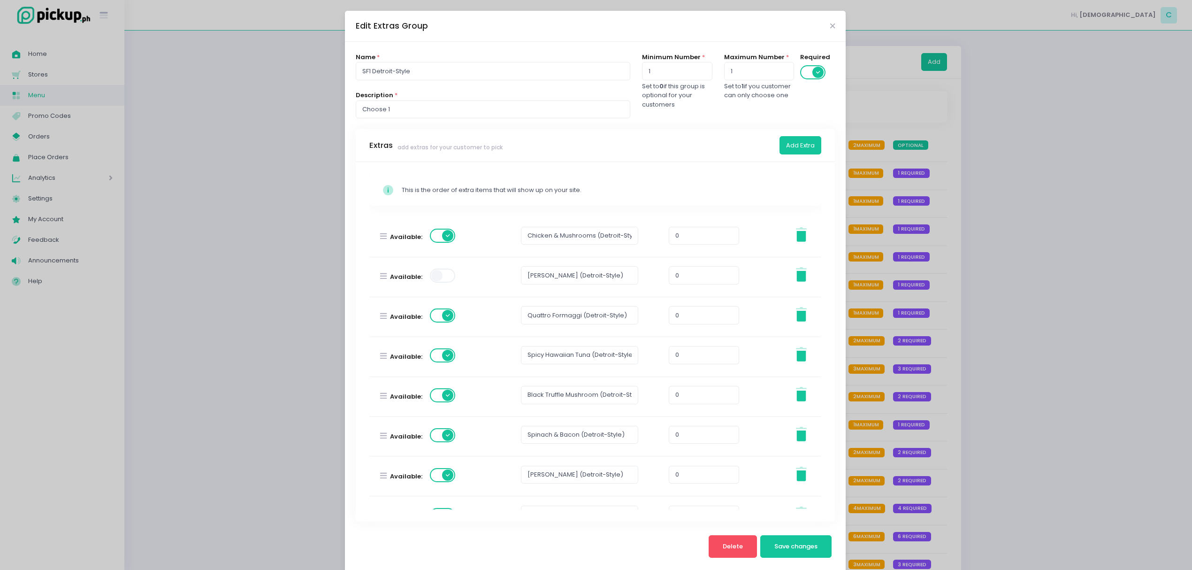
click at [1061, 400] on div "Edit Extras Group Name * SF1 Detroit-Style Description * Choose 1 Minimum Numbe…" at bounding box center [596, 285] width 1192 height 570
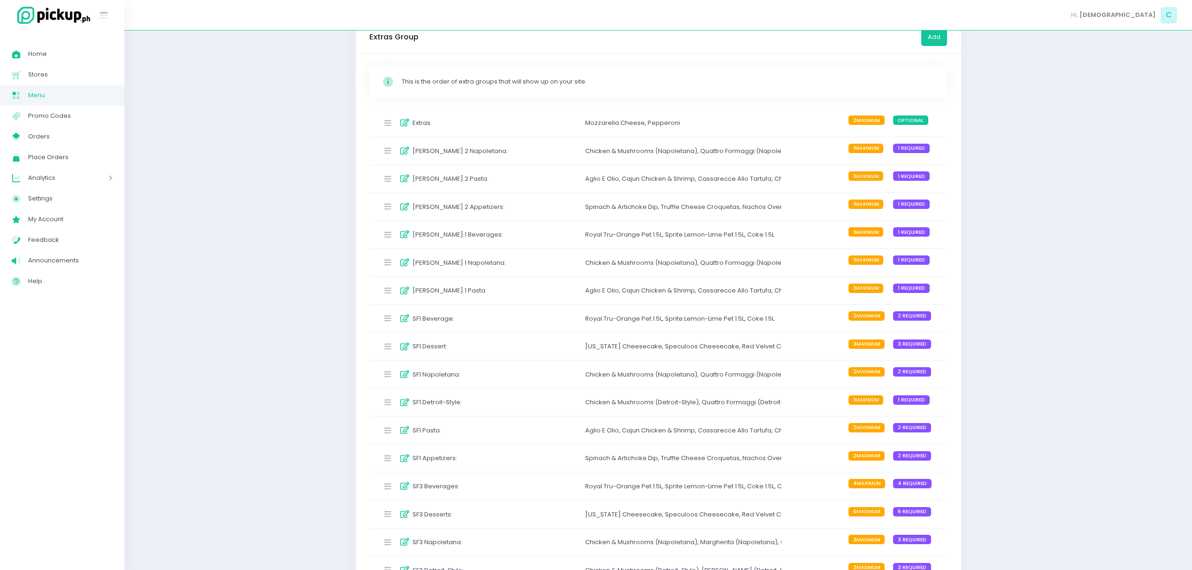
scroll to position [125, 0]
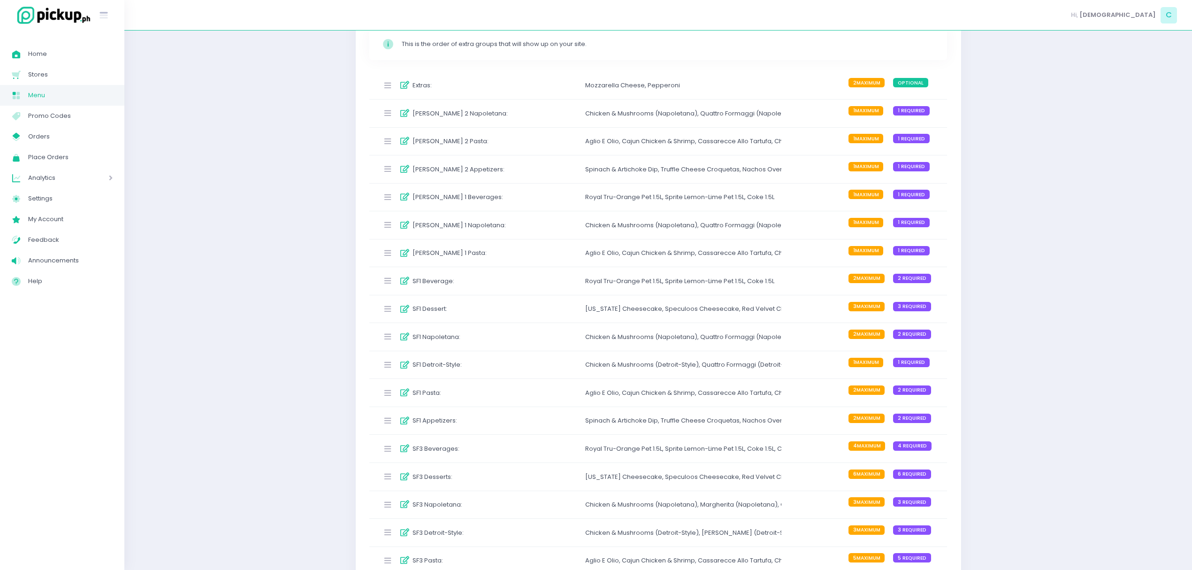
click at [611, 372] on div "Chicken & Mushrooms (Detroit-Style) , Quattro Formaggi (Detroit-Style) , Spicy …" at bounding box center [683, 364] width 196 height 15
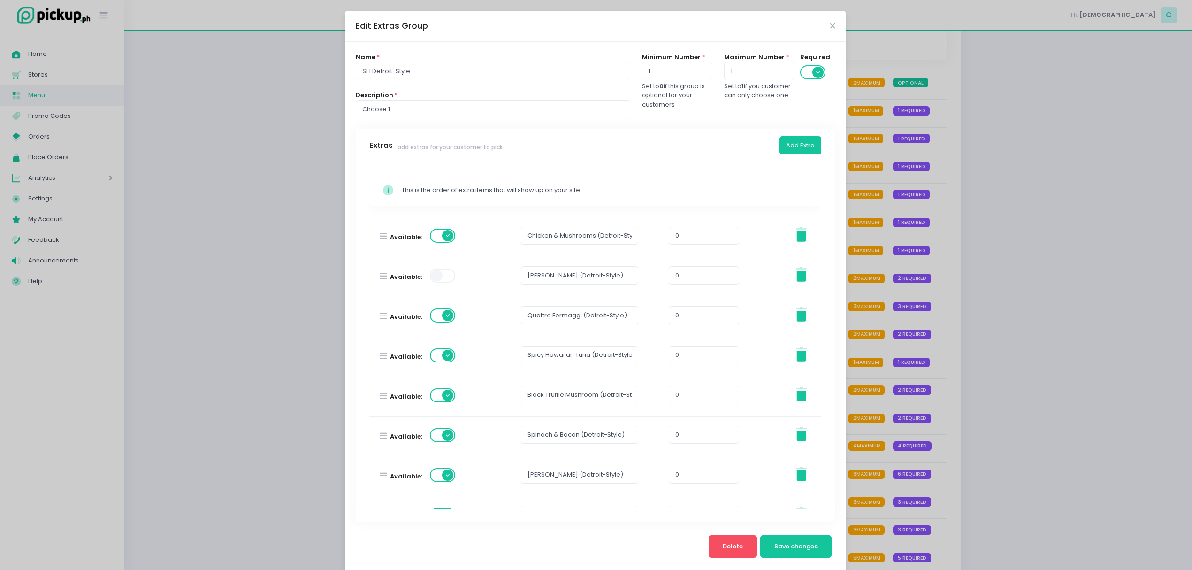
click at [956, 360] on div "Edit Extras Group Name * SF1 Detroit-Style Description * Choose 1 Minimum Numbe…" at bounding box center [596, 285] width 1192 height 570
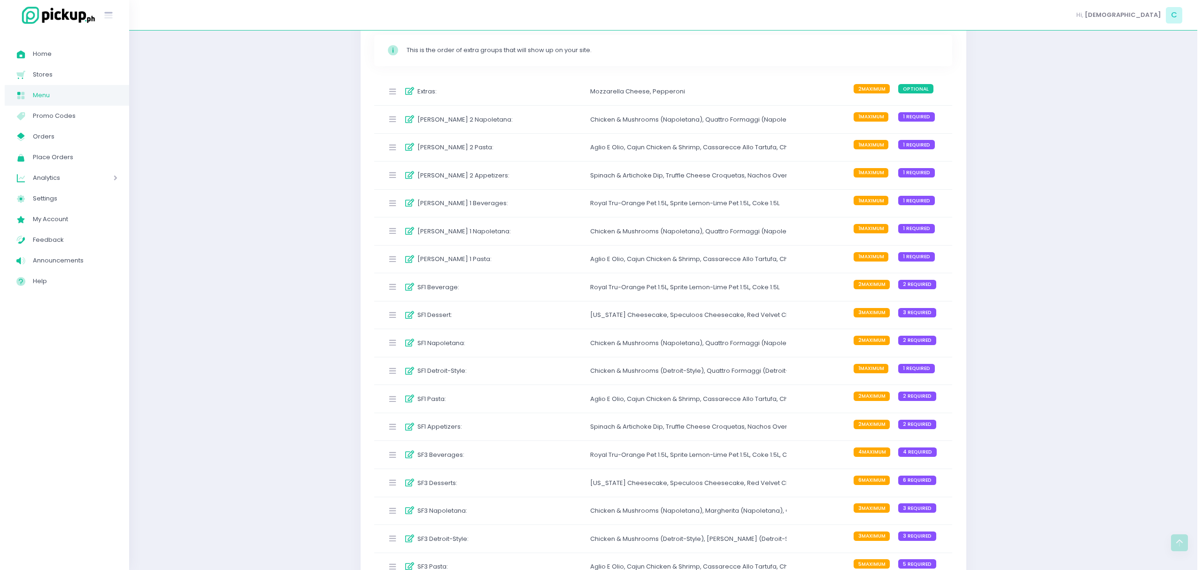
scroll to position [0, 0]
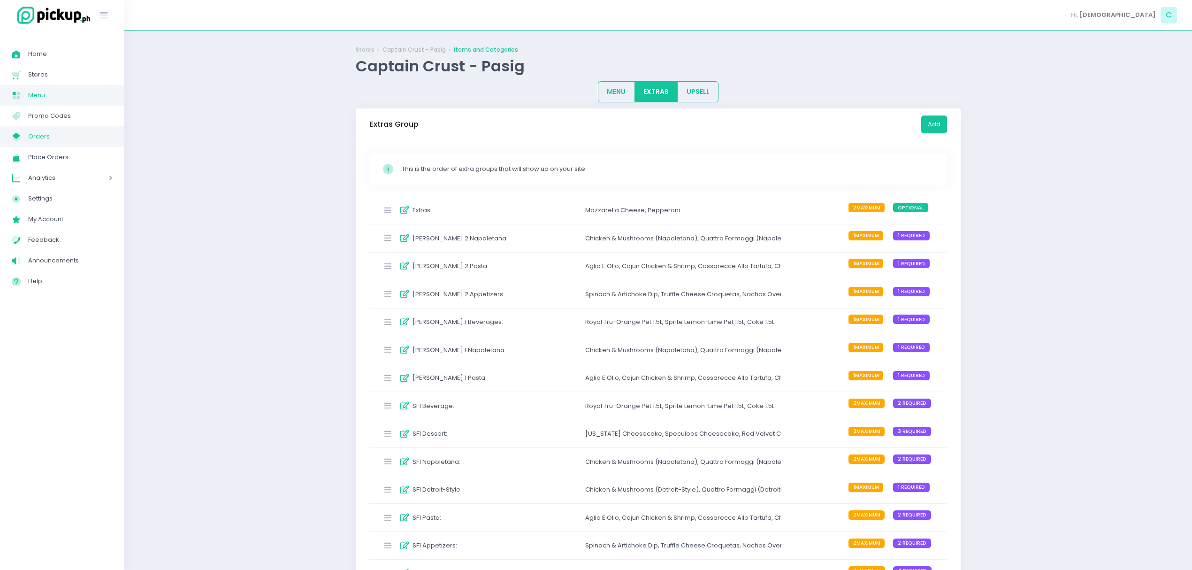
click at [82, 132] on span "Orders" at bounding box center [70, 137] width 85 height 12
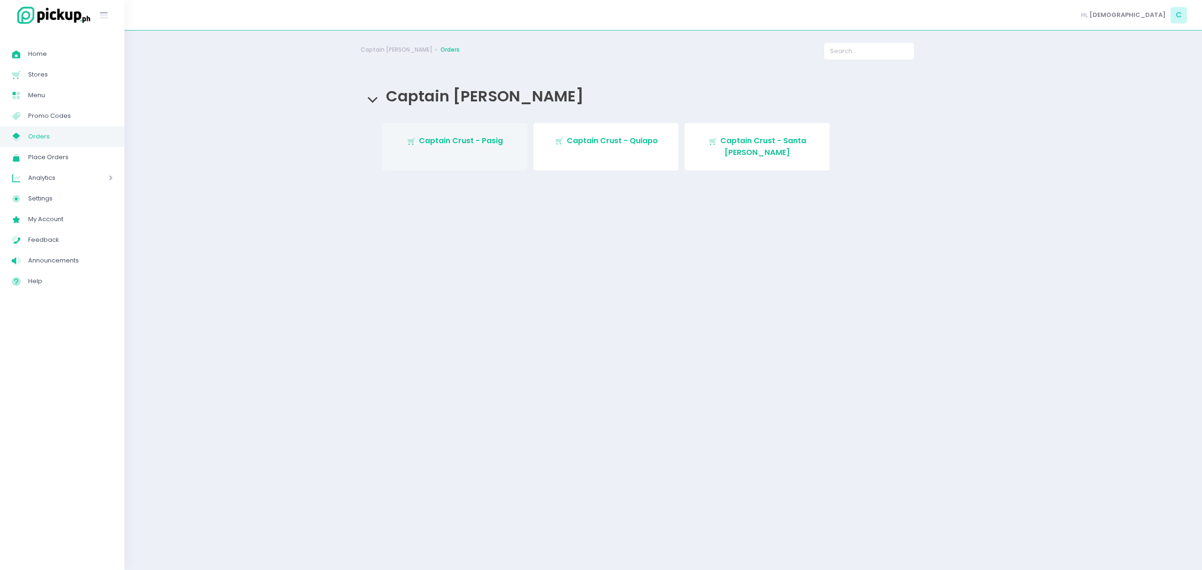
click at [477, 140] on span "Captain Crust - Pasig" at bounding box center [461, 140] width 84 height 11
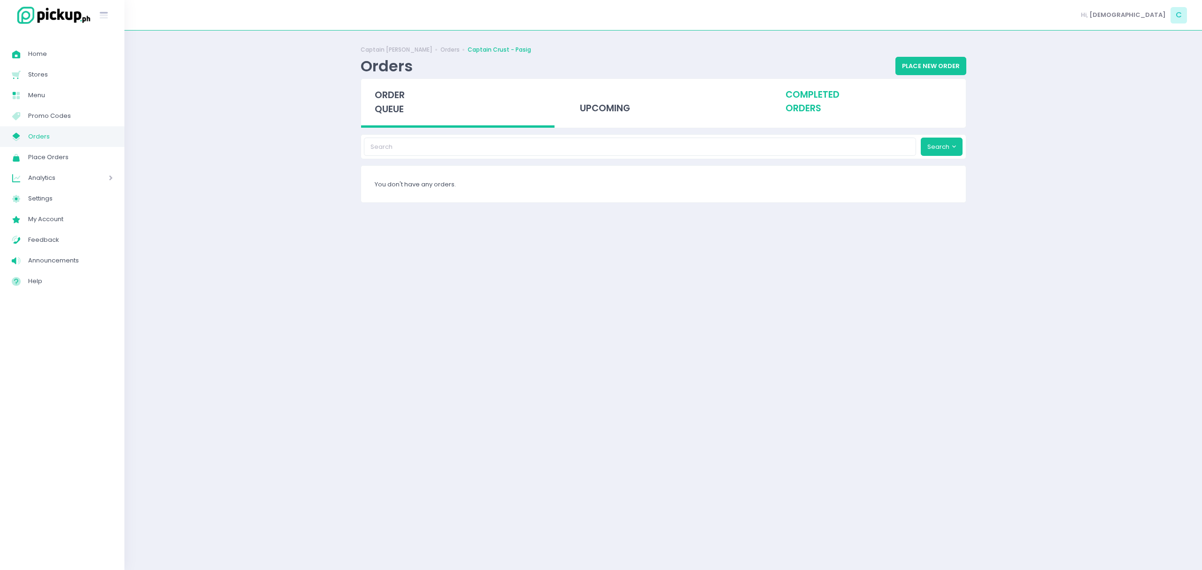
click at [780, 103] on div "completed orders" at bounding box center [869, 102] width 194 height 46
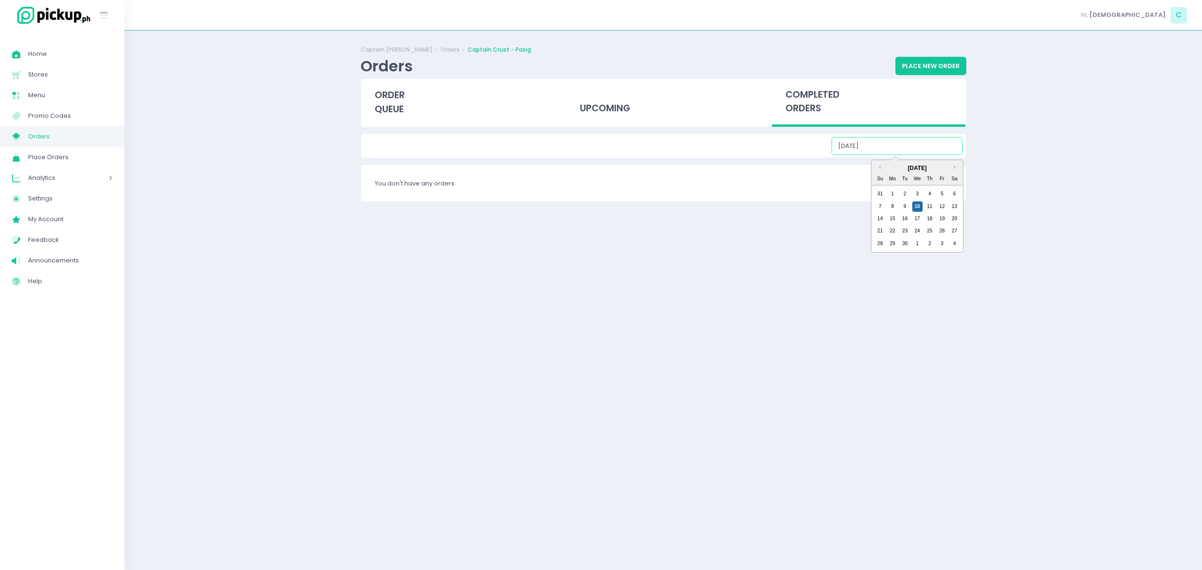
click at [876, 139] on input "[DATE]" at bounding box center [896, 146] width 131 height 18
click at [890, 191] on div "1" at bounding box center [892, 194] width 10 height 10
click at [879, 151] on input "[DATE]" at bounding box center [896, 146] width 131 height 18
click at [909, 190] on div "2" at bounding box center [905, 194] width 10 height 10
click at [905, 151] on input "[DATE]" at bounding box center [896, 146] width 131 height 18
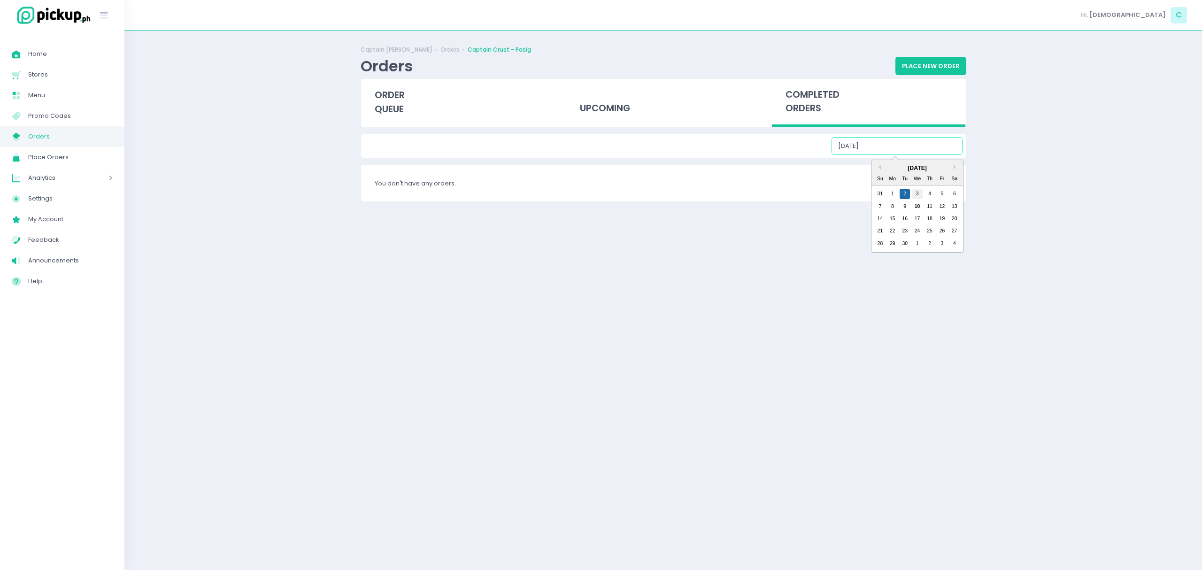
click at [915, 189] on div "3" at bounding box center [917, 194] width 10 height 10
click at [916, 147] on input "[DATE]" at bounding box center [896, 146] width 131 height 18
click at [925, 196] on div "4" at bounding box center [929, 194] width 10 height 10
click at [919, 150] on input "[DATE]" at bounding box center [896, 146] width 131 height 18
click at [945, 194] on div "5" at bounding box center [942, 194] width 10 height 10
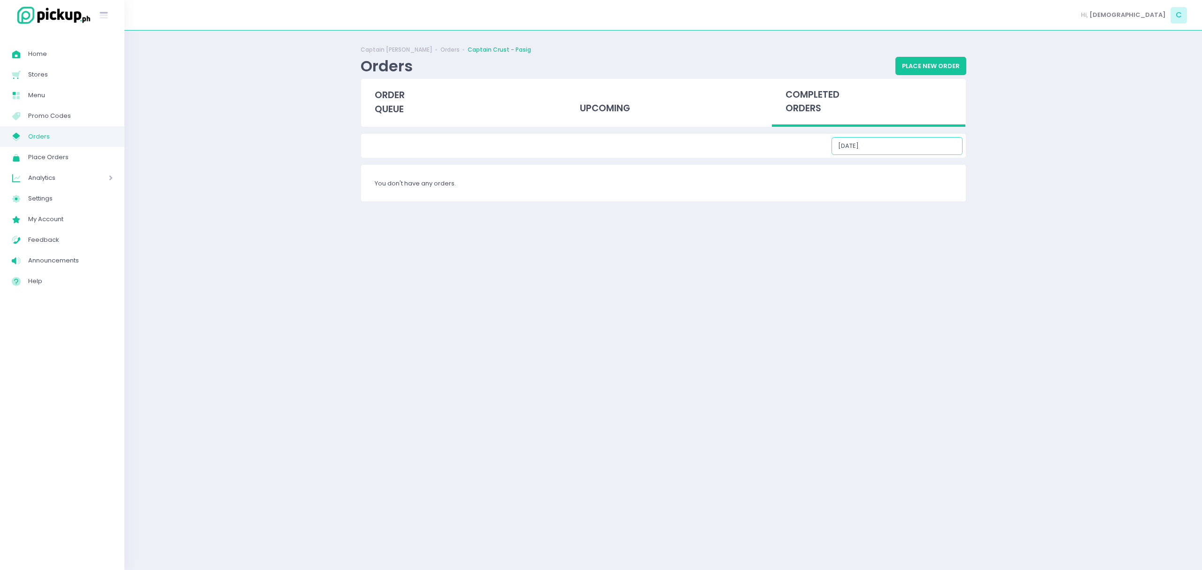
click at [934, 148] on input "[DATE]" at bounding box center [896, 146] width 131 height 18
click at [956, 192] on div "6" at bounding box center [954, 194] width 10 height 10
click at [924, 149] on input "[DATE]" at bounding box center [896, 146] width 131 height 18
click at [881, 201] on div "7" at bounding box center [880, 206] width 10 height 10
click at [918, 148] on input "[DATE]" at bounding box center [896, 146] width 131 height 18
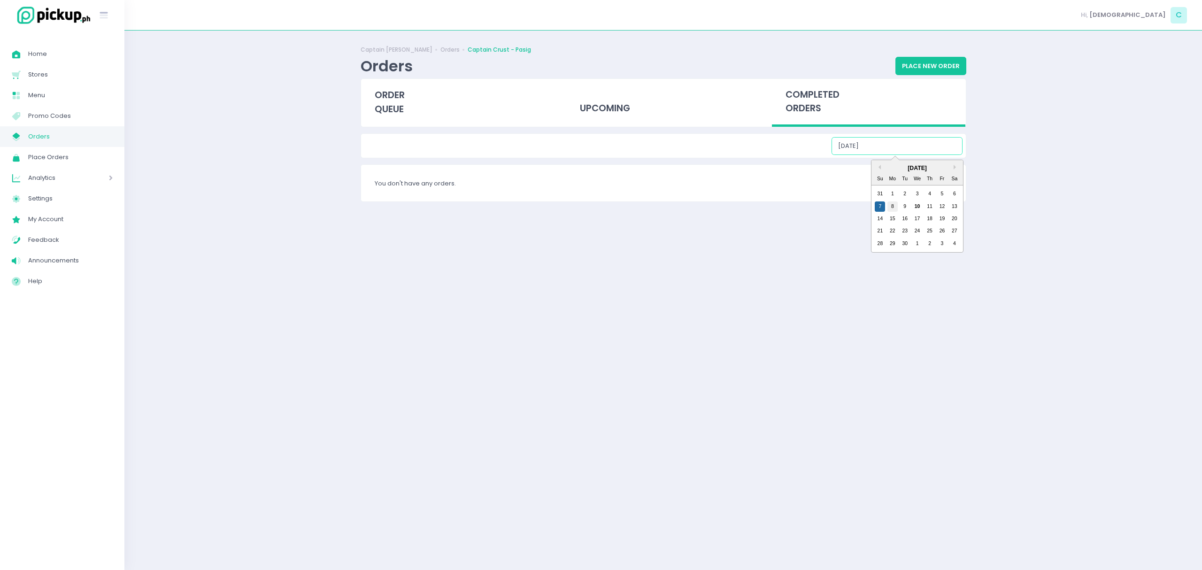
click at [896, 203] on div "8" at bounding box center [892, 206] width 10 height 10
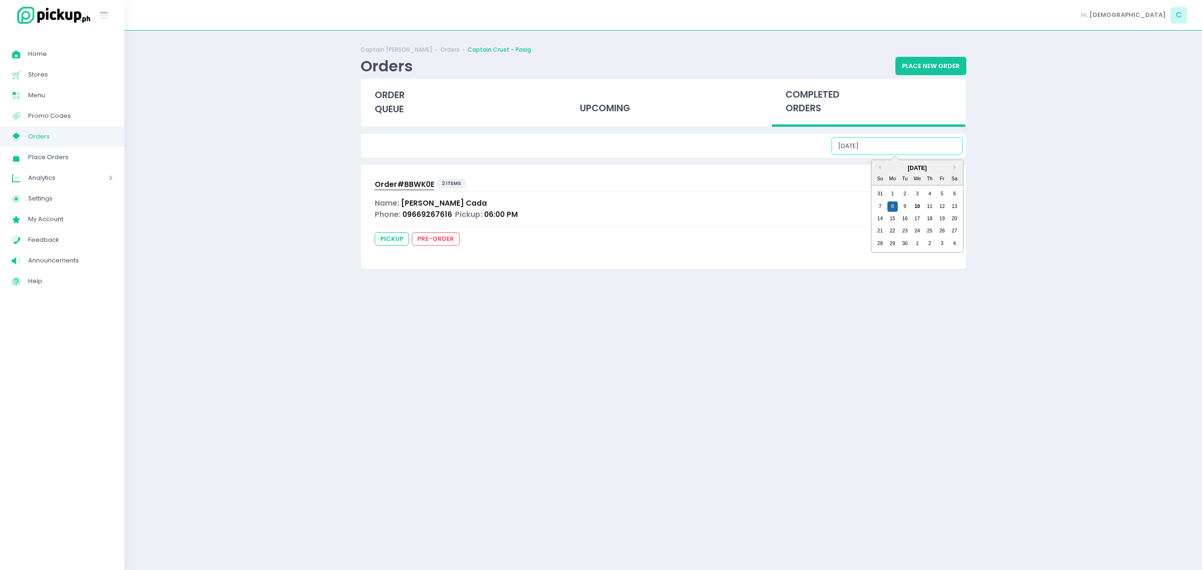
click at [877, 141] on input "[DATE]" at bounding box center [896, 146] width 131 height 18
click at [902, 205] on div "9" at bounding box center [905, 206] width 10 height 10
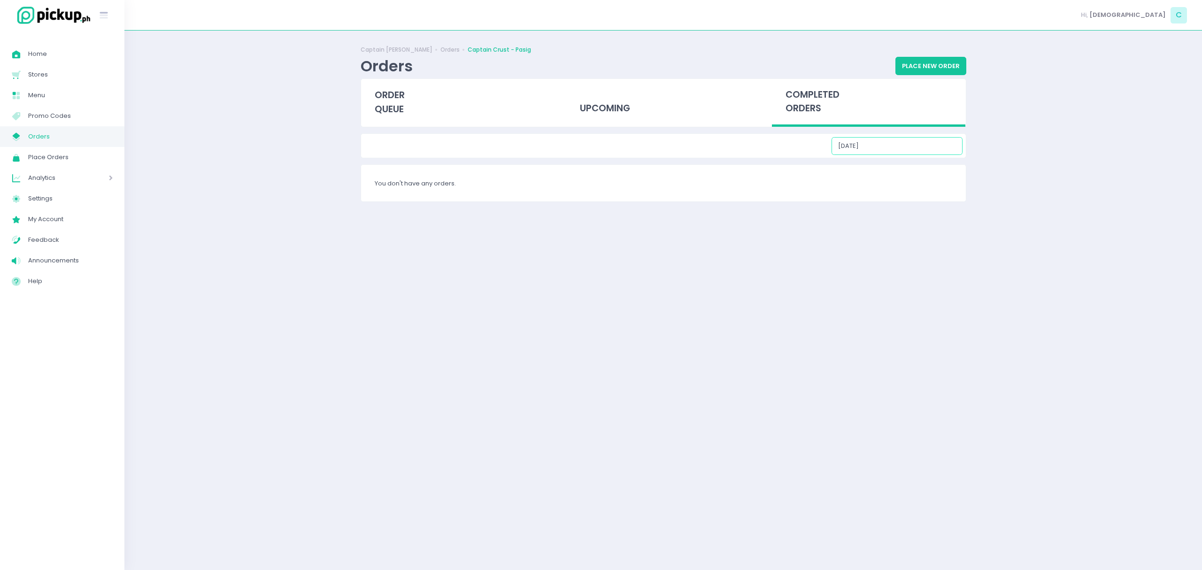
click at [898, 146] on input "[DATE]" at bounding box center [896, 146] width 131 height 18
click at [917, 203] on div "10" at bounding box center [917, 206] width 10 height 10
click at [911, 136] on div "[DATE]" at bounding box center [663, 146] width 605 height 24
click at [911, 137] on input "[DATE]" at bounding box center [896, 146] width 131 height 18
click at [894, 205] on div "8" at bounding box center [892, 206] width 10 height 10
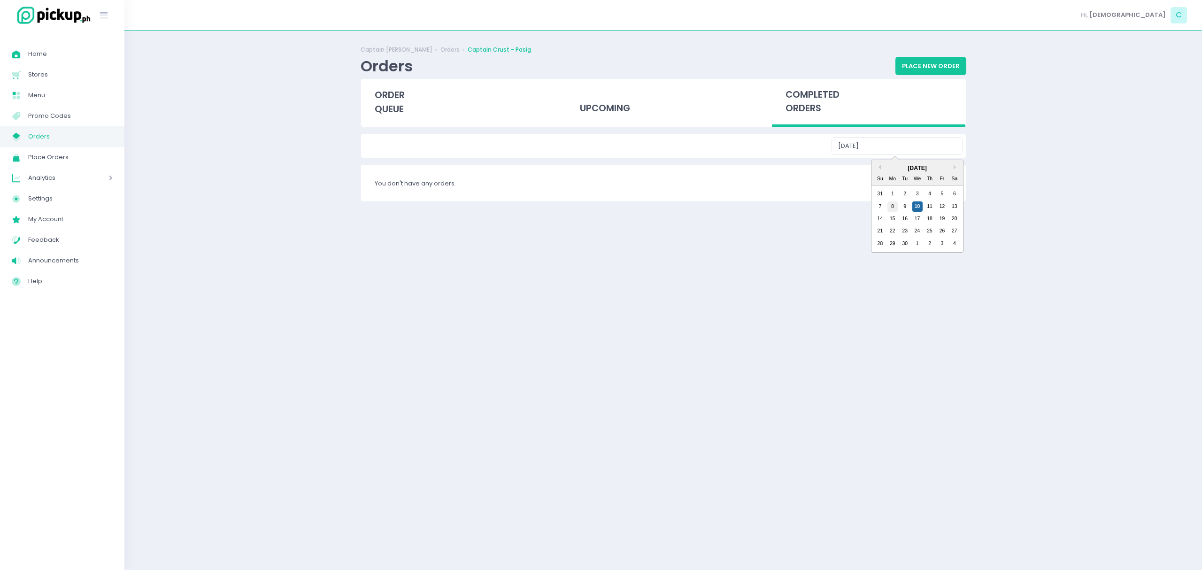
type input "[DATE]"
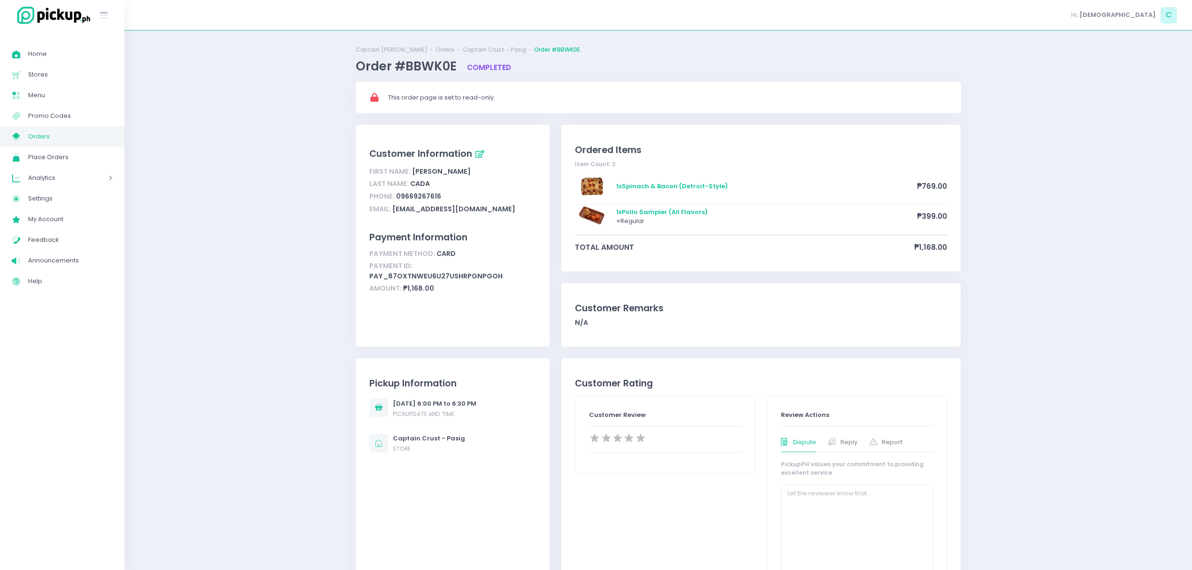
click at [710, 185] on div "1 x Spinach & Bacon (Detroit-Style) ₱769.00" at bounding box center [761, 190] width 372 height 30
click at [667, 192] on div "1 x Spinach & Bacon (Detroit-Style) ₱769.00" at bounding box center [761, 190] width 372 height 30
drag, startPoint x: 625, startPoint y: 184, endPoint x: 739, endPoint y: 190, distance: 113.8
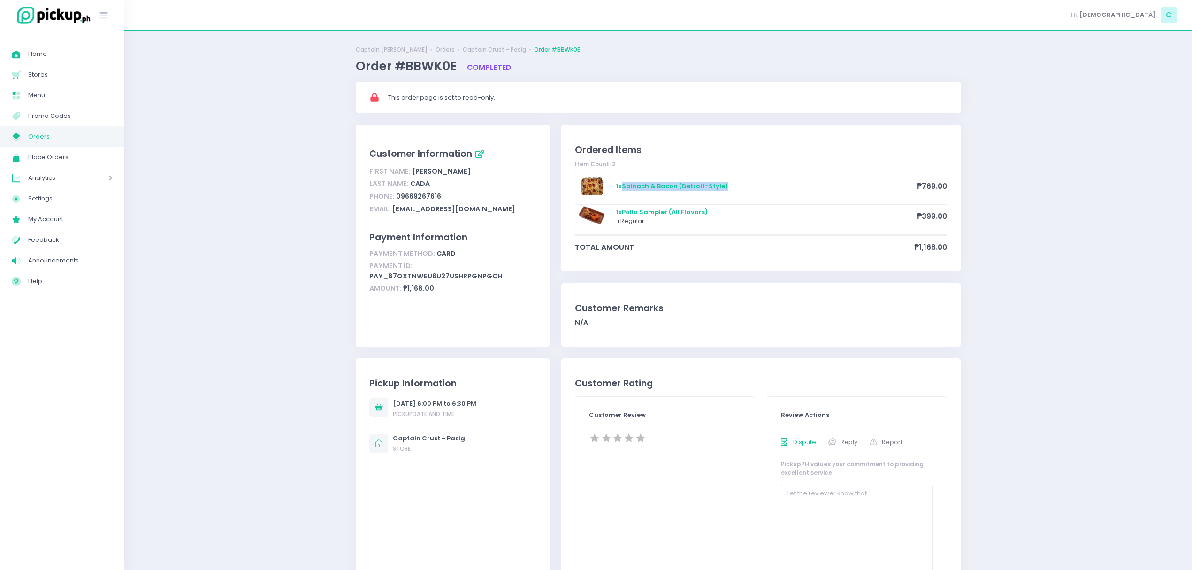
click at [739, 190] on div "1 x Spinach & Bacon (Detroit-Style) ₱769.00" at bounding box center [761, 190] width 372 height 30
copy div "Spinach & Bacon (Detroit-Style)"
drag, startPoint x: 625, startPoint y: 212, endPoint x: 706, endPoint y: 215, distance: 80.8
click at [706, 215] on div "1 x Pollo Sampler (All Flavors) + Regular ₱399.00" at bounding box center [761, 220] width 372 height 30
copy div "Pollo Sampler (All Flavors)"
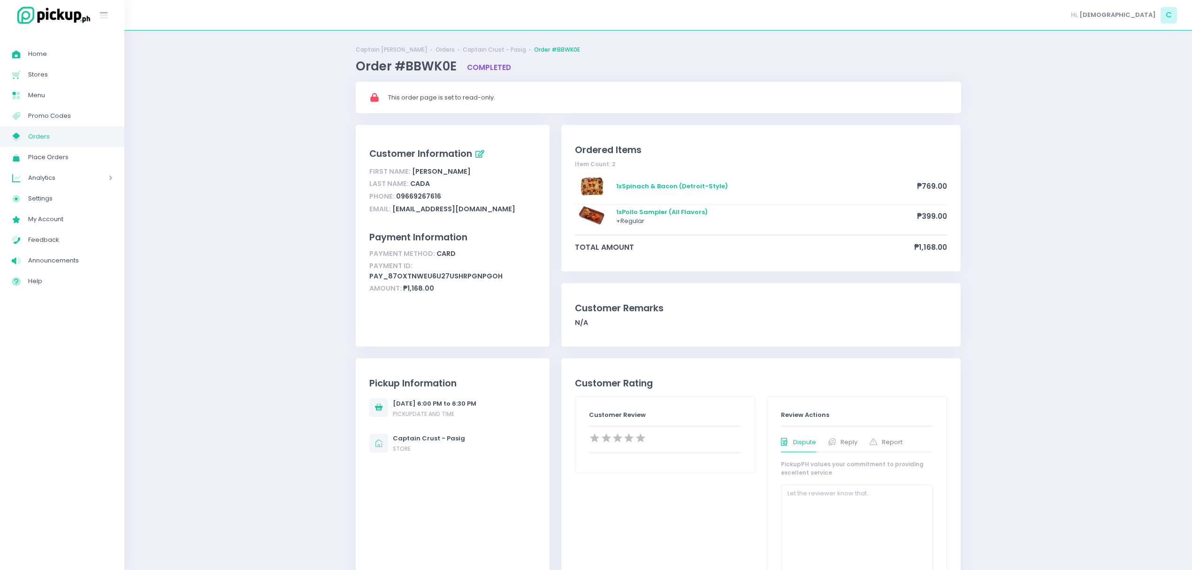
click at [926, 187] on div "1 x Spinach & Bacon (Detroit-Style) ₱769.00" at bounding box center [761, 190] width 372 height 30
copy span "769.00"
click at [932, 211] on div "1 x Pollo Sampler (All Flavors) + Regular ₱399.00" at bounding box center [761, 220] width 372 height 30
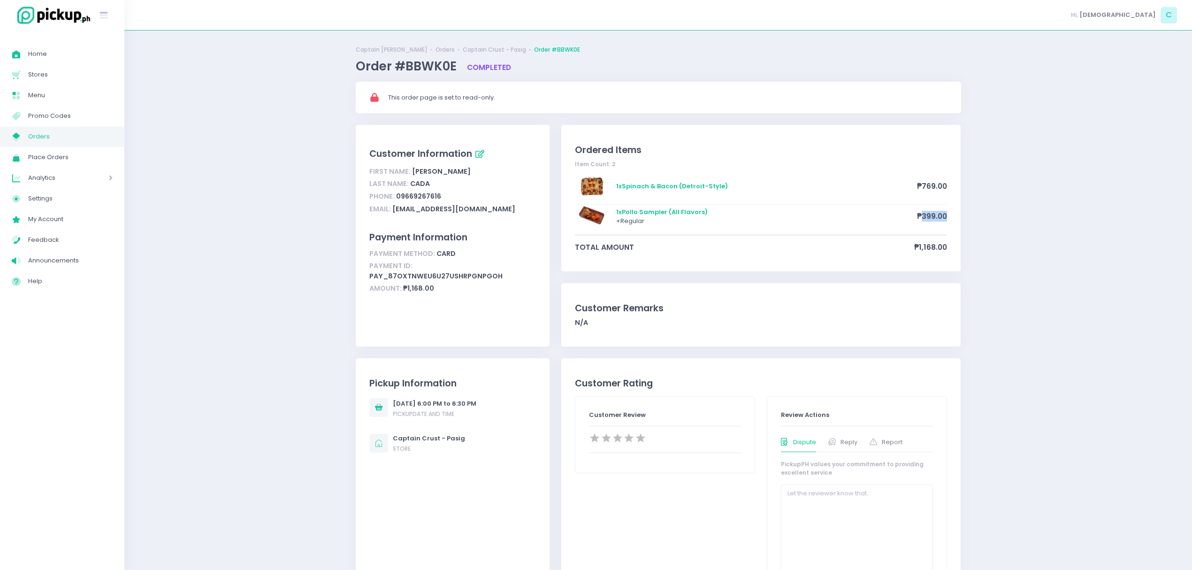
copy span "399.00"
click at [712, 62] on div "Order #BBWK0E completed" at bounding box center [659, 66] width 606 height 19
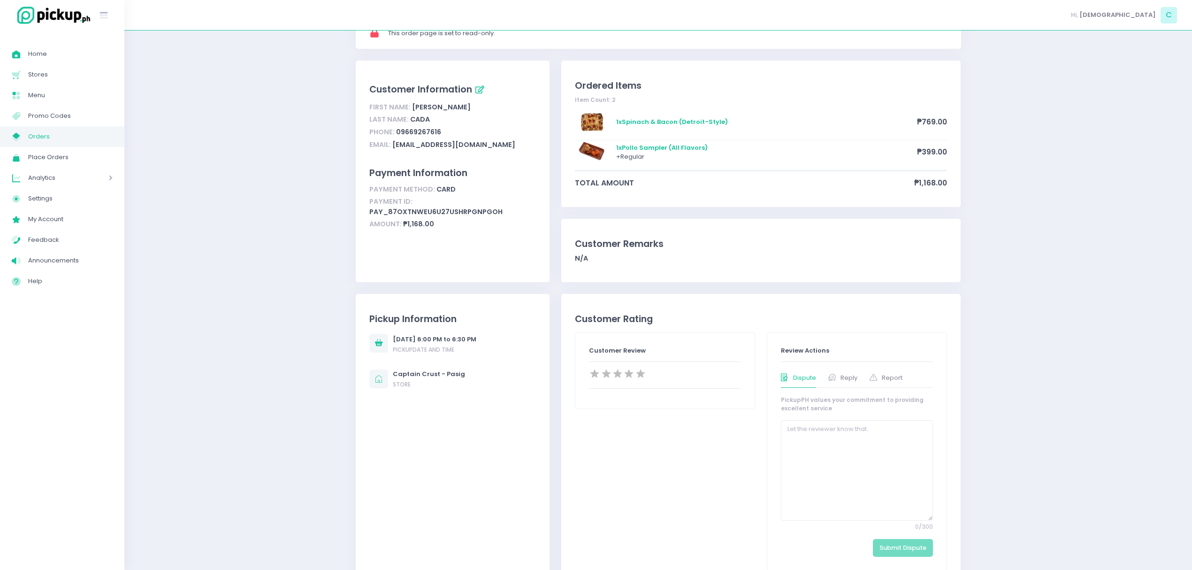
scroll to position [62, 0]
click at [642, 376] on div at bounding box center [665, 377] width 152 height 14
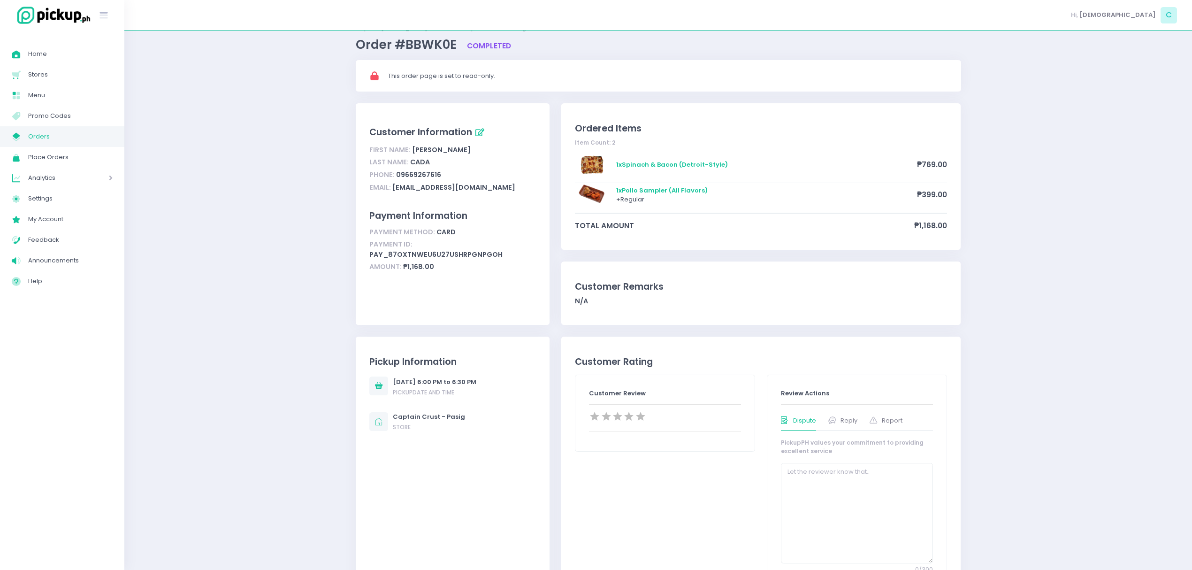
scroll to position [0, 0]
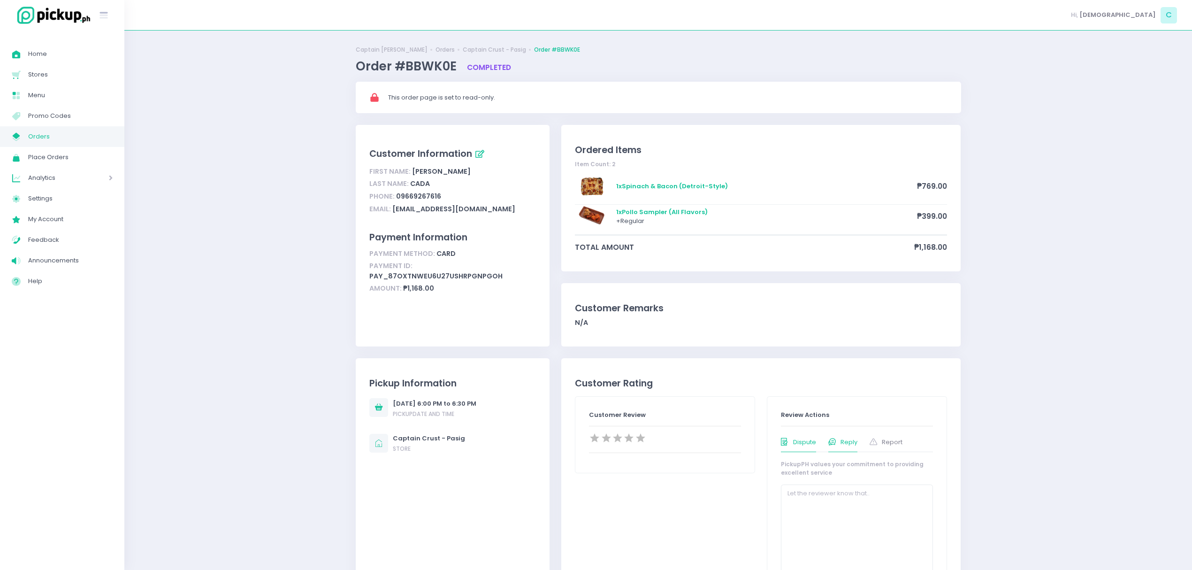
click at [857, 442] on span "Reply" at bounding box center [849, 442] width 17 height 9
click at [879, 446] on span at bounding box center [876, 442] width 12 height 8
click at [817, 441] on li "Dispute" at bounding box center [801, 442] width 41 height 20
click at [811, 441] on span "Dispute" at bounding box center [804, 442] width 23 height 9
